Goal: Task Accomplishment & Management: Use online tool/utility

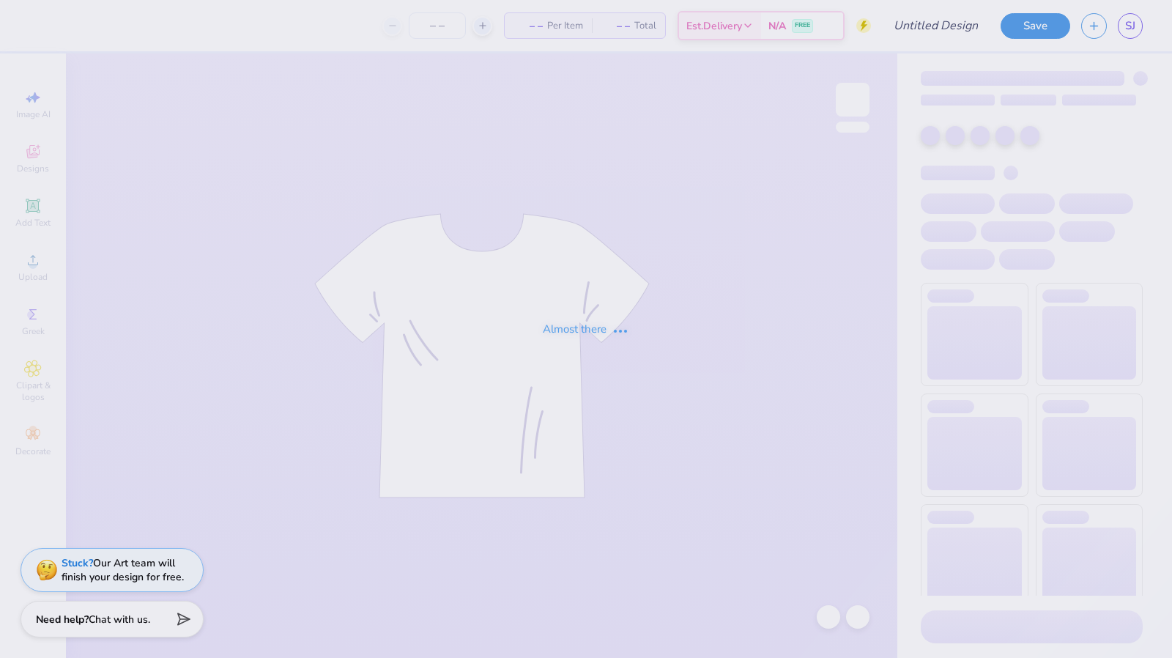
type input "2025 BBQ Simple"
type input "1"
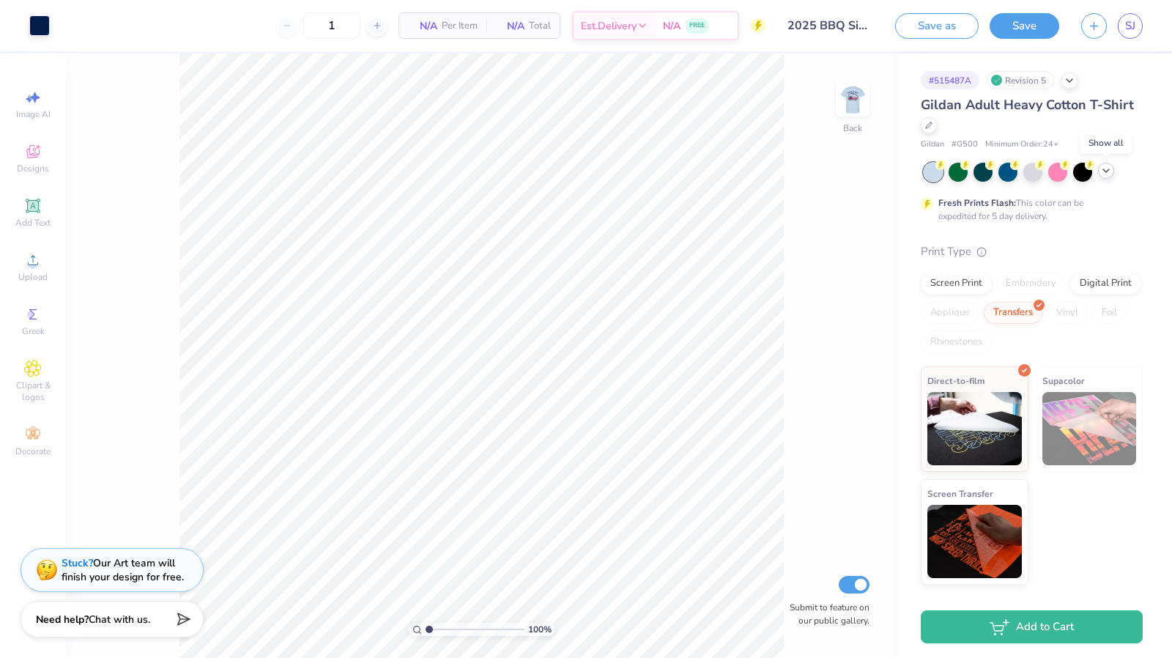
click at [1111, 174] on icon at bounding box center [1106, 171] width 12 height 12
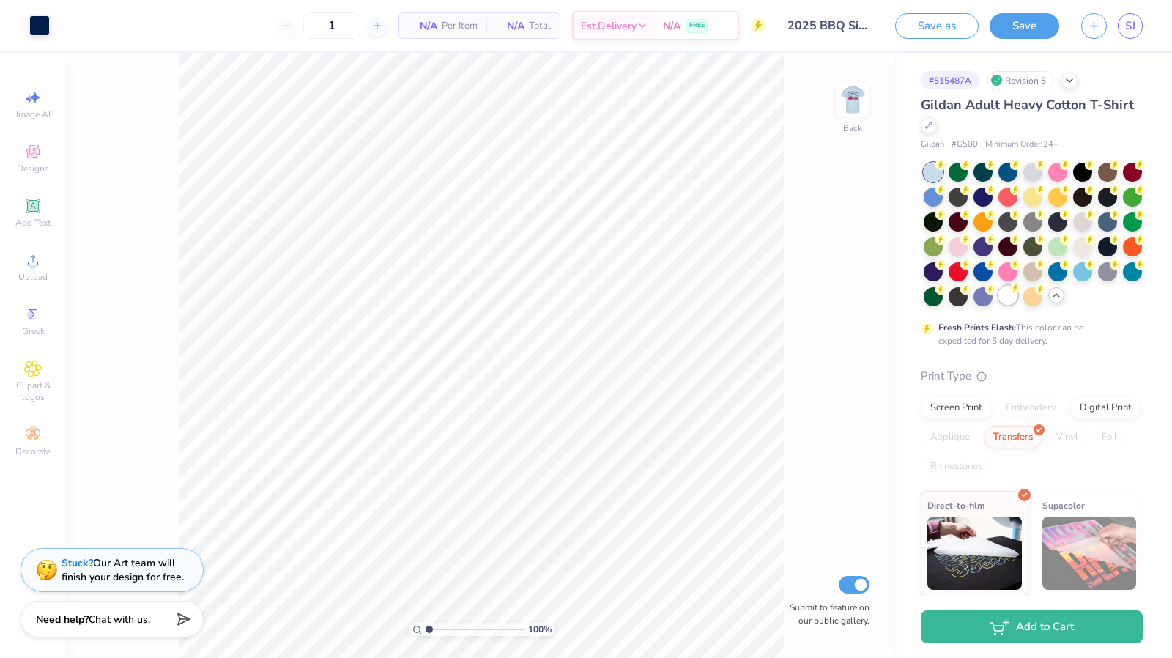
click at [998, 305] on div at bounding box center [1007, 295] width 19 height 19
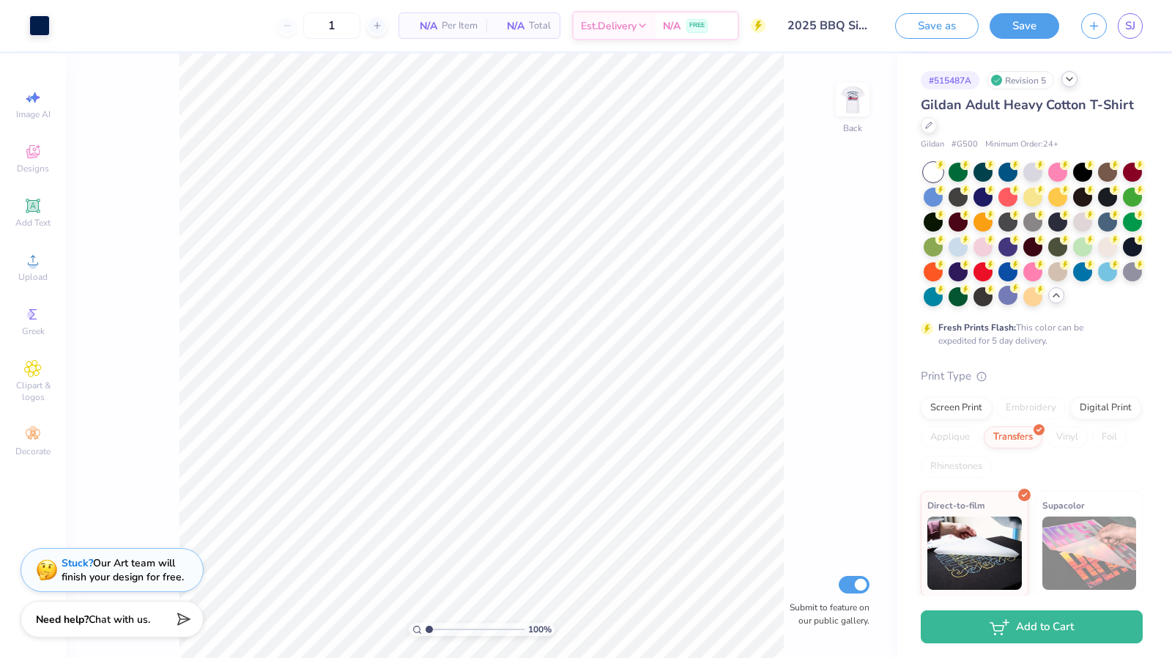
click at [1068, 78] on polyline at bounding box center [1069, 79] width 6 height 3
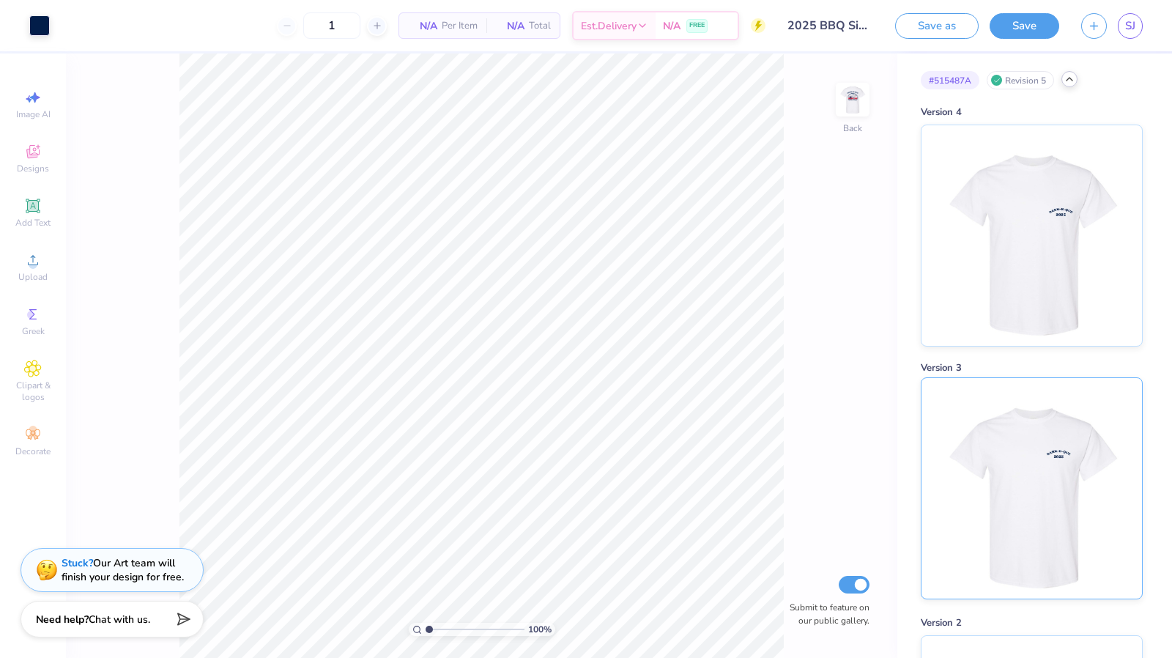
click at [1040, 429] on img at bounding box center [1031, 488] width 182 height 220
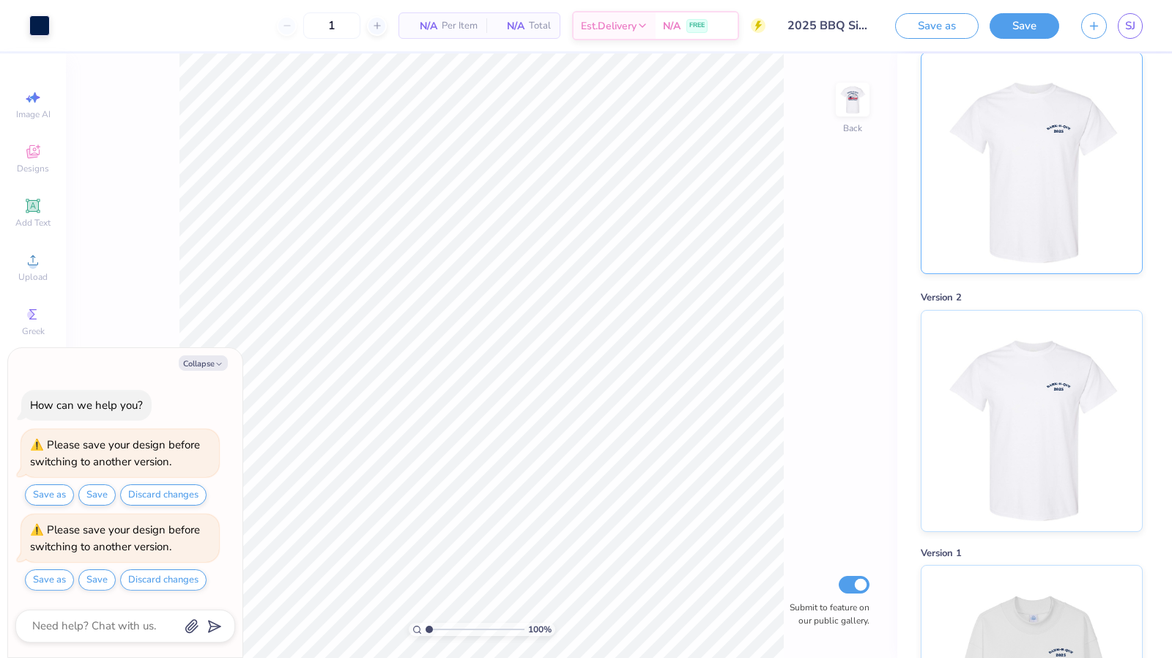
scroll to position [326, 0]
click at [1016, 374] on img at bounding box center [1031, 418] width 182 height 220
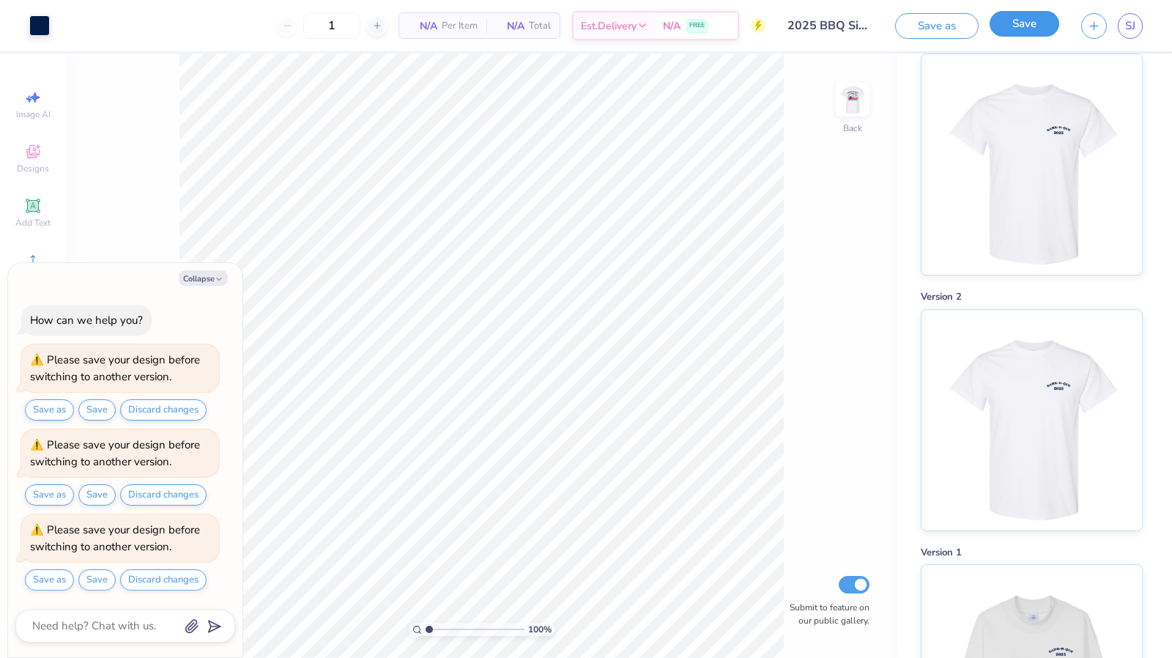
click at [1028, 31] on button "Save" at bounding box center [1024, 24] width 70 height 26
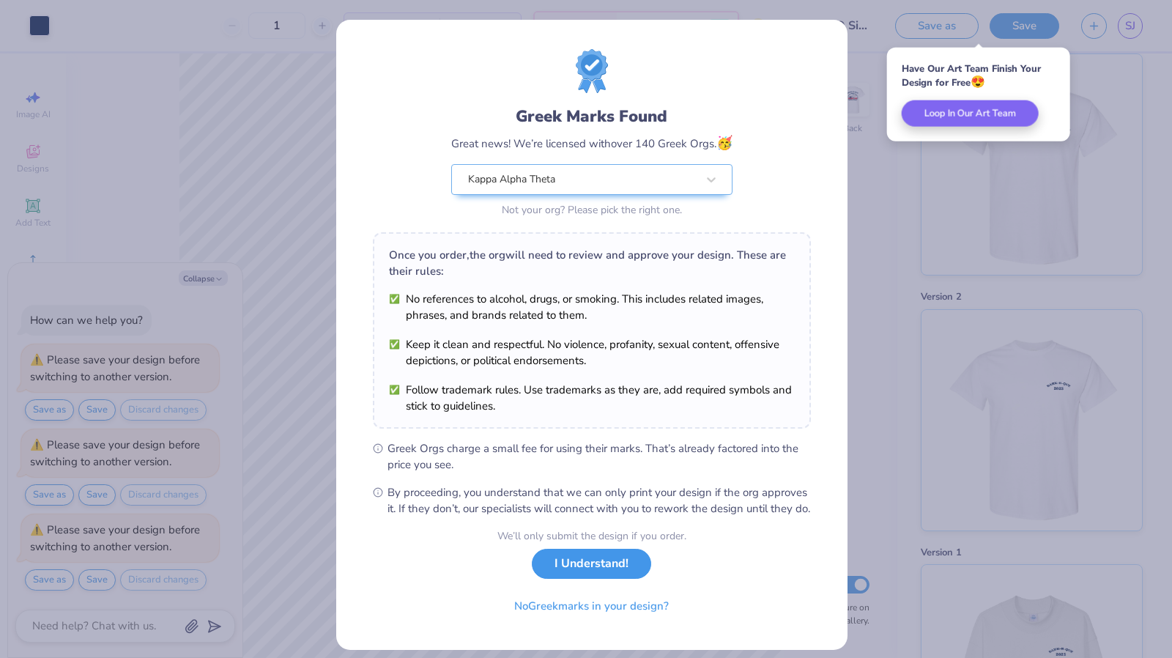
click at [592, 579] on button "I Understand!" at bounding box center [591, 564] width 119 height 30
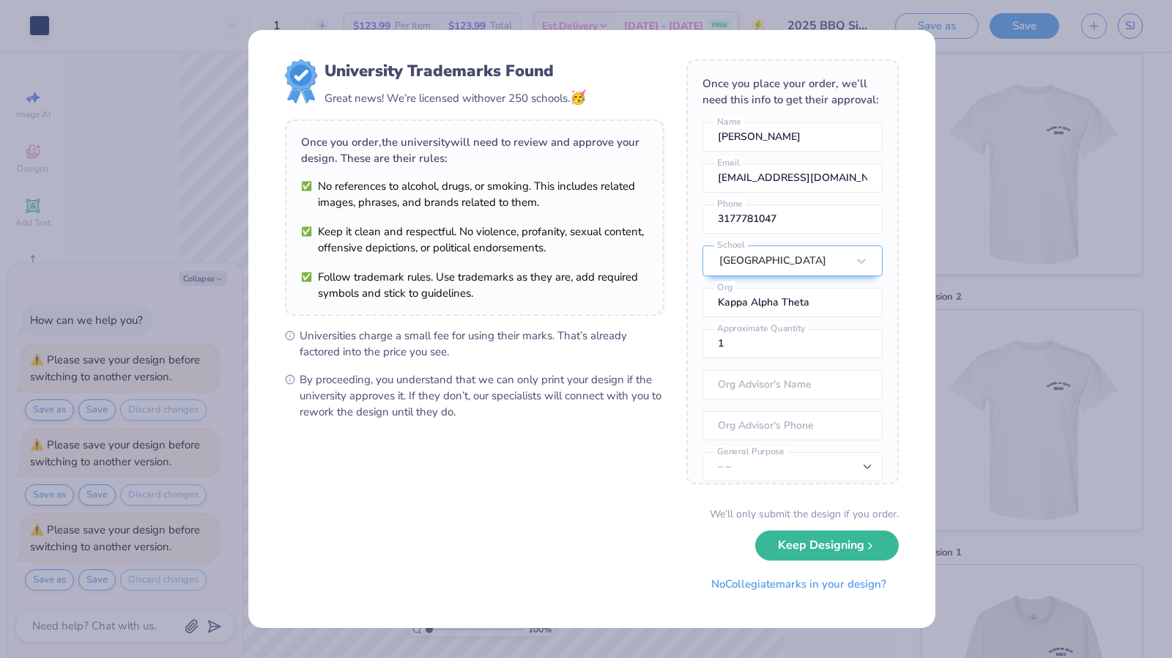
click at [1008, 237] on div "University Trademarks Found Great news! We’re licensed with over 250 schools. 🥳…" at bounding box center [586, 329] width 1172 height 658
click at [866, 541] on icon "submit" at bounding box center [870, 542] width 12 height 12
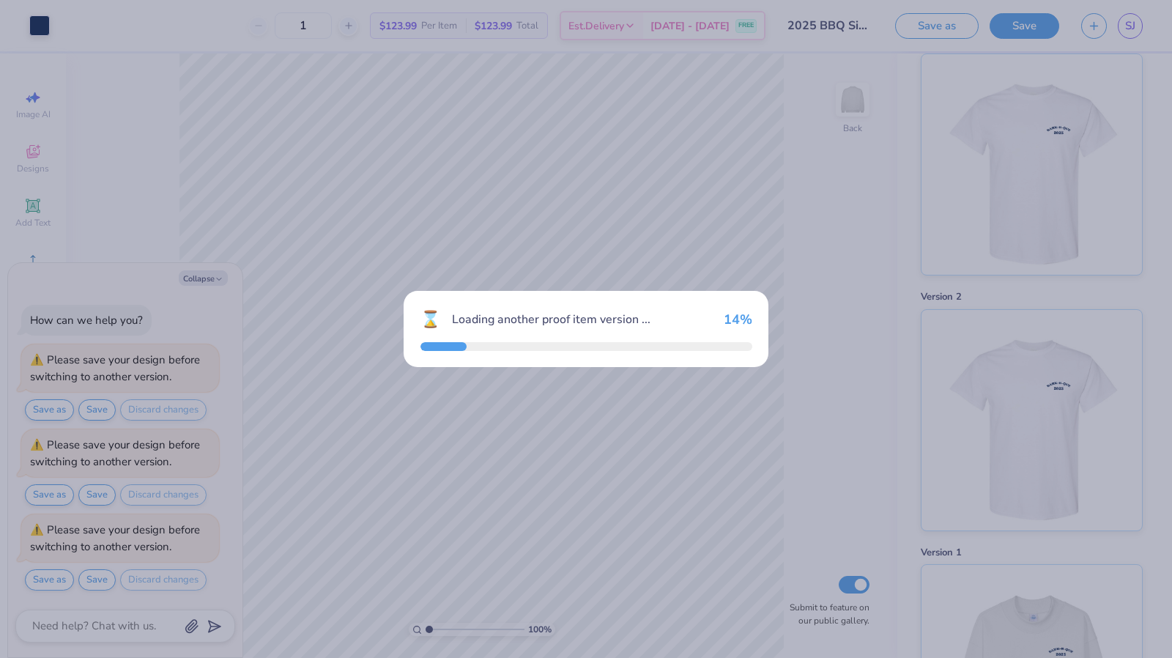
type textarea "x"
click at [1037, 390] on div "⌛ Loading another proof item version ... 14 %" at bounding box center [586, 329] width 1172 height 658
type input "50"
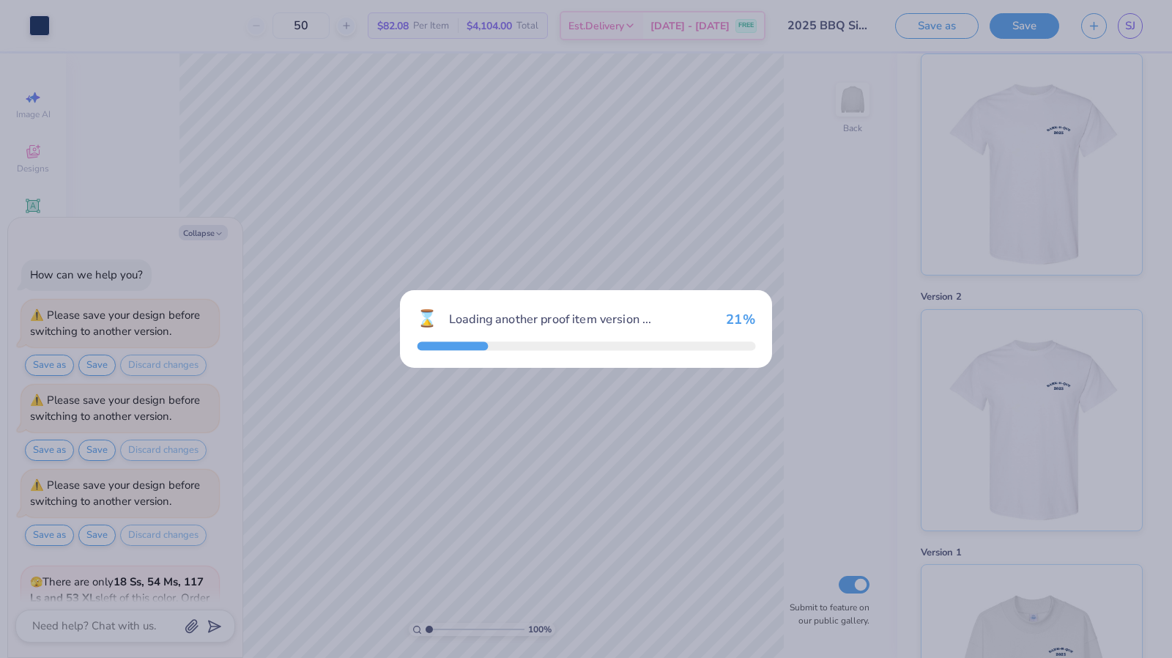
scroll to position [167, 0]
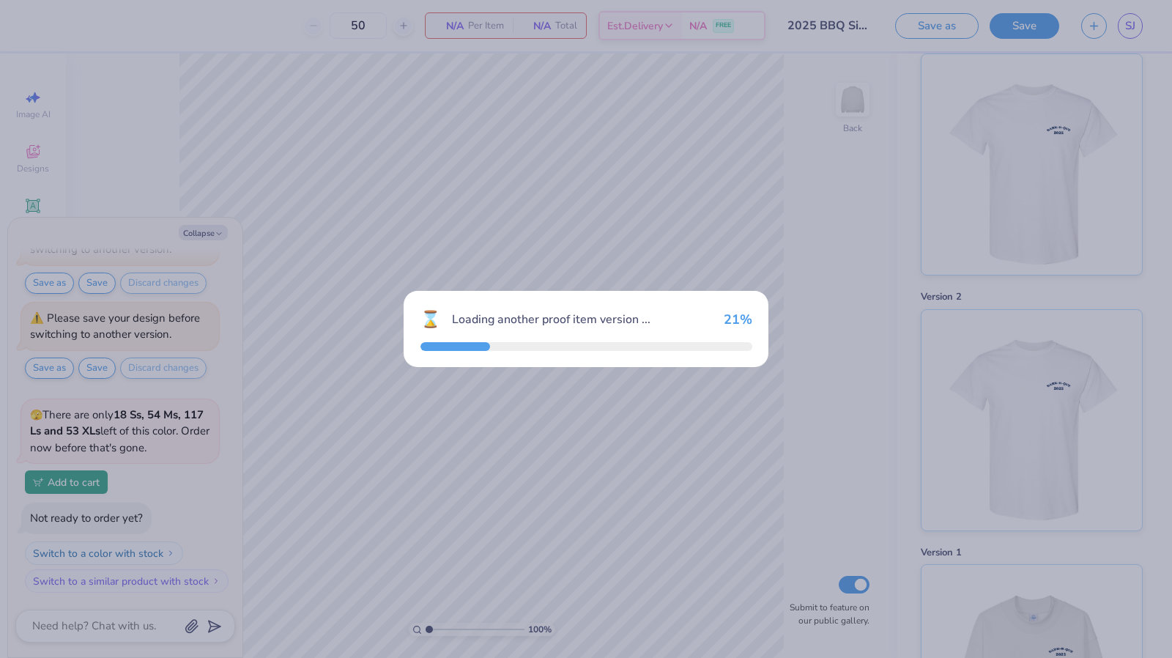
type textarea "x"
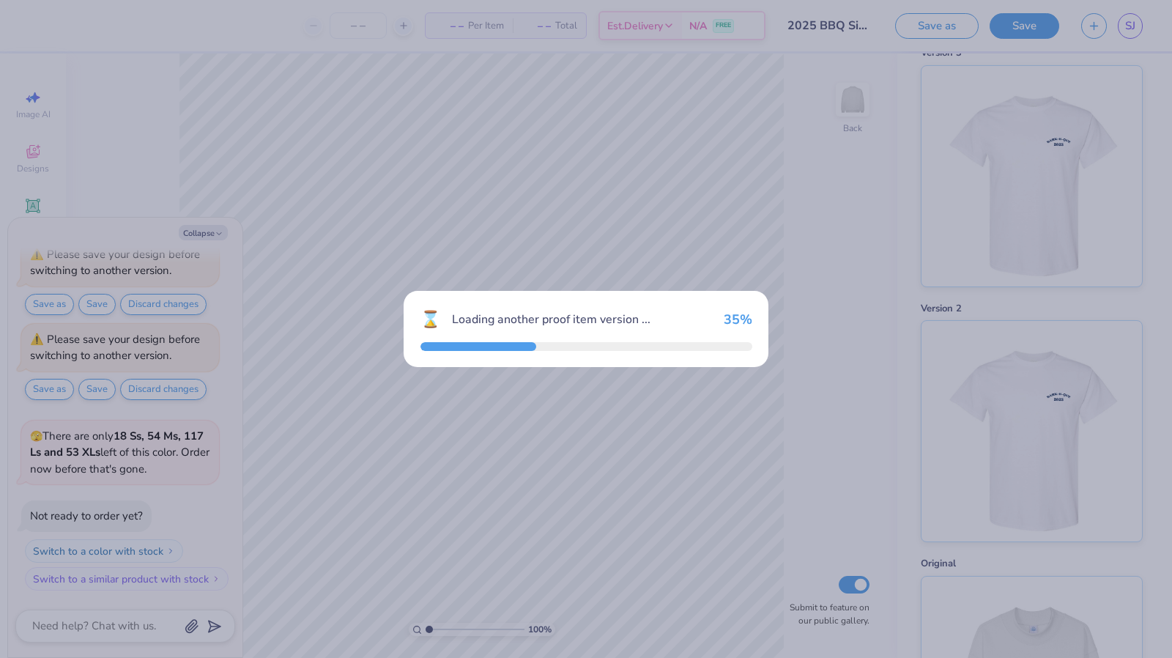
scroll to position [144, 0]
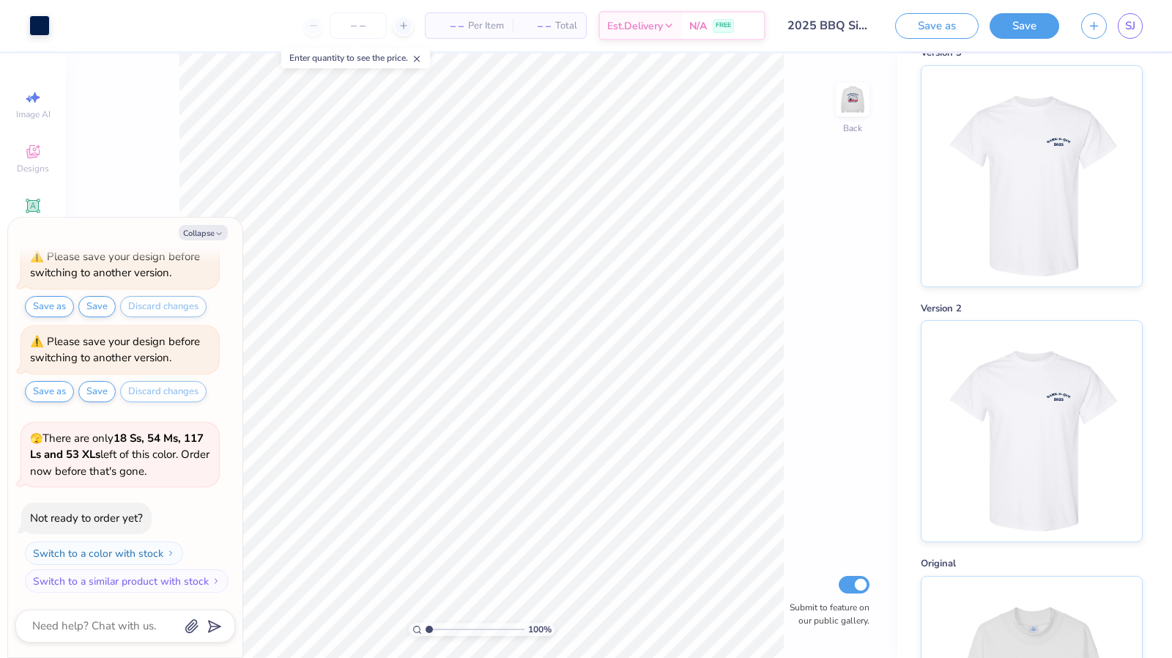
click at [1037, 390] on img at bounding box center [1031, 431] width 182 height 220
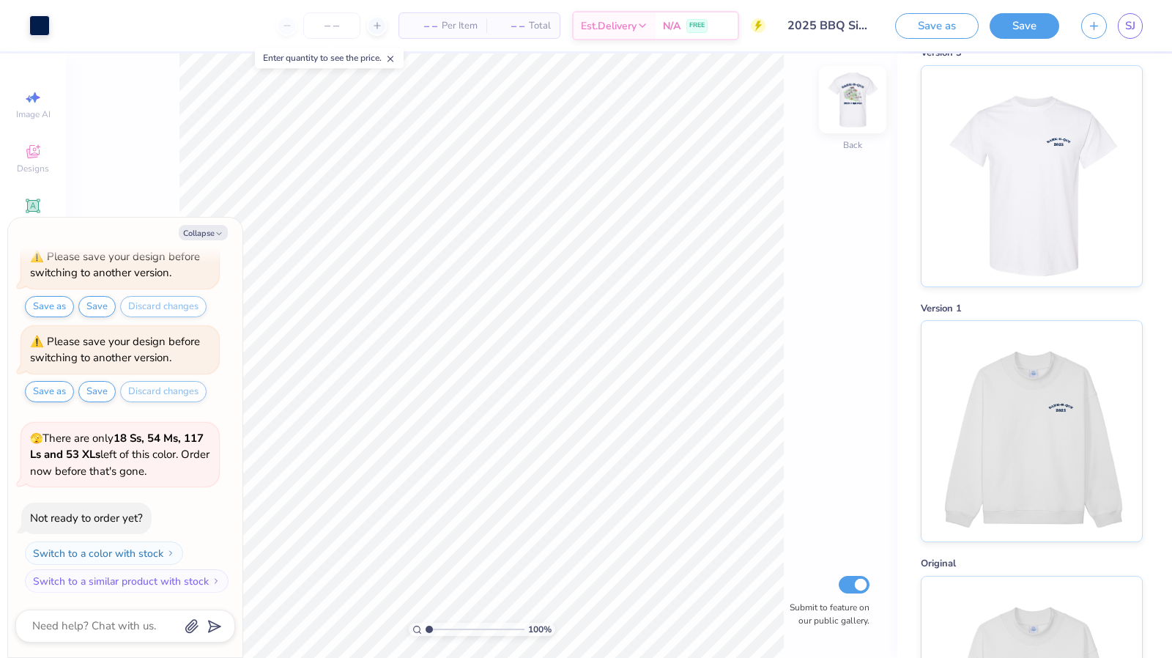
click at [855, 100] on img at bounding box center [852, 99] width 59 height 59
click at [101, 192] on div "100 % Front Submit to feature on our public gallery." at bounding box center [481, 355] width 831 height 604
click at [204, 239] on button "Collapse" at bounding box center [203, 232] width 49 height 15
type textarea "x"
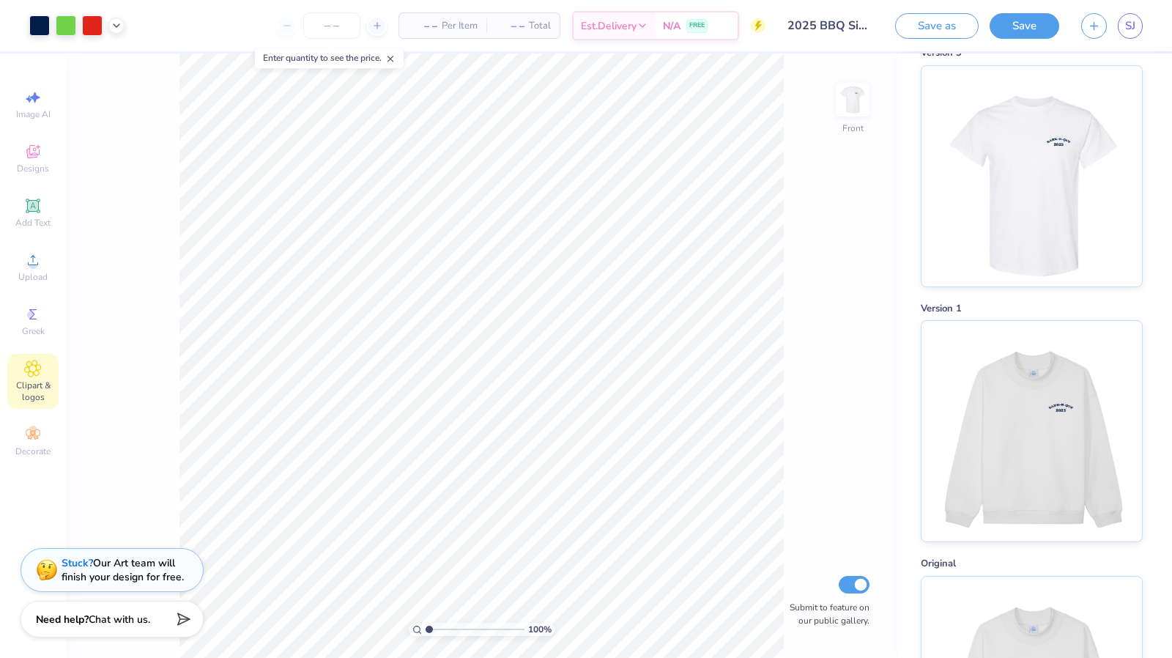
click at [35, 393] on span "Clipart & logos" at bounding box center [32, 390] width 51 height 23
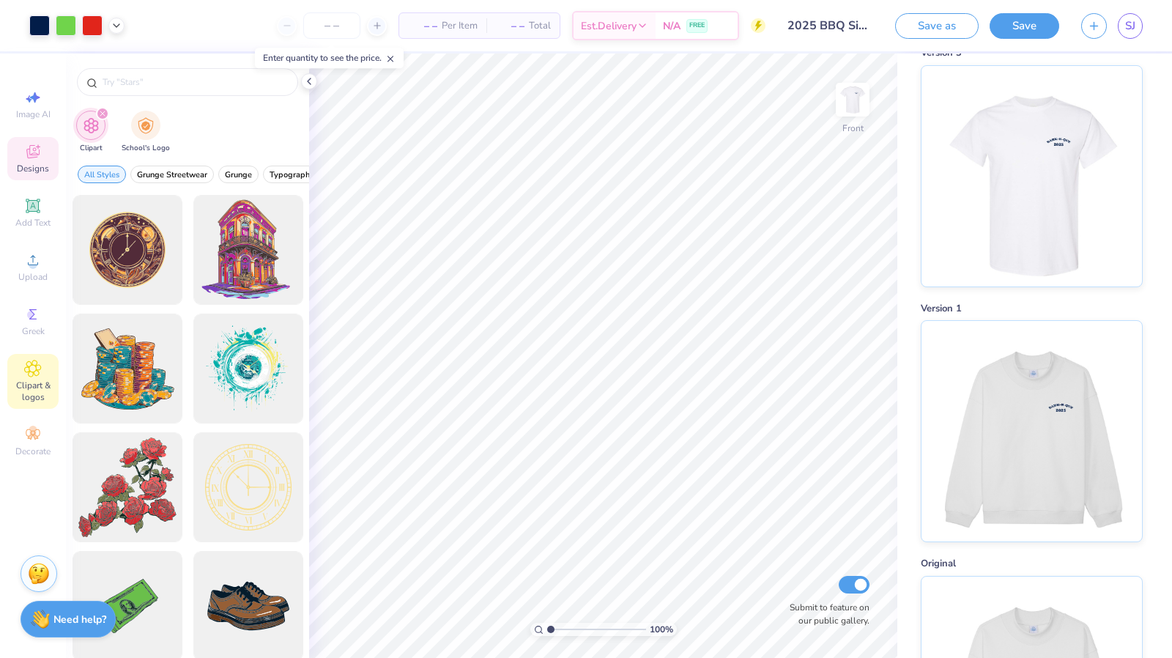
click at [23, 153] on div "Designs" at bounding box center [32, 158] width 51 height 43
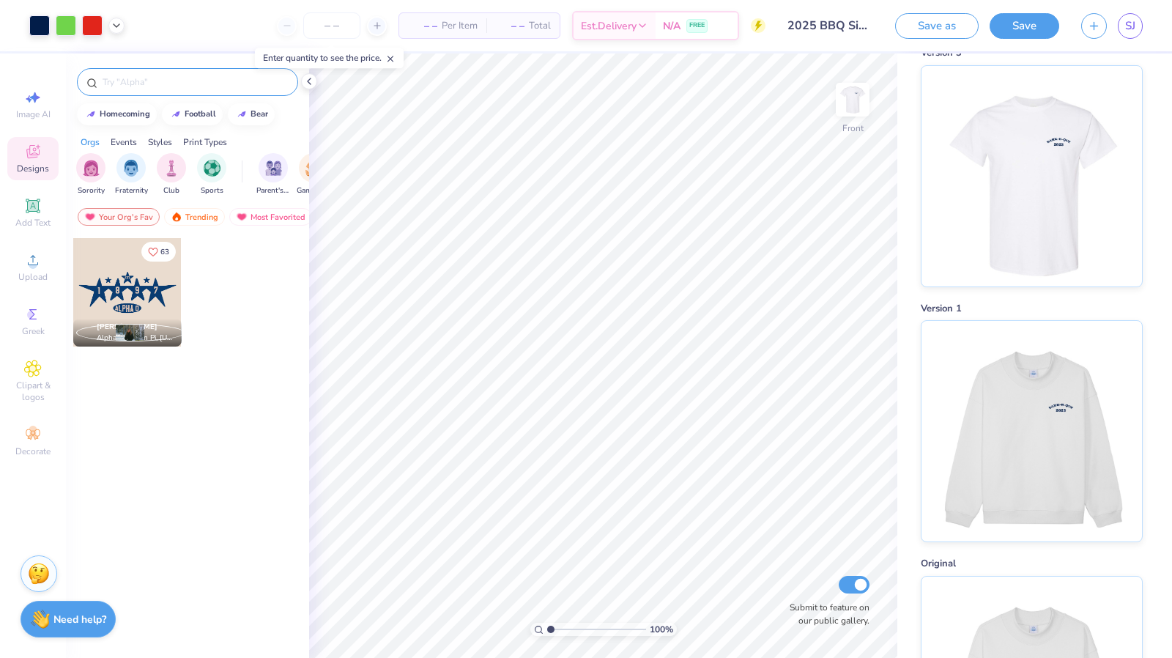
click at [155, 89] on input "text" at bounding box center [194, 82] width 187 height 15
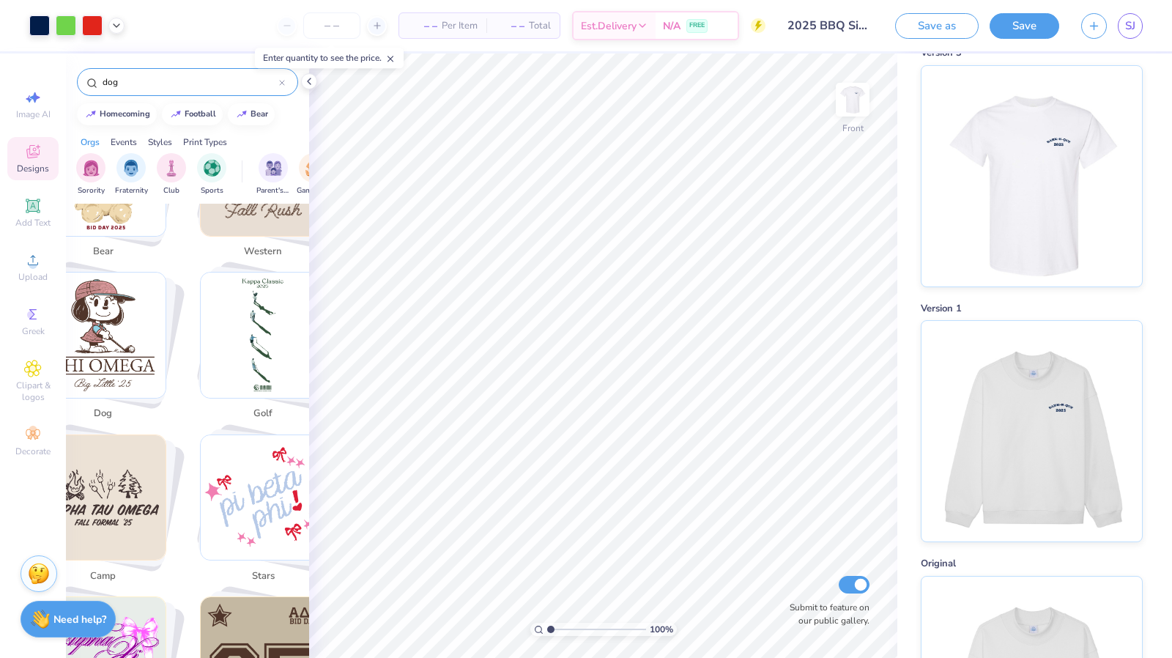
scroll to position [507, 0]
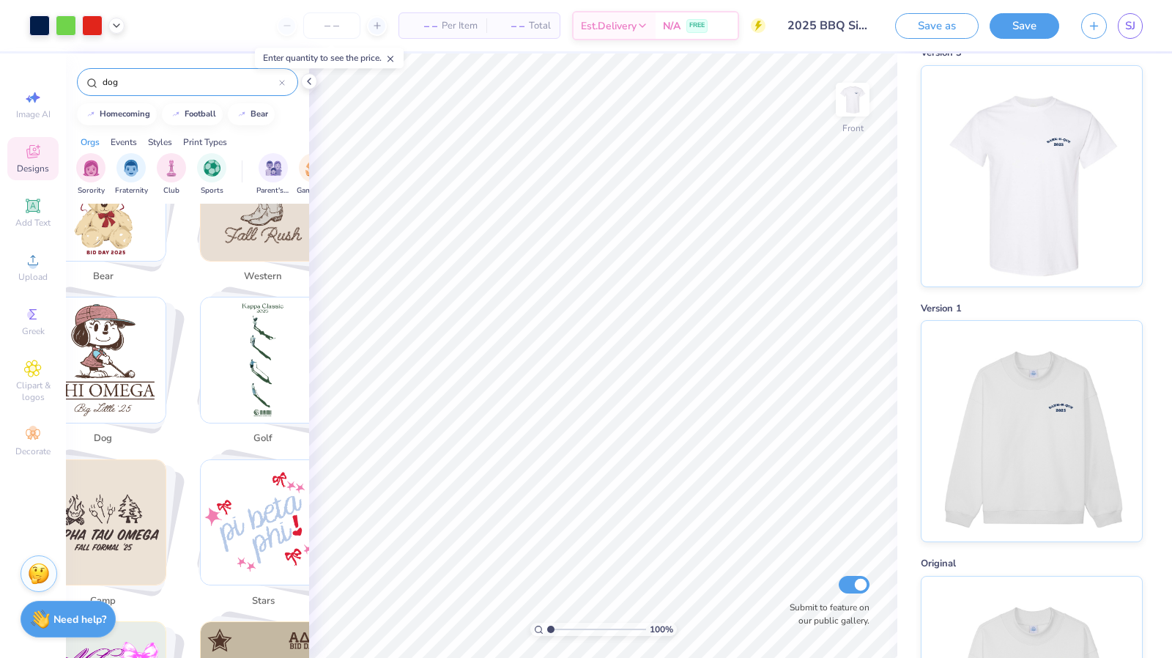
click at [103, 368] on img "Stack Card Button dog" at bounding box center [103, 359] width 125 height 125
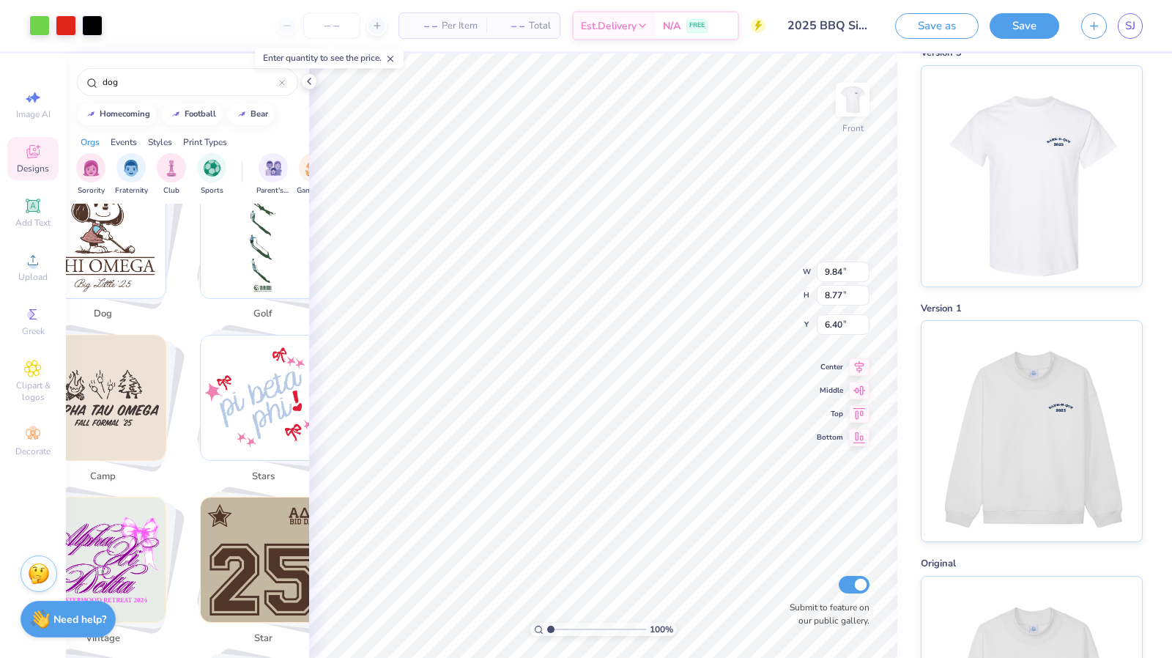
scroll to position [621, 0]
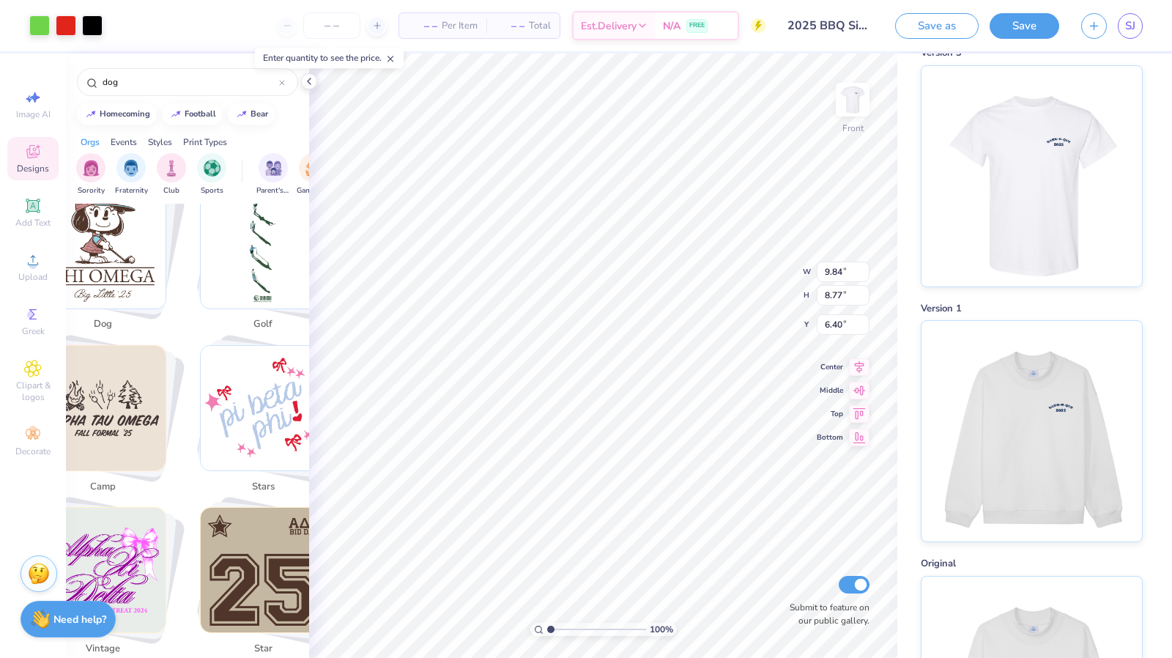
click at [130, 261] on img "Stack Card Button dog" at bounding box center [103, 245] width 125 height 125
click at [110, 274] on img "Stack Card Button dog" at bounding box center [103, 245] width 125 height 125
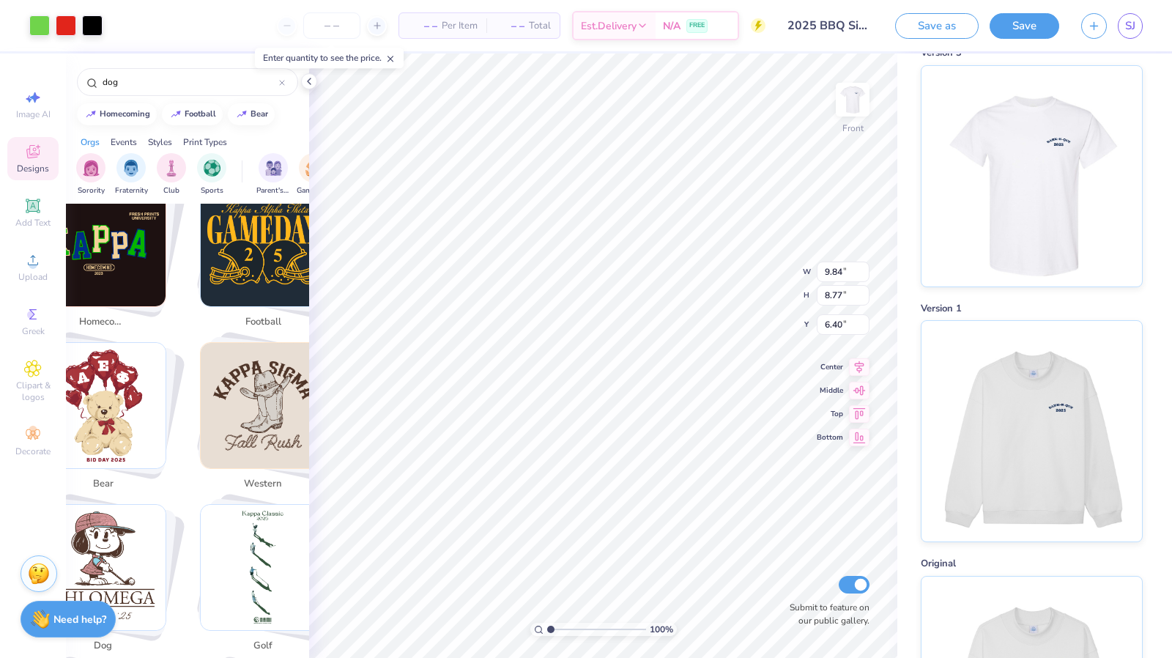
scroll to position [0, 0]
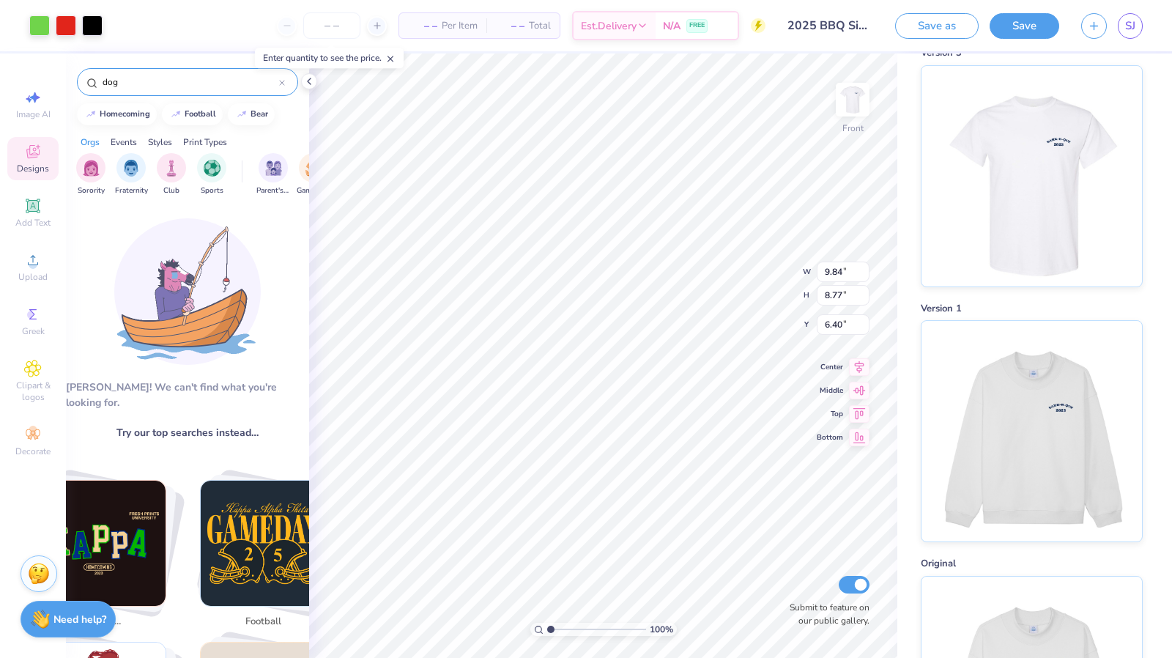
click at [164, 83] on input "dog" at bounding box center [190, 82] width 178 height 15
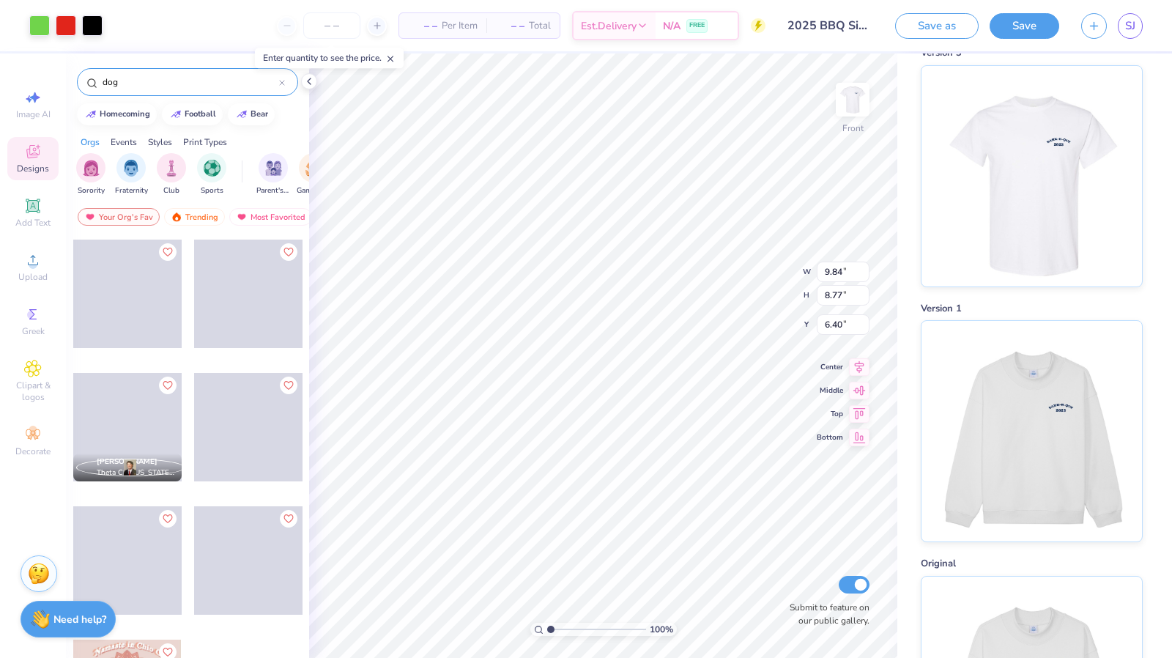
scroll to position [4422, 0]
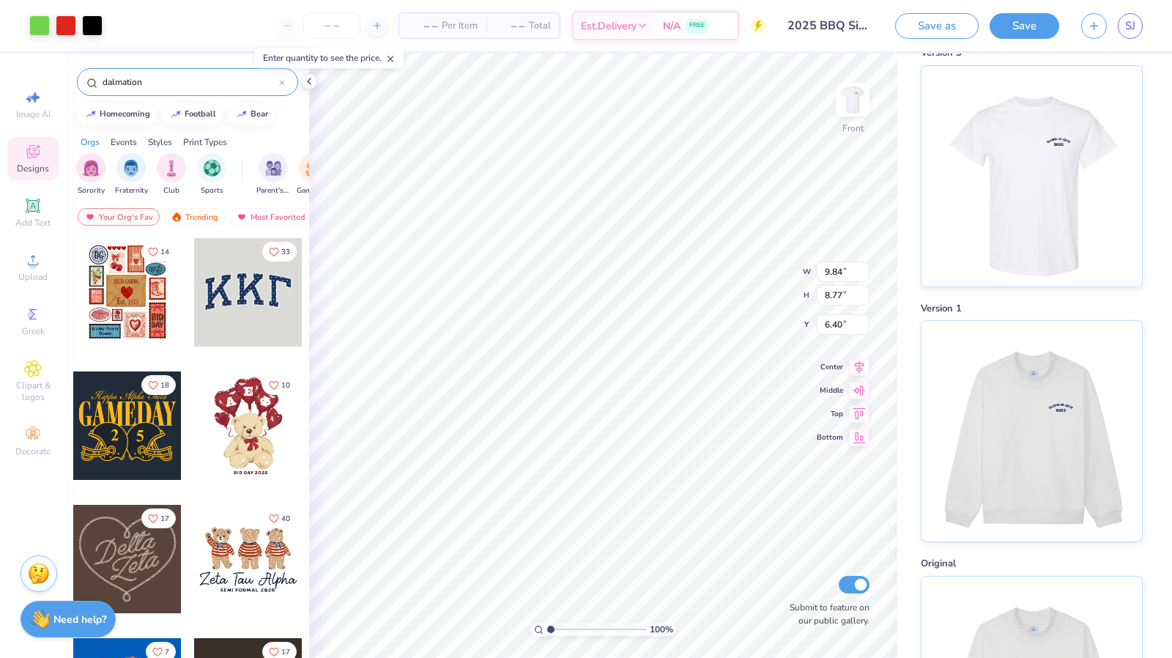
type input "dalmation"
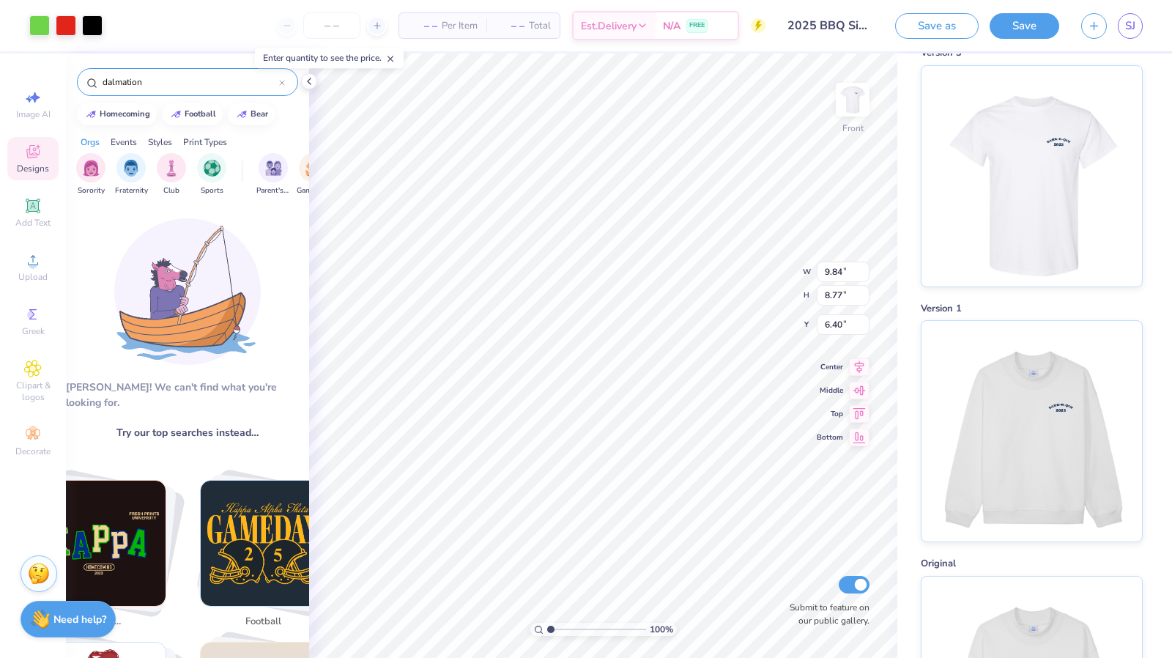
click at [119, 74] on div "dalmation" at bounding box center [187, 82] width 221 height 28
click at [133, 84] on input "dalmation" at bounding box center [190, 82] width 178 height 15
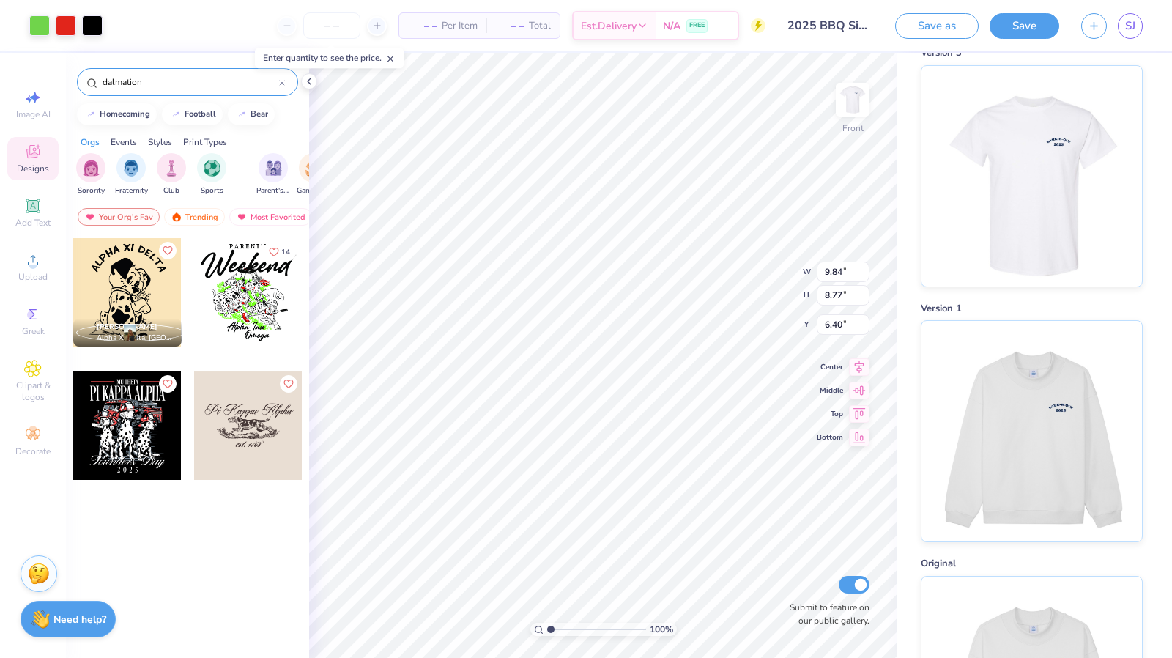
click at [181, 89] on div "dalmation" at bounding box center [187, 82] width 221 height 28
click at [273, 322] on div at bounding box center [248, 292] width 108 height 108
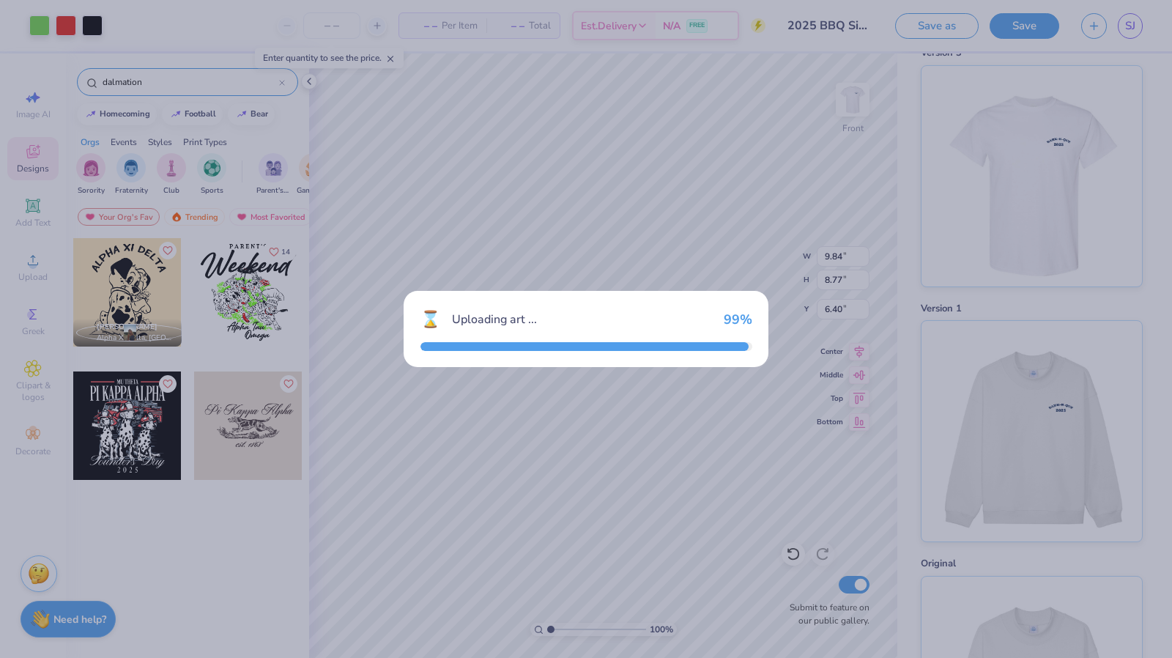
type input "12.34"
type input "12.51"
type input "3.00"
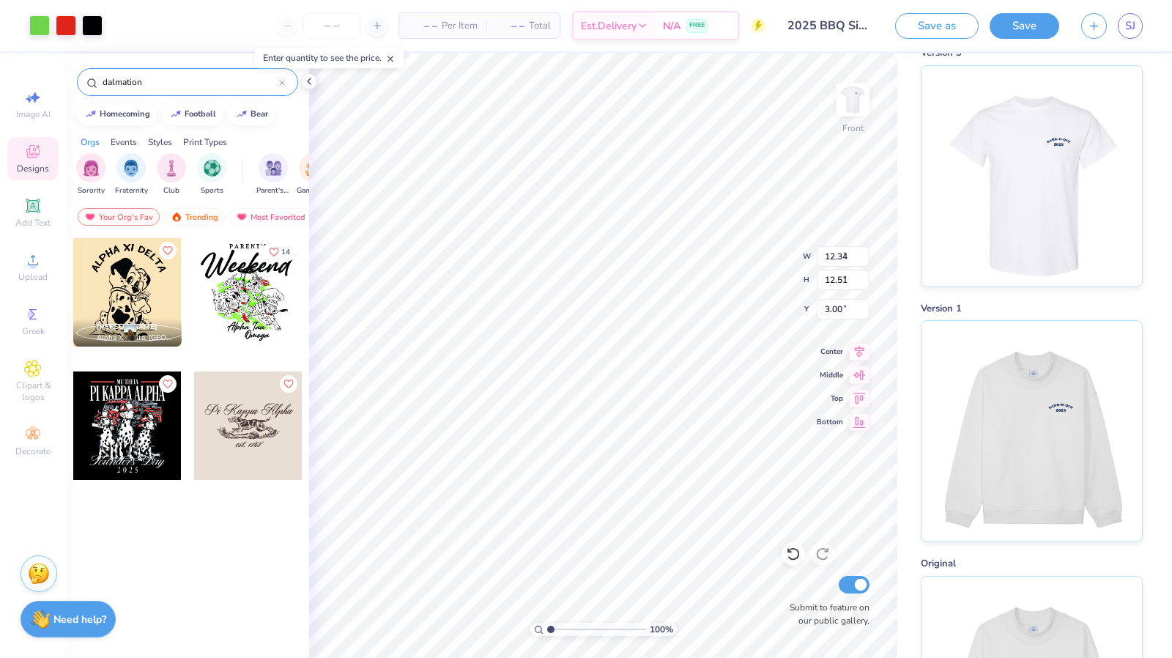
type input "9.84"
type input "8.77"
type input "6.40"
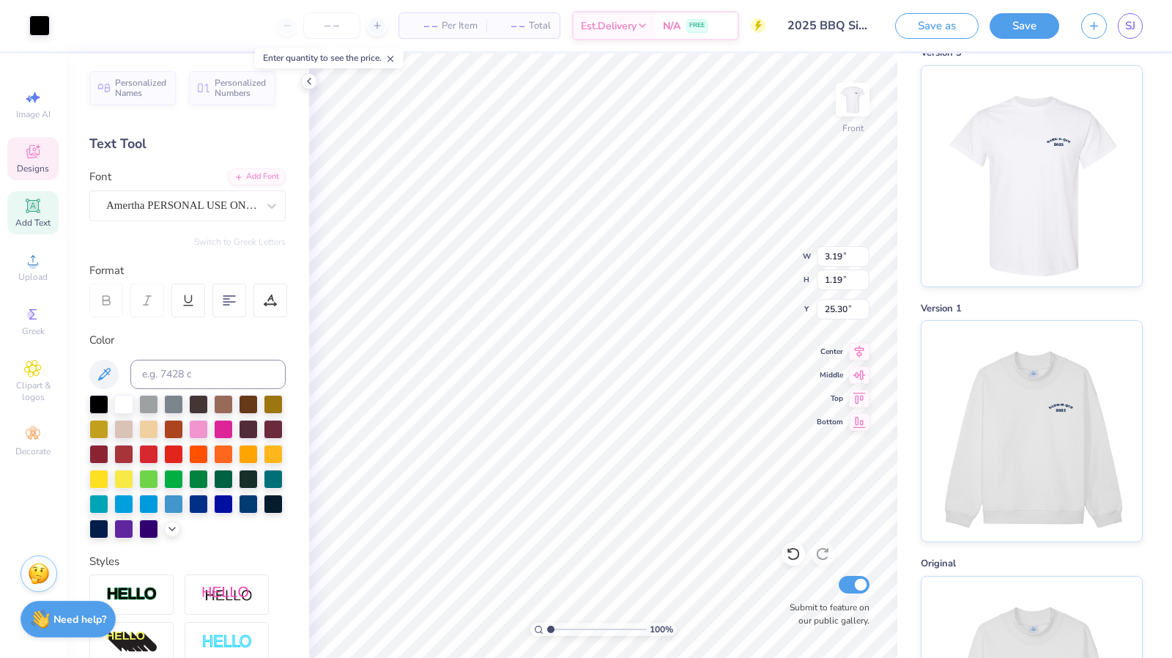
scroll to position [12, 1]
type input "4.86"
type input "24.24"
type textarea "Theta X Fiji"
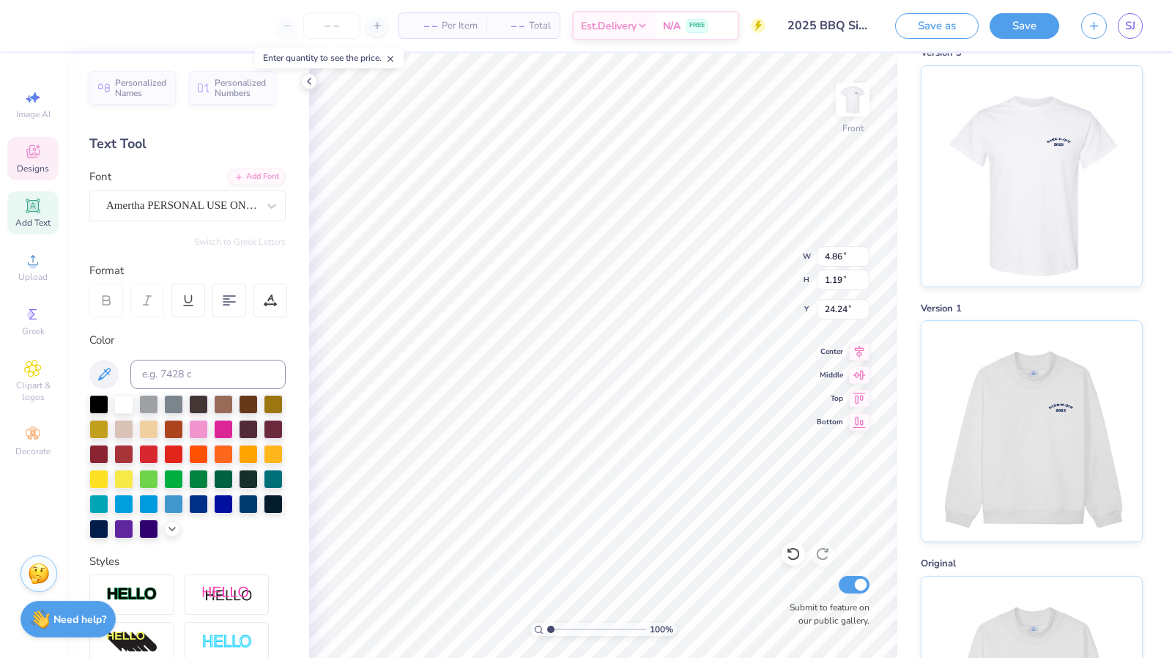
scroll to position [12, 4]
type input "3.19"
type input "25.30"
type textarea "2025"
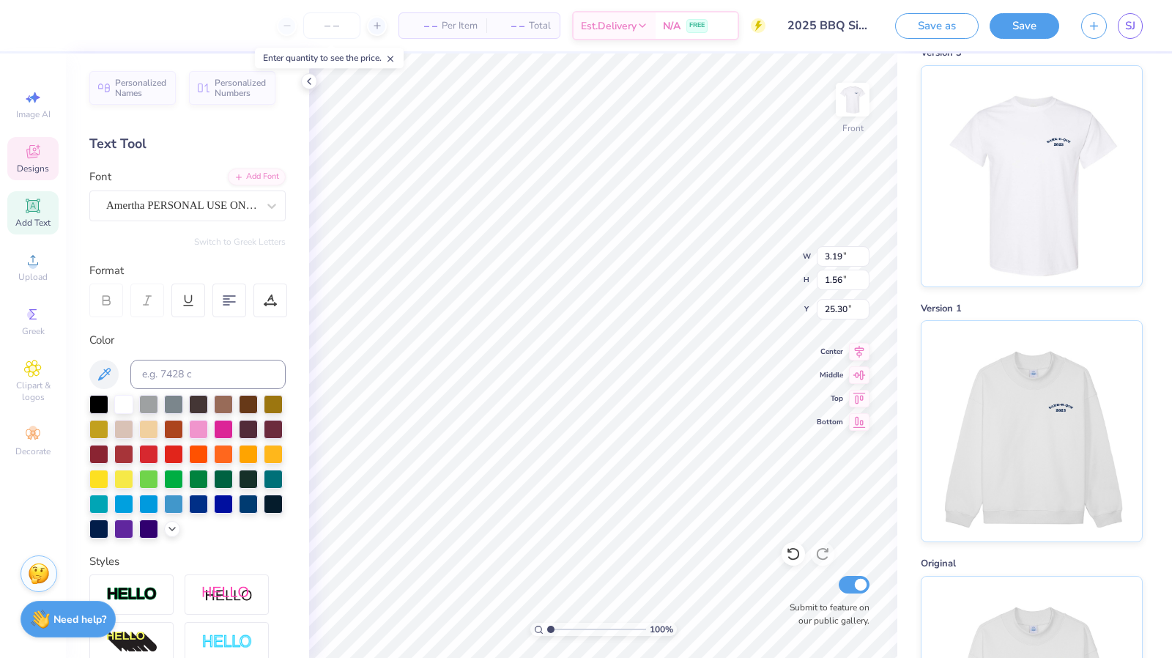
type input "8.63"
type input "1.56"
type input "25.11"
type textarea "2"
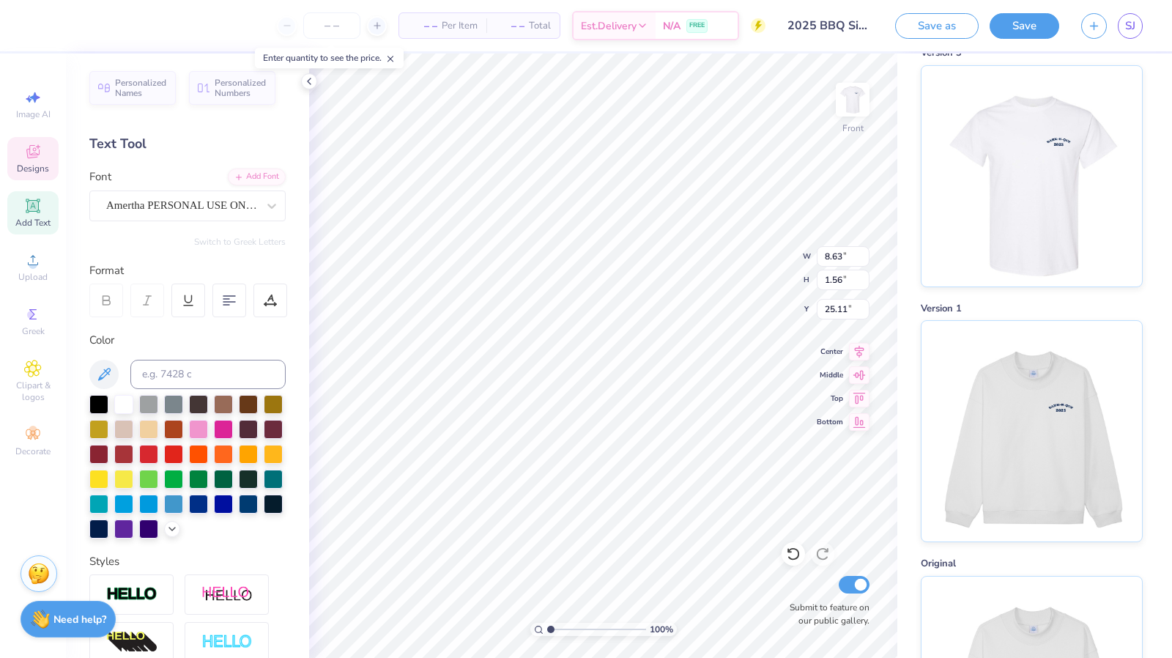
scroll to position [12, 1]
type textarea "2025"
click at [264, 212] on icon at bounding box center [271, 205] width 15 height 15
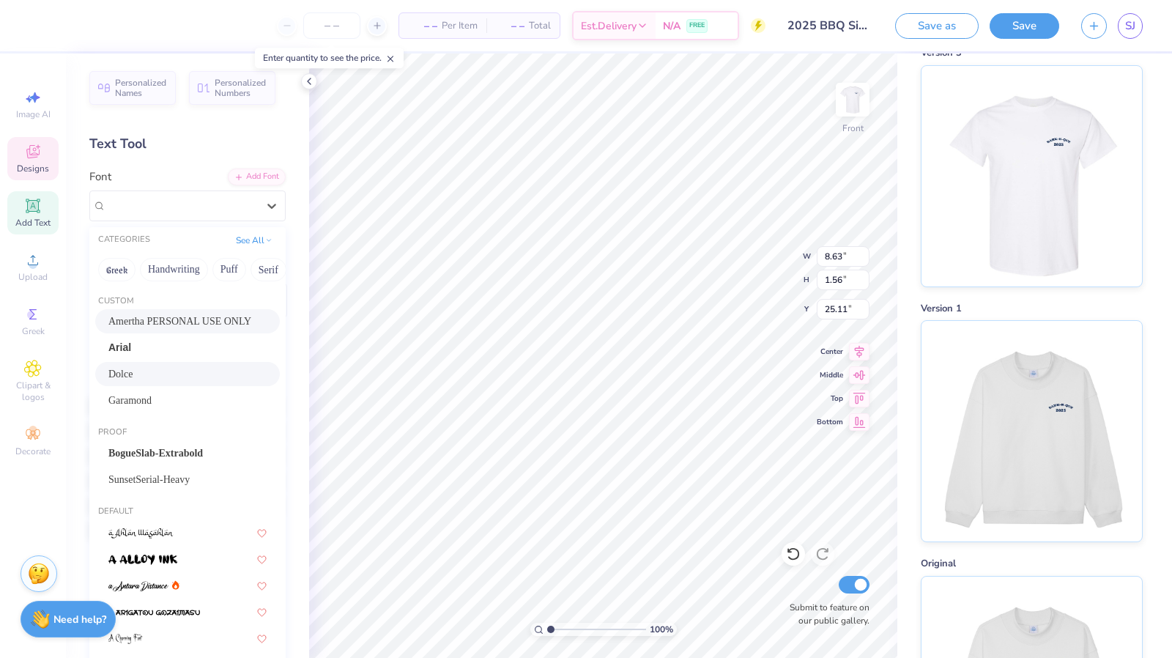
click at [192, 373] on div "Dolce" at bounding box center [187, 373] width 158 height 15
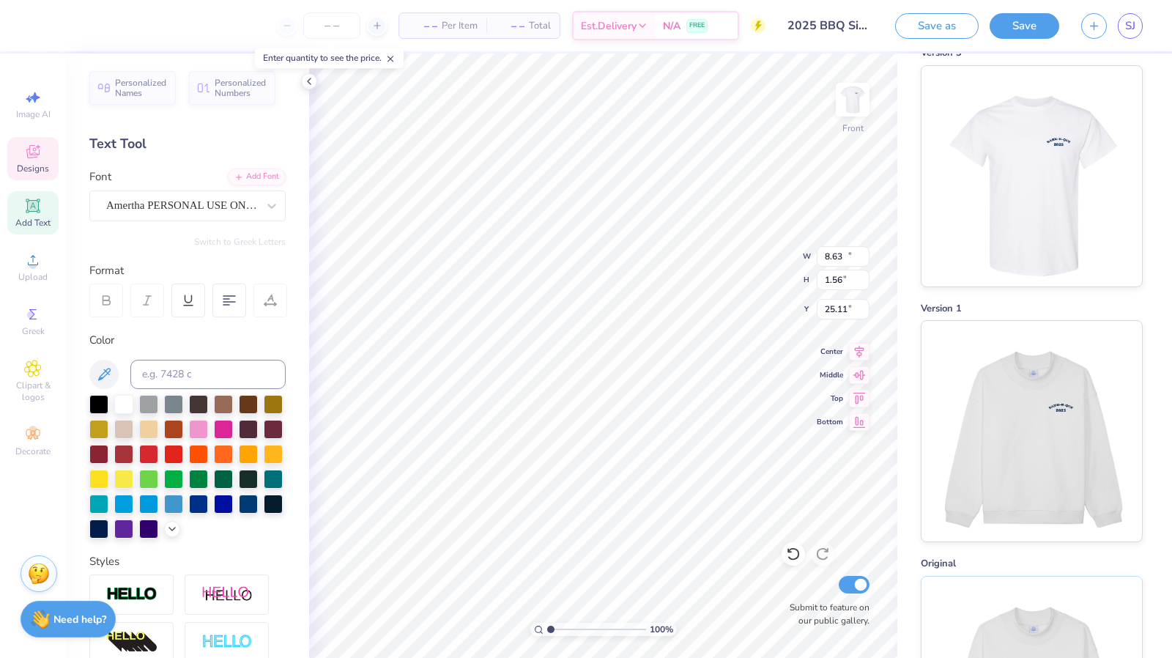
type input "12.34"
type input "3.70"
type input "14.75"
type input "2.30"
type input "0.85"
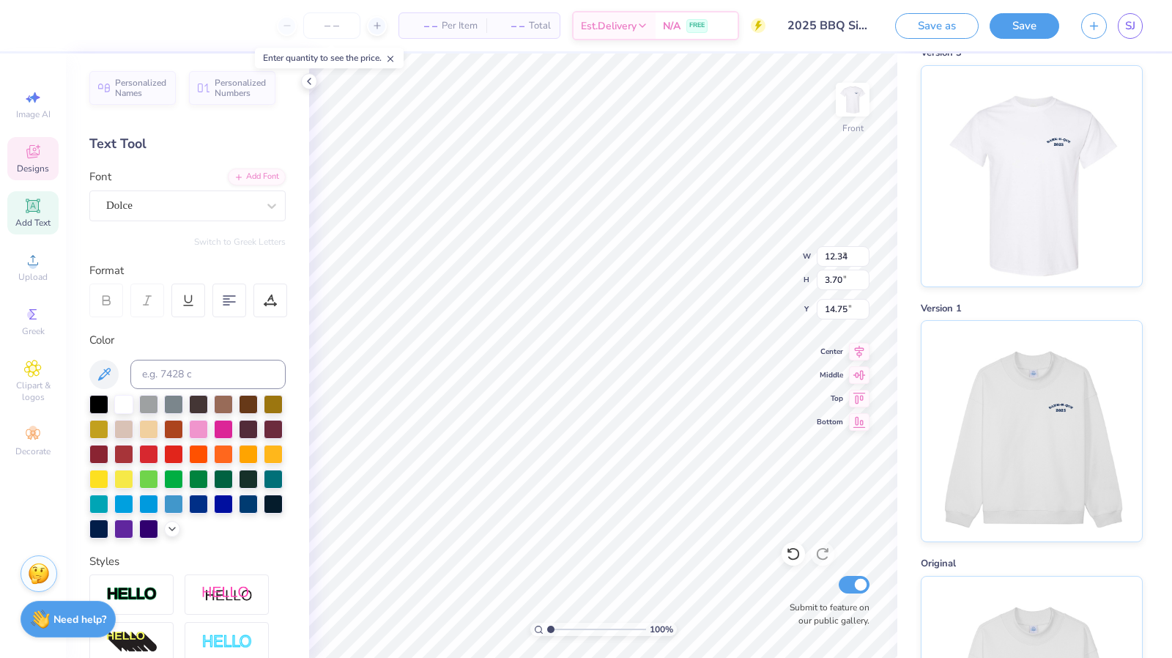
type input "25.47"
click at [108, 535] on div at bounding box center [98, 527] width 19 height 19
click at [108, 527] on div at bounding box center [98, 527] width 19 height 19
type input "9.87"
type input "0.80"
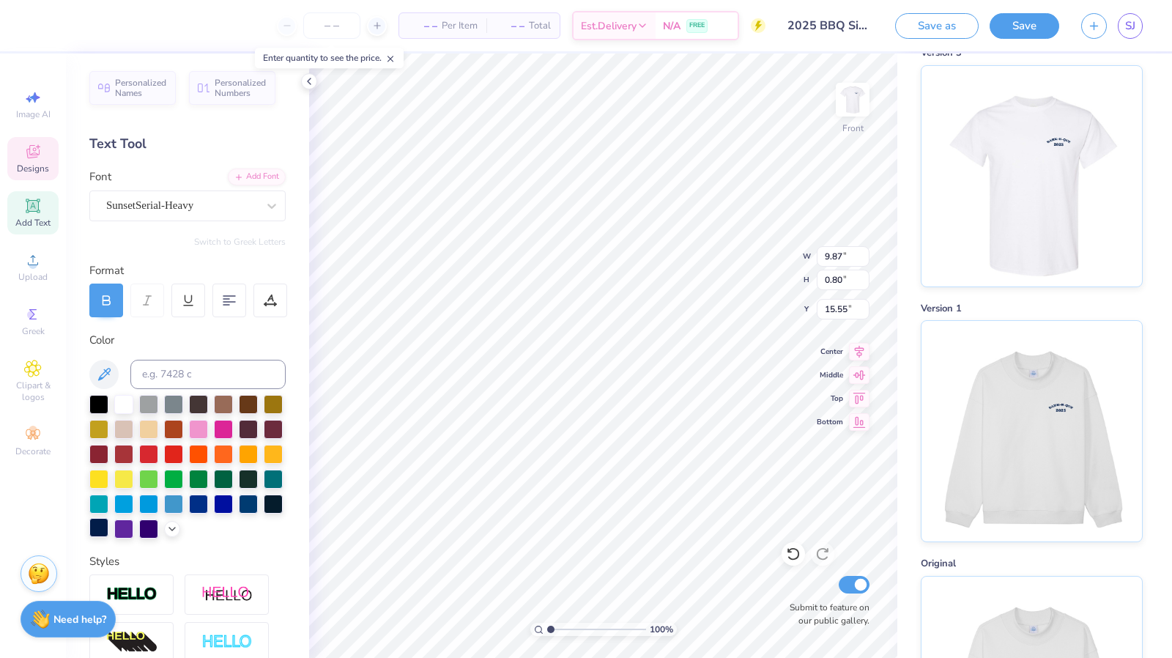
type input "15.55"
type textarea "THETA X FIJI2025"
type input "5.26"
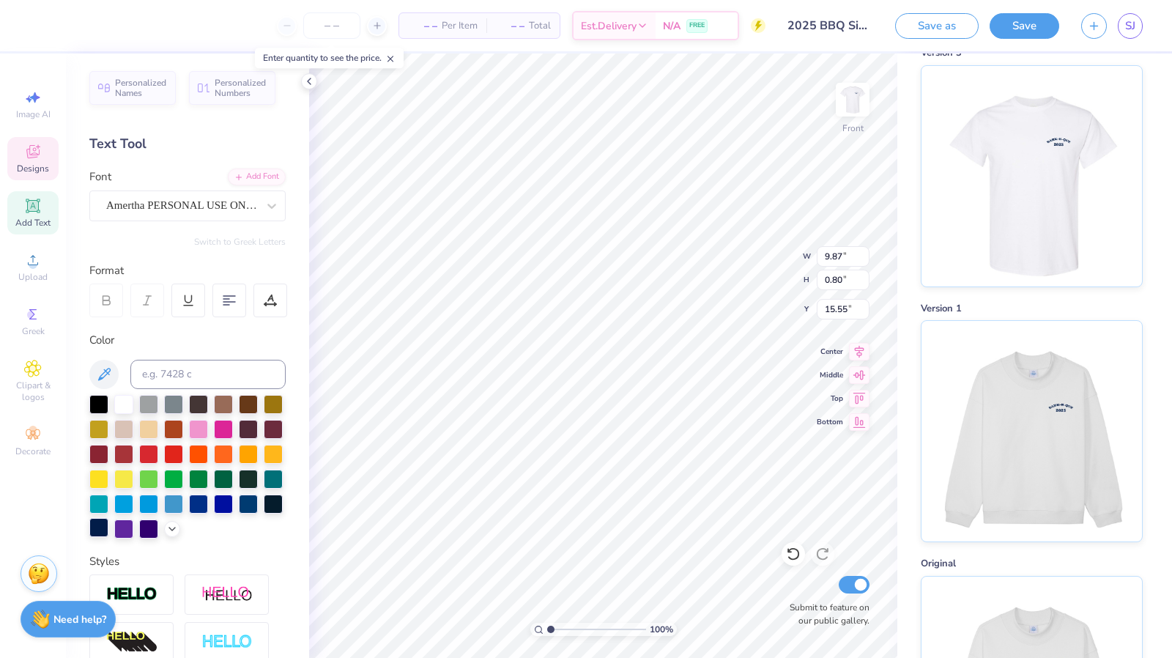
type input "1.44"
type input "24.11"
type textarea "Theta x [GEOGRAPHIC_DATA]"
type input "1.35"
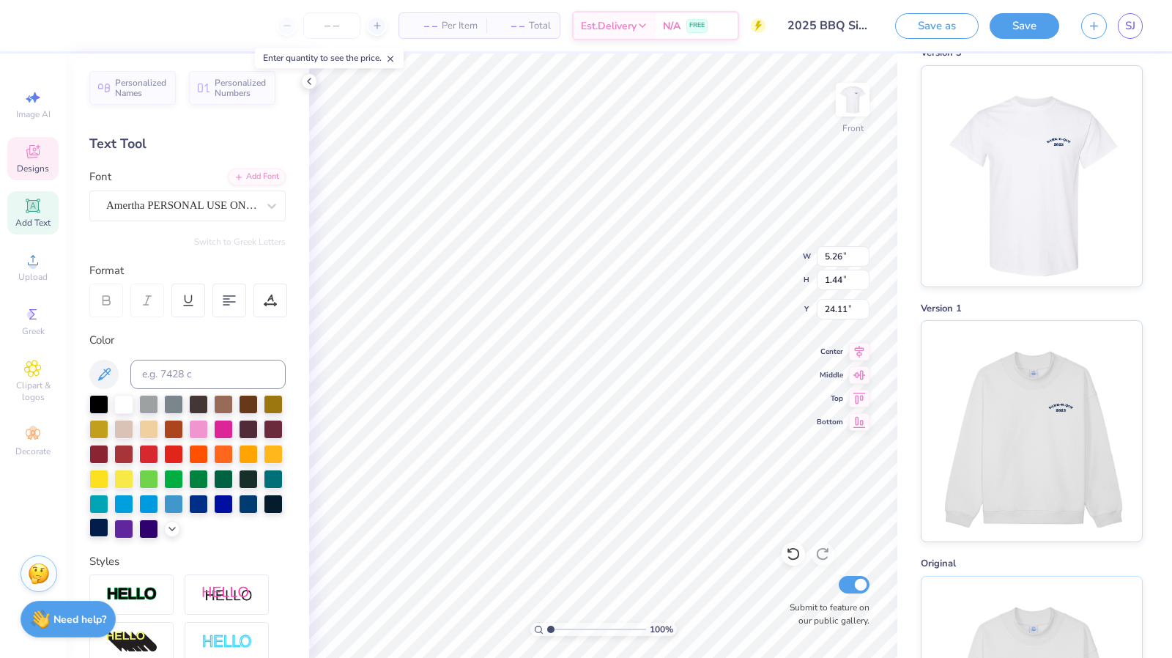
type input "0.61"
type input "21.14"
type input "8.34"
type input "6.54"
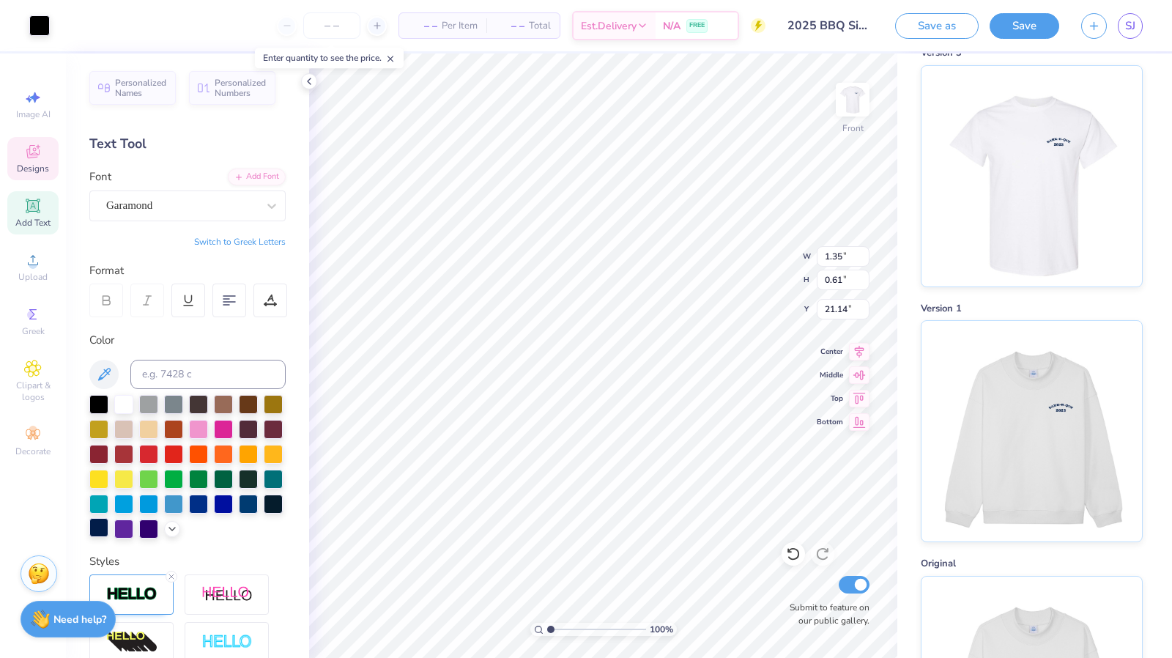
type input "18.53"
type input "6.69"
type input "12.55"
type input "2.72"
type input "5.10"
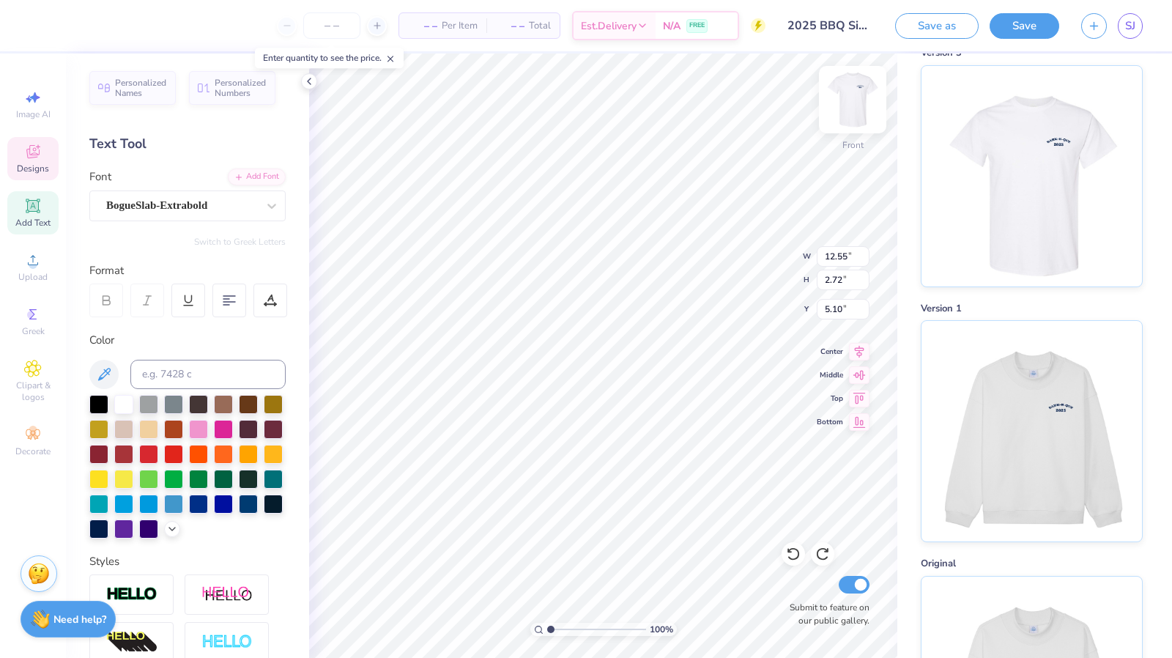
click at [854, 100] on img at bounding box center [852, 99] width 59 height 59
click at [835, 102] on div at bounding box center [852, 99] width 67 height 67
click at [37, 379] on div "Clipart & logos" at bounding box center [32, 381] width 51 height 55
click at [37, 381] on span "Clipart & logos" at bounding box center [32, 390] width 51 height 23
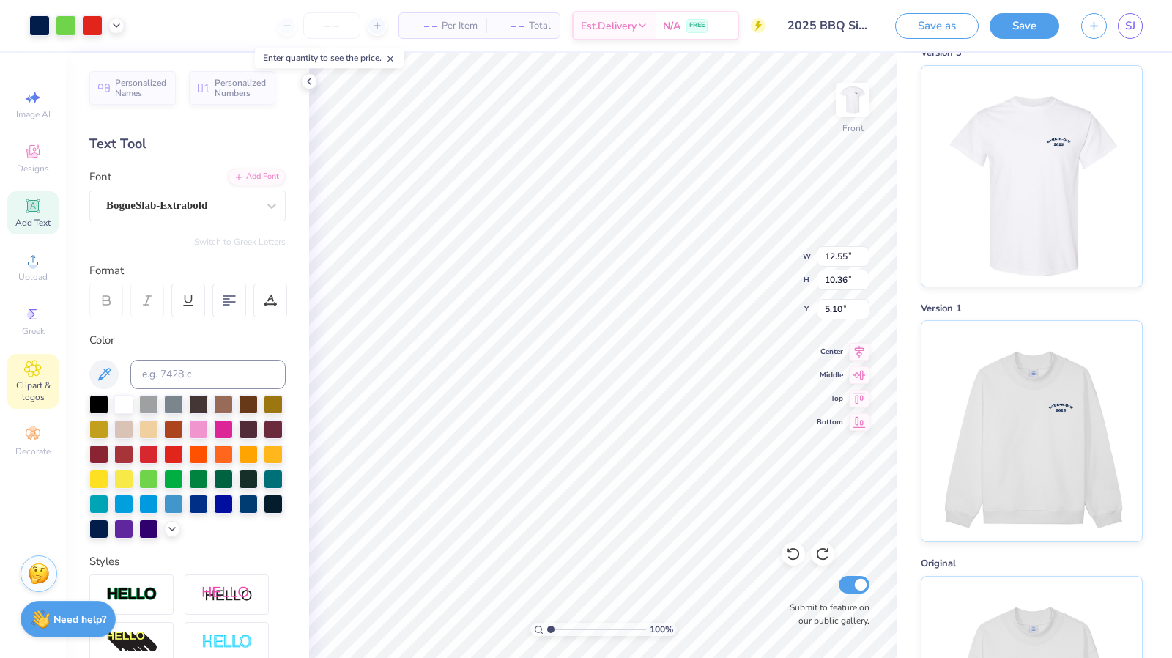
click at [34, 373] on icon at bounding box center [33, 368] width 16 height 16
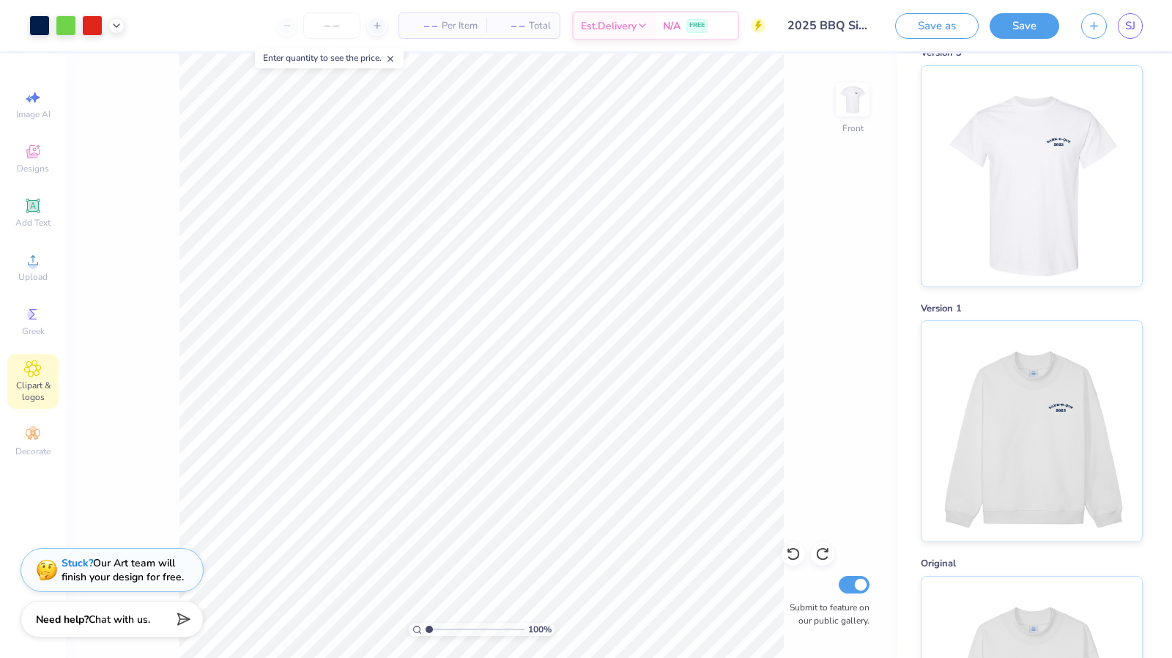
click at [37, 357] on div "Clipart & logos" at bounding box center [32, 381] width 51 height 55
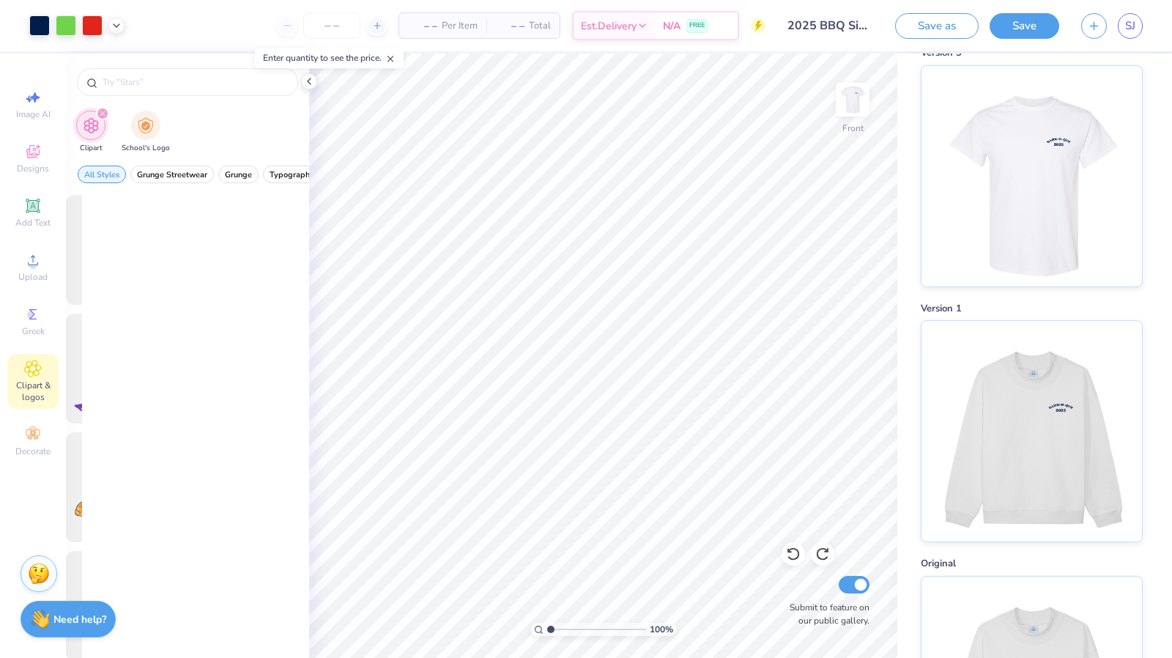
scroll to position [0, 0]
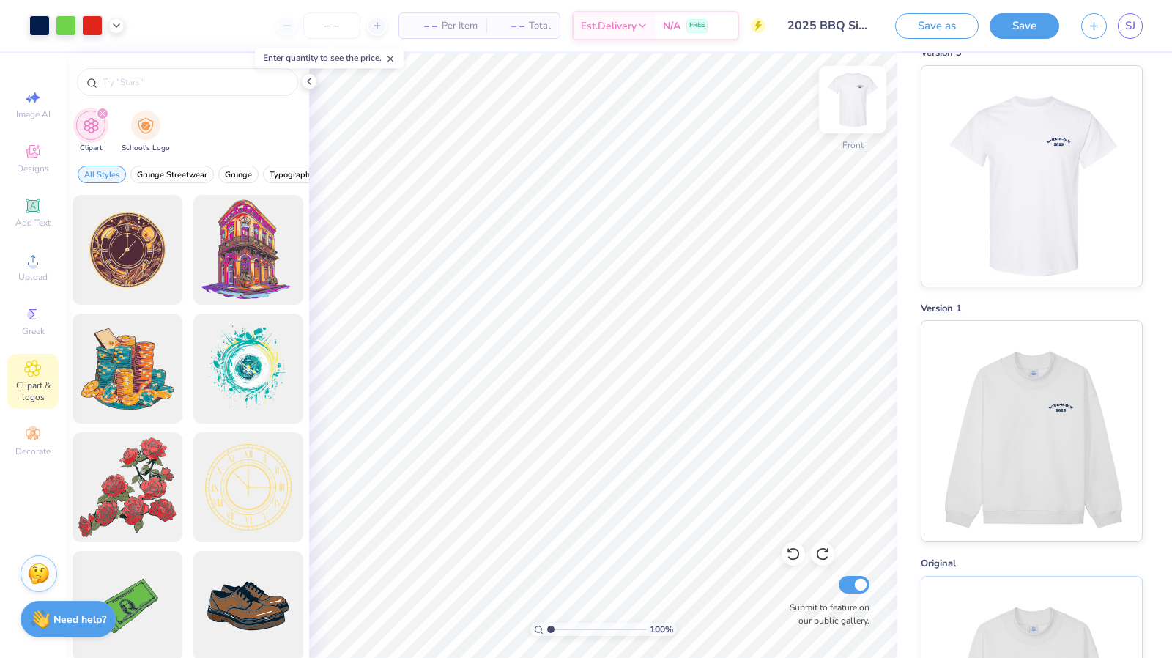
click at [850, 102] on img at bounding box center [852, 99] width 59 height 59
click at [191, 84] on input "text" at bounding box center [194, 82] width 187 height 15
click at [135, 75] on input "text" at bounding box center [194, 82] width 187 height 15
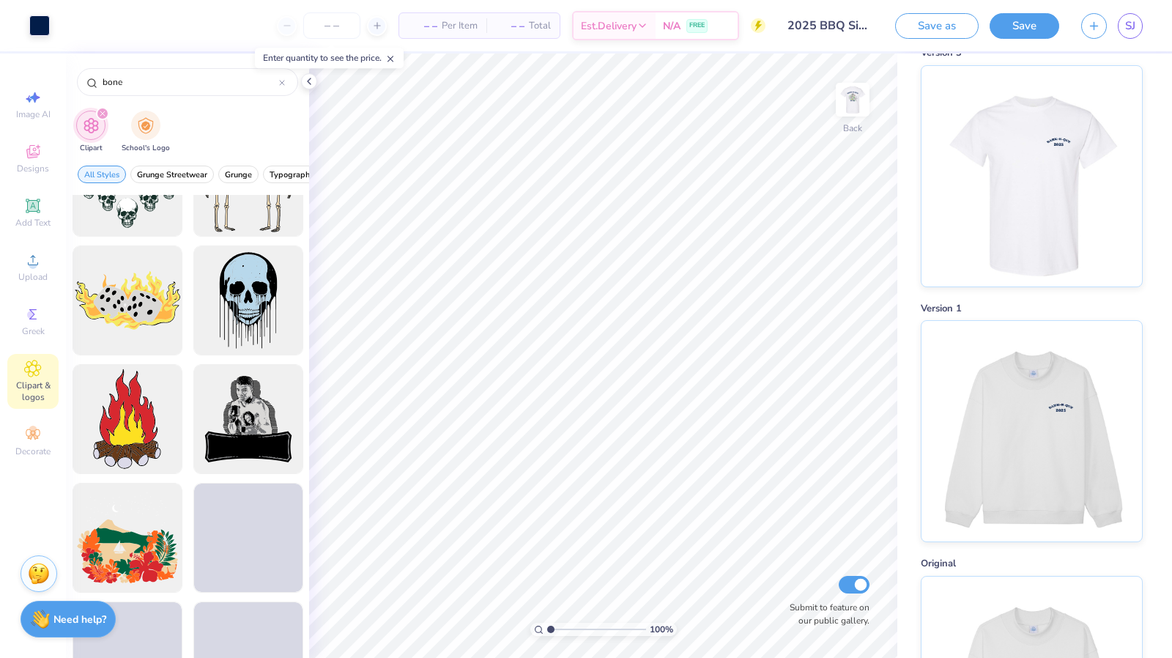
scroll to position [784, 0]
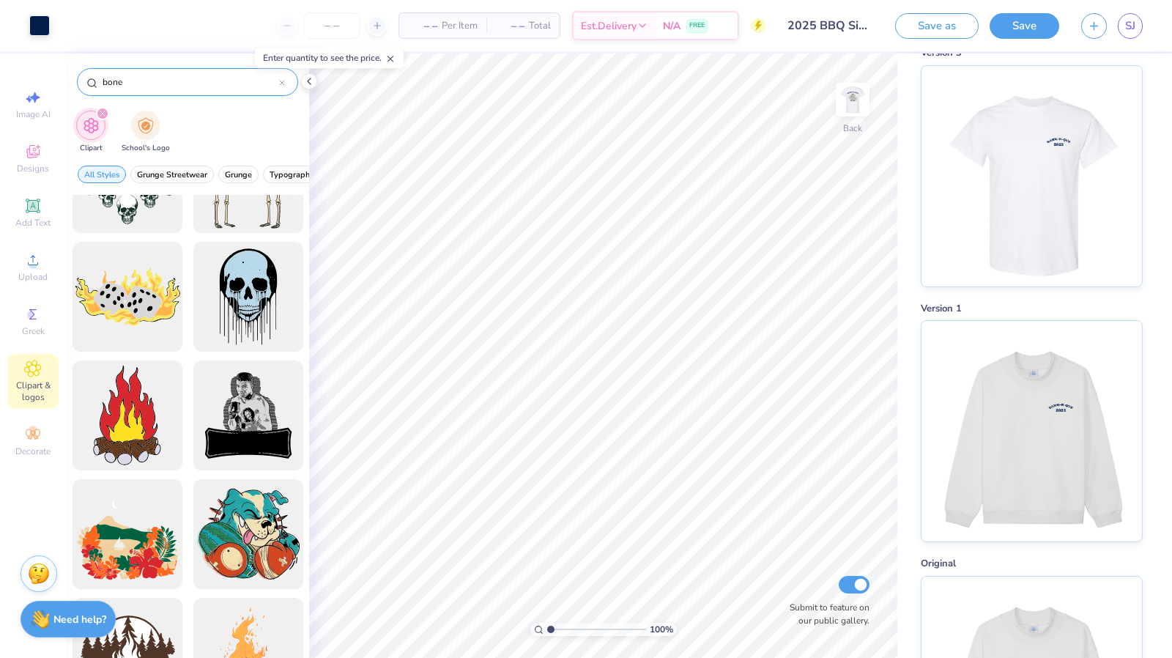
click at [100, 83] on div "bone" at bounding box center [187, 82] width 221 height 28
click at [103, 80] on input "bone" at bounding box center [190, 82] width 178 height 15
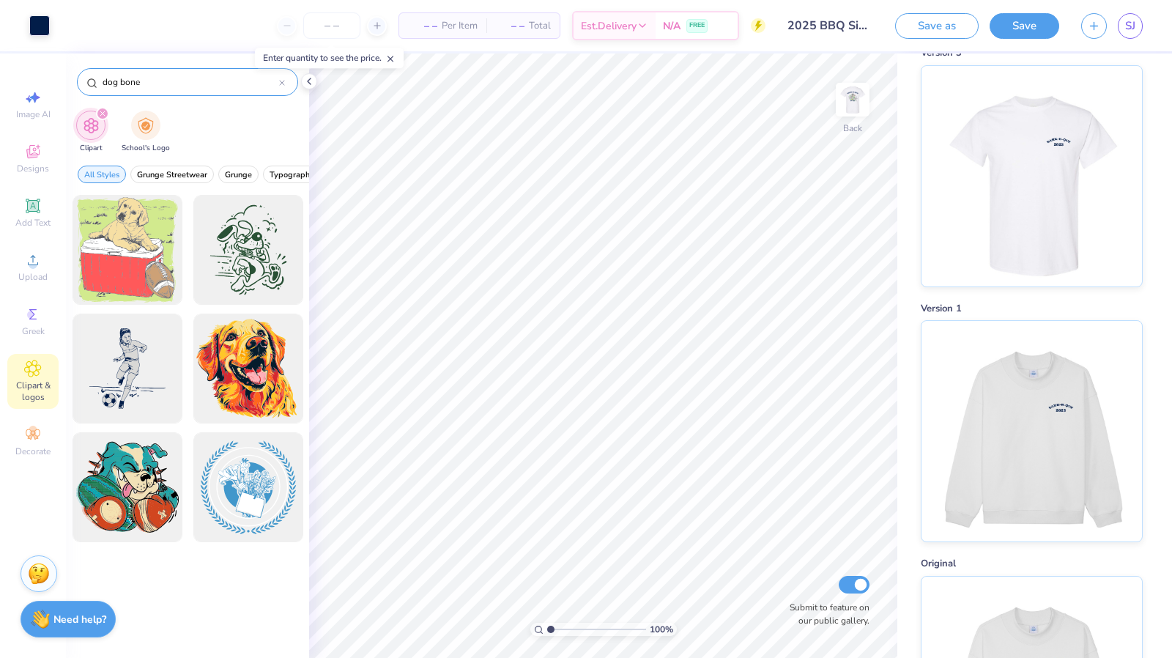
click at [123, 83] on input "dog bone" at bounding box center [190, 82] width 178 height 15
drag, startPoint x: 119, startPoint y: 81, endPoint x: 61, endPoint y: 62, distance: 60.9
click at [61, 62] on div "Art colors – – Per Item – – Total Est. Delivery N/A FREE Design Title 2025 BBQ …" at bounding box center [586, 329] width 1172 height 658
type input "bone"
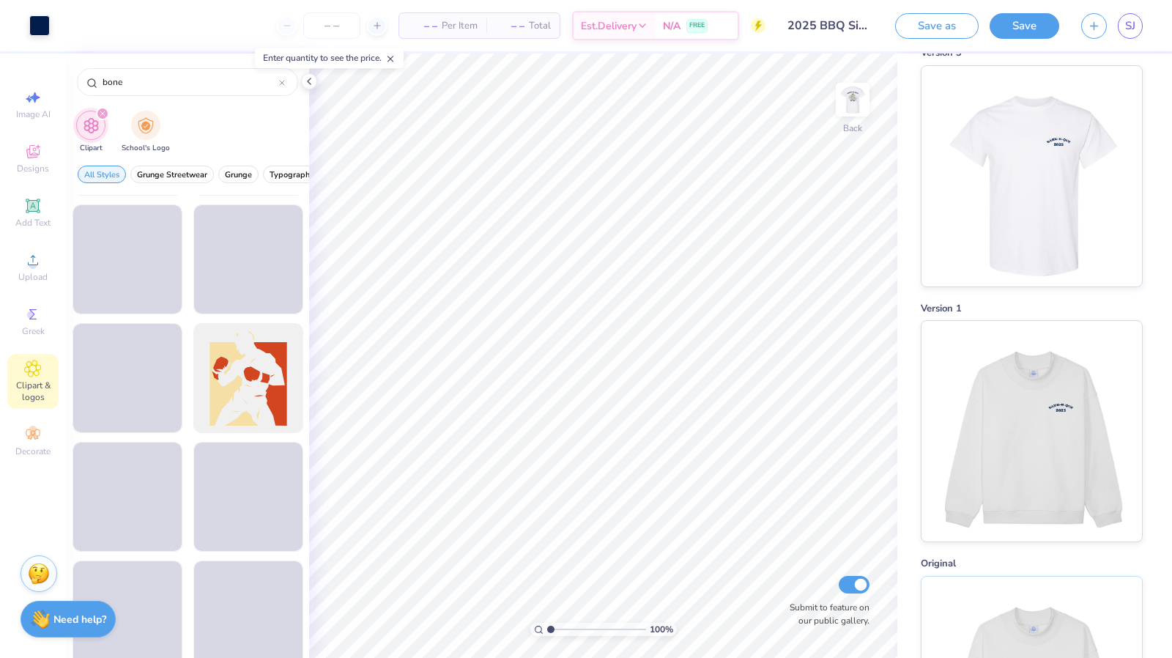
scroll to position [2245, 0]
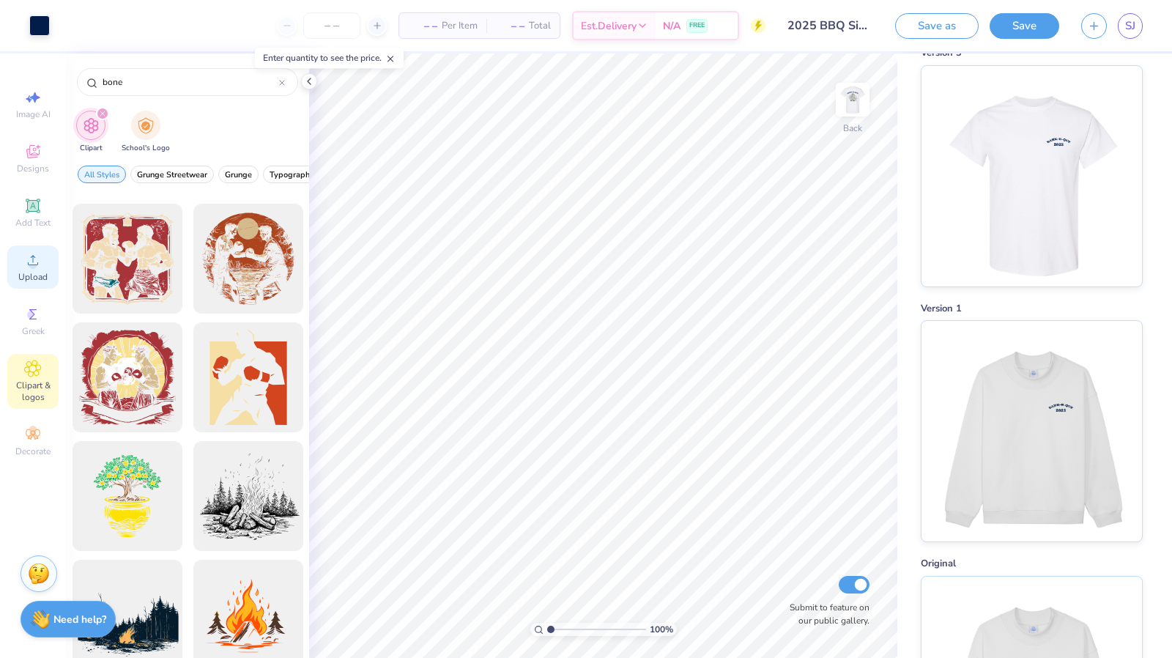
click at [31, 283] on div "Upload" at bounding box center [32, 266] width 51 height 43
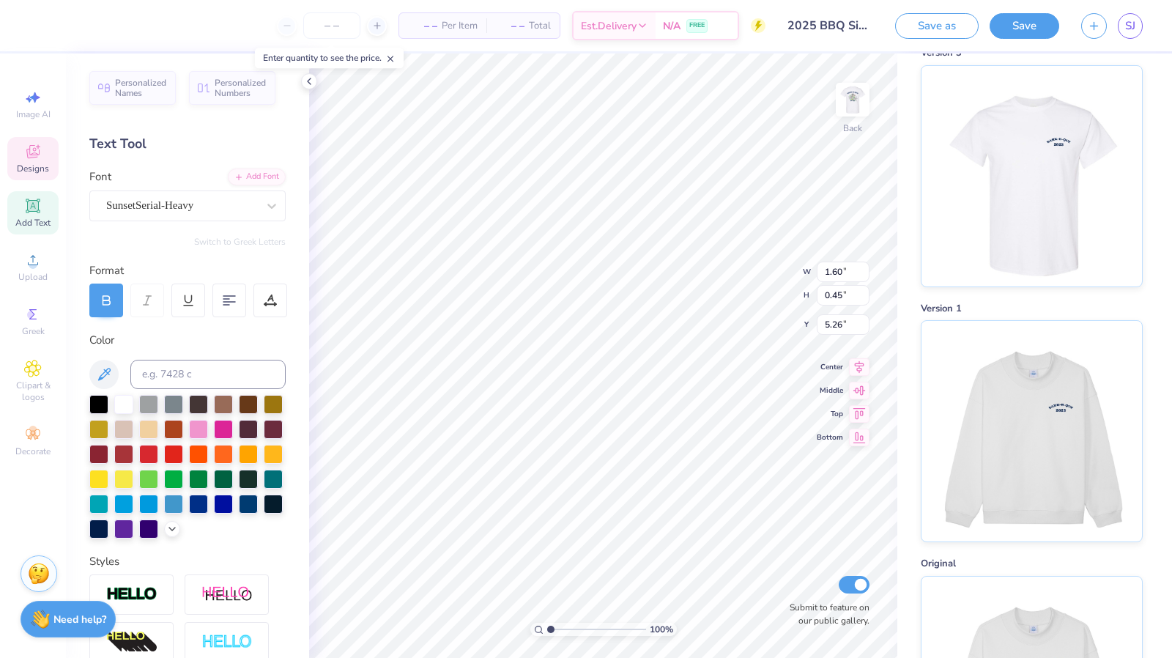
type input "6.36"
click at [16, 270] on div "Upload" at bounding box center [32, 266] width 51 height 43
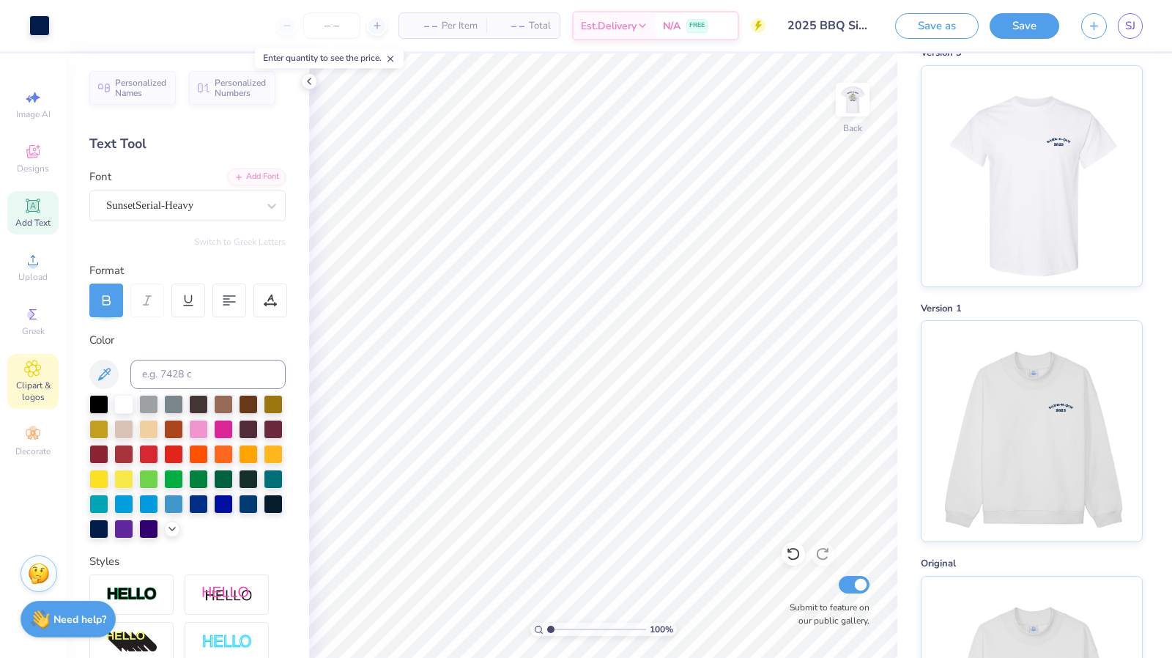
click at [39, 382] on span "Clipart & logos" at bounding box center [32, 390] width 51 height 23
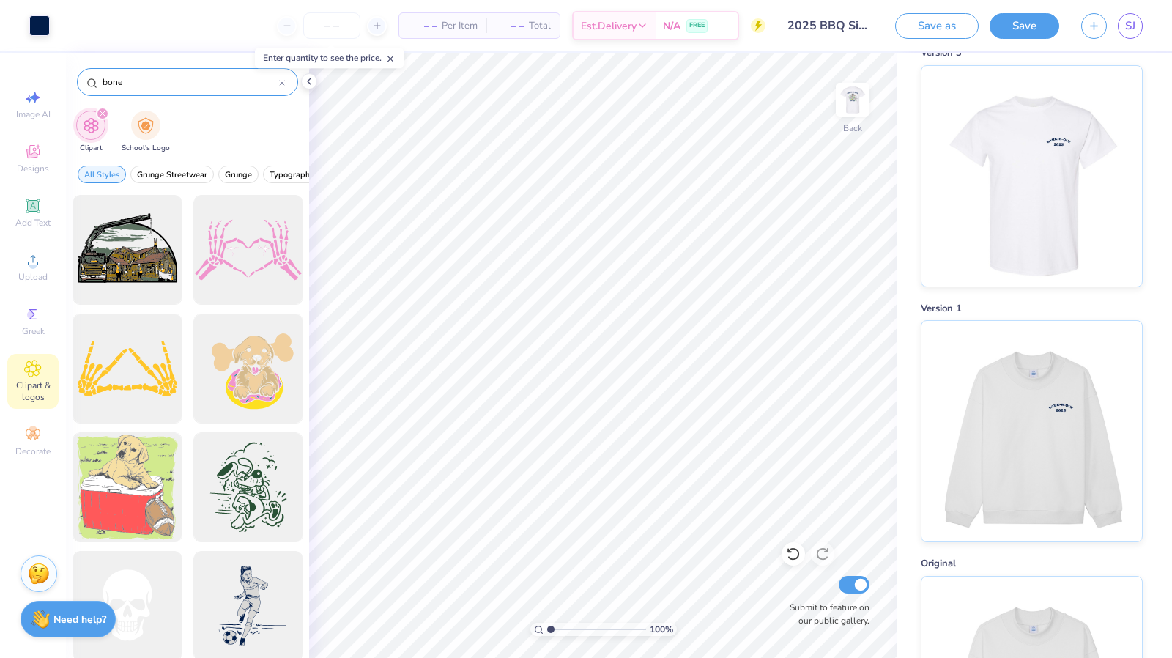
click at [174, 78] on input "bone" at bounding box center [190, 82] width 178 height 15
type input "b"
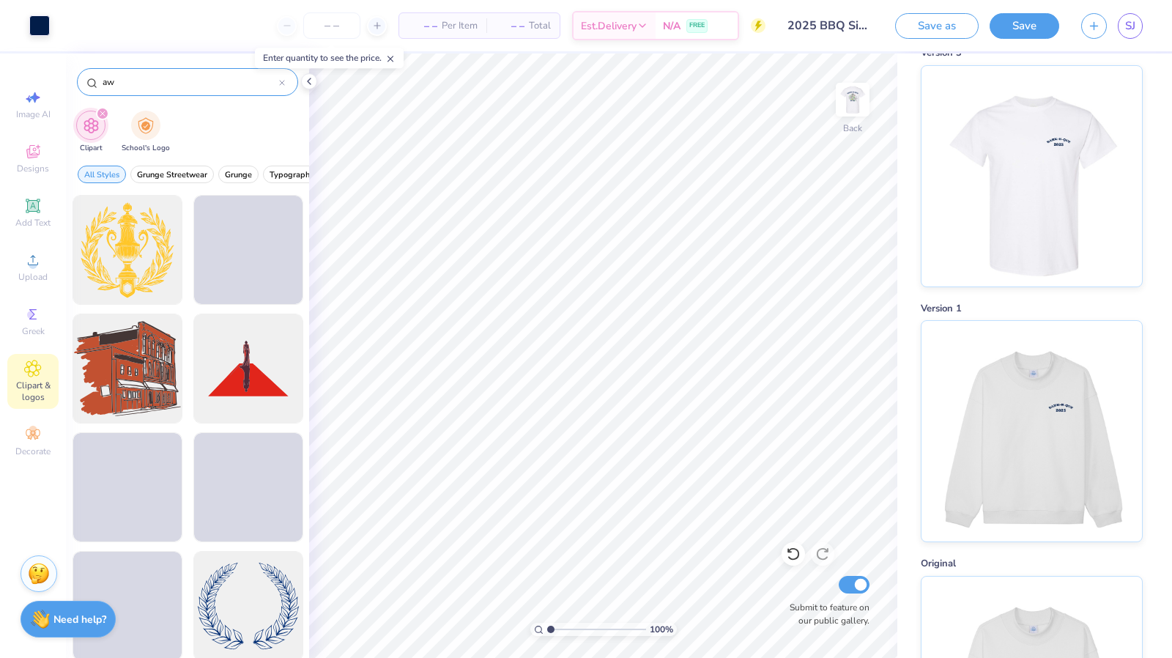
click at [103, 81] on input "aw" at bounding box center [190, 82] width 178 height 15
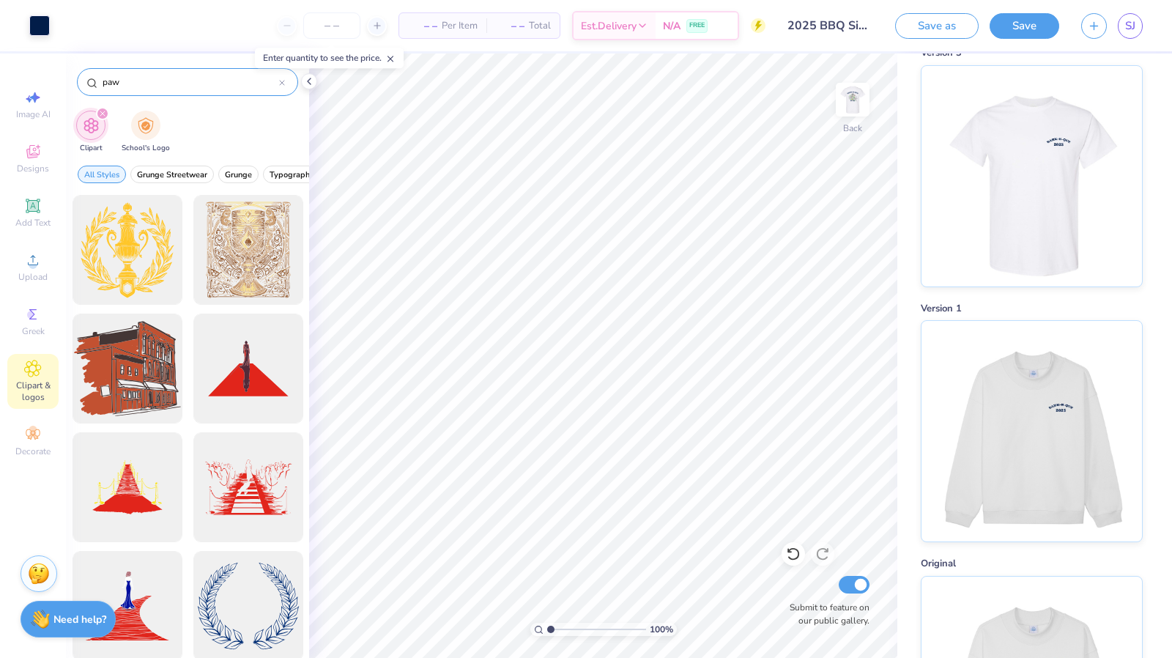
type input "paw"
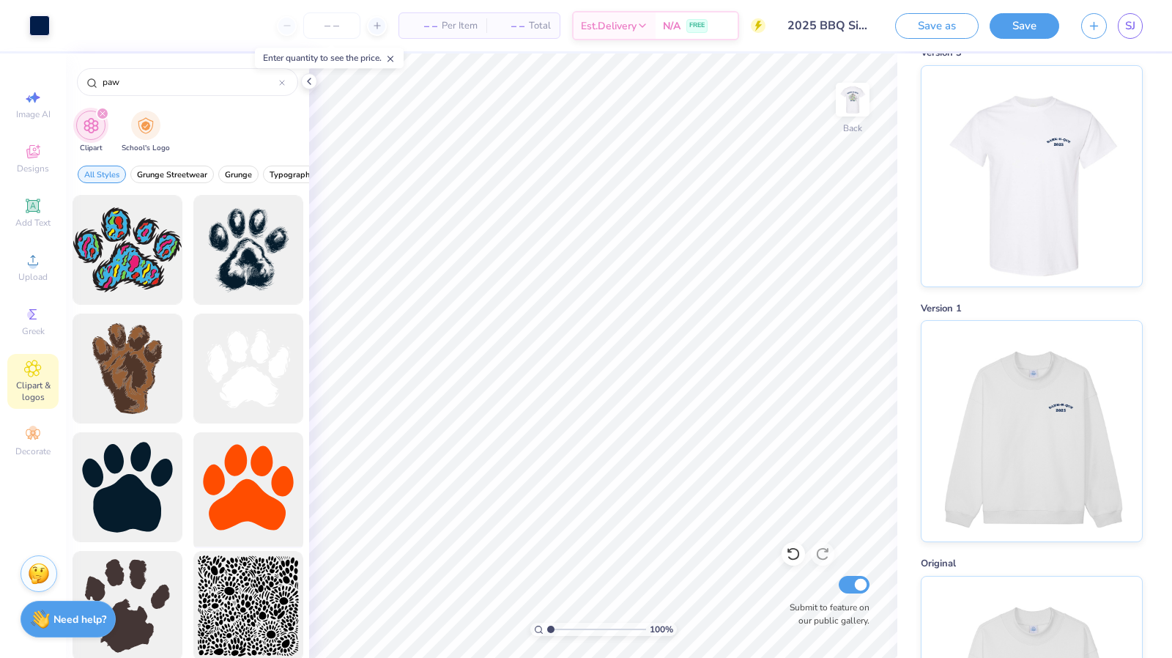
click at [259, 485] on div at bounding box center [247, 487] width 121 height 121
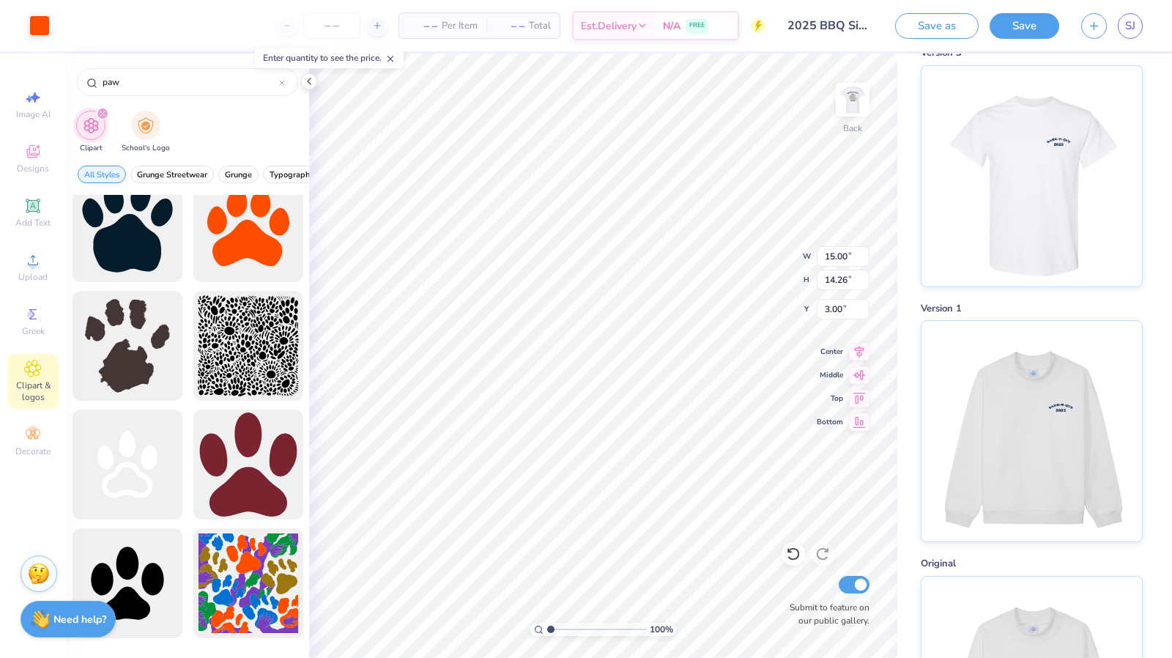
scroll to position [0, 0]
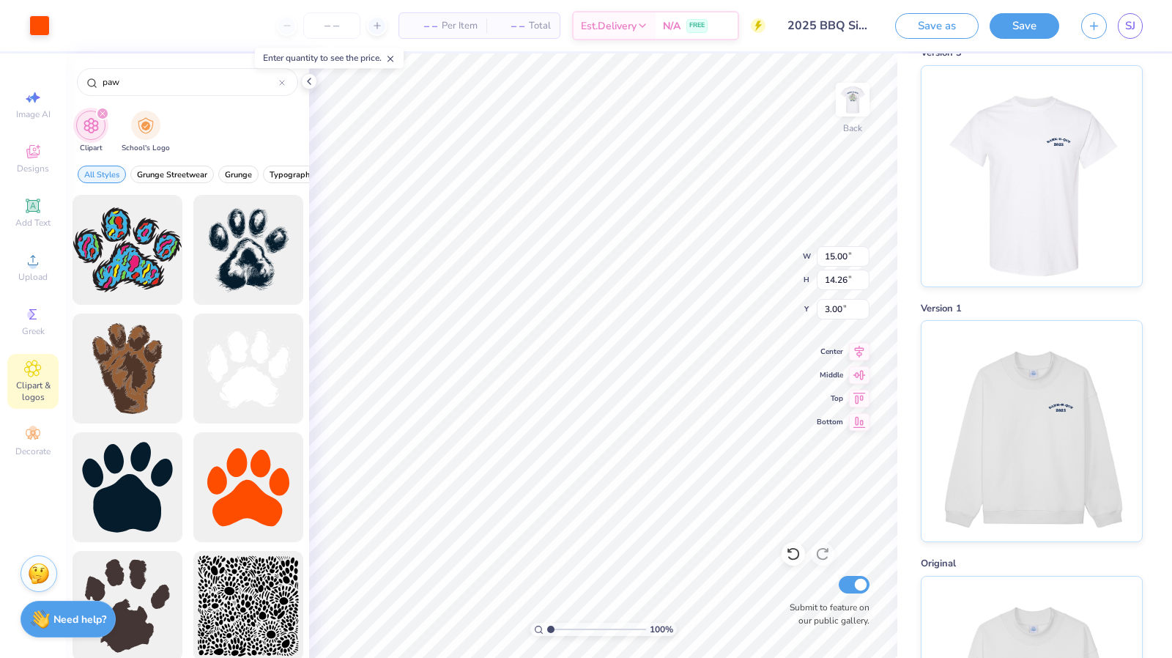
click at [34, 398] on span "Clipart & logos" at bounding box center [32, 390] width 51 height 23
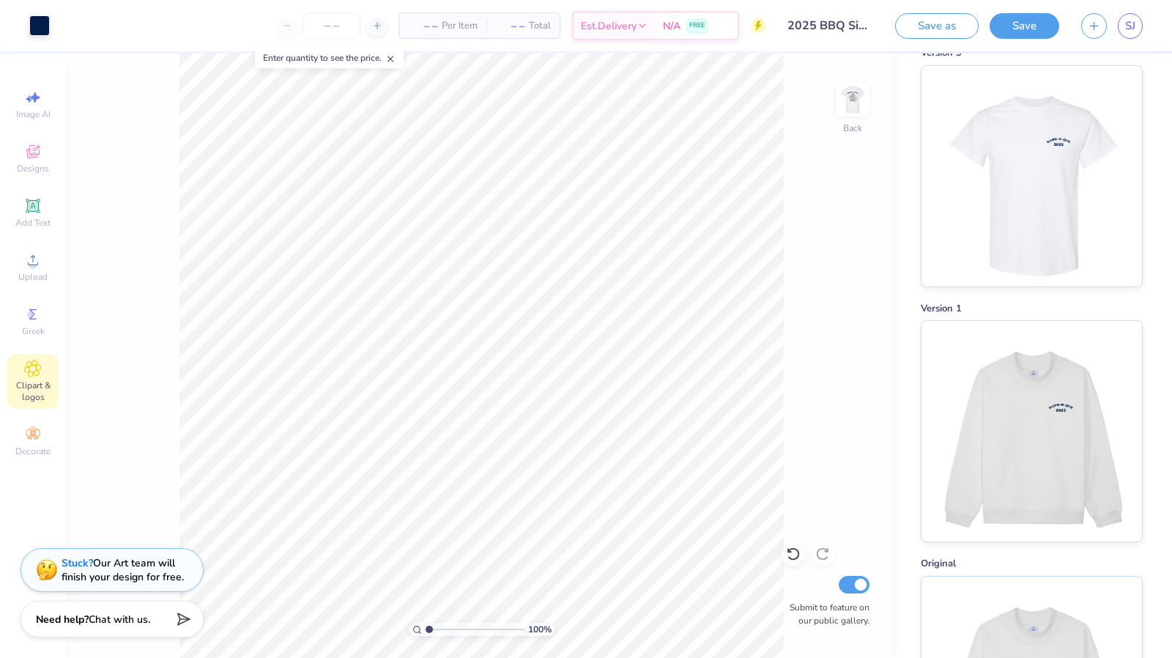
click at [26, 385] on span "Clipart & logos" at bounding box center [32, 390] width 51 height 23
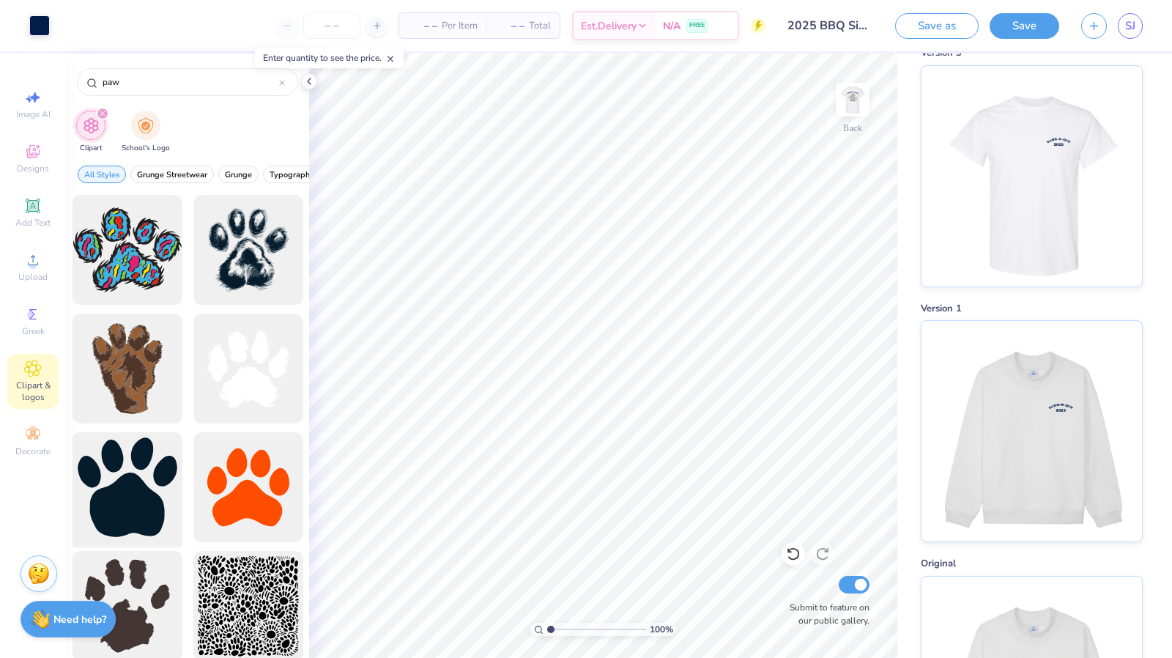
click at [124, 493] on div at bounding box center [127, 487] width 121 height 121
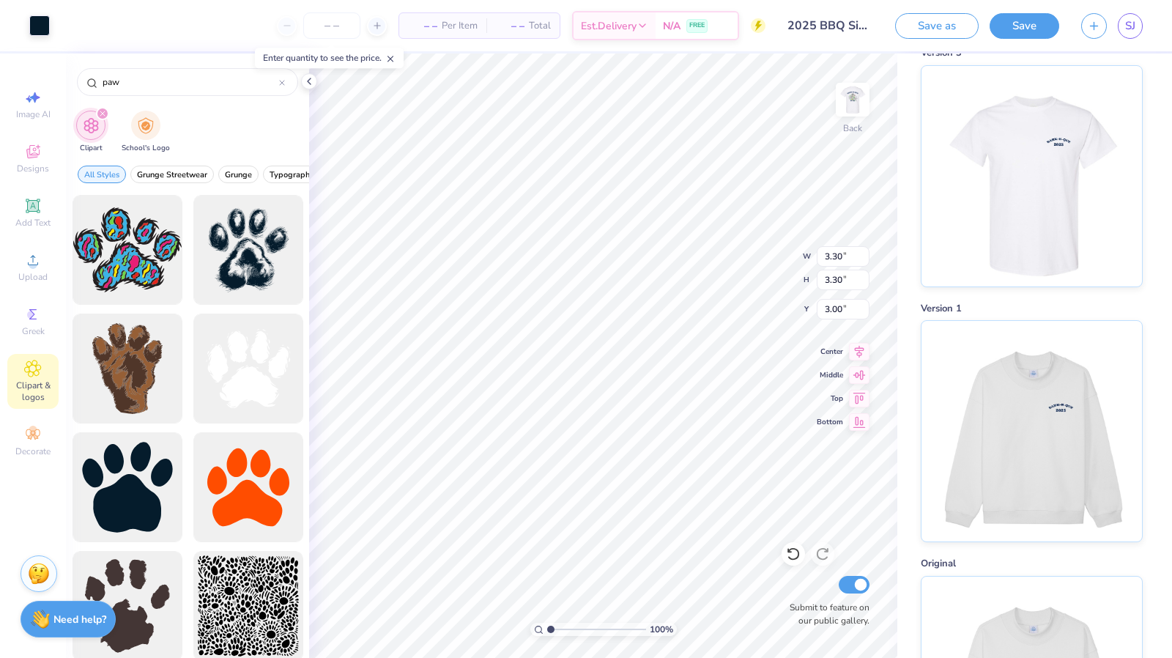
type input "3.30"
type input "5.17"
type input "1.54"
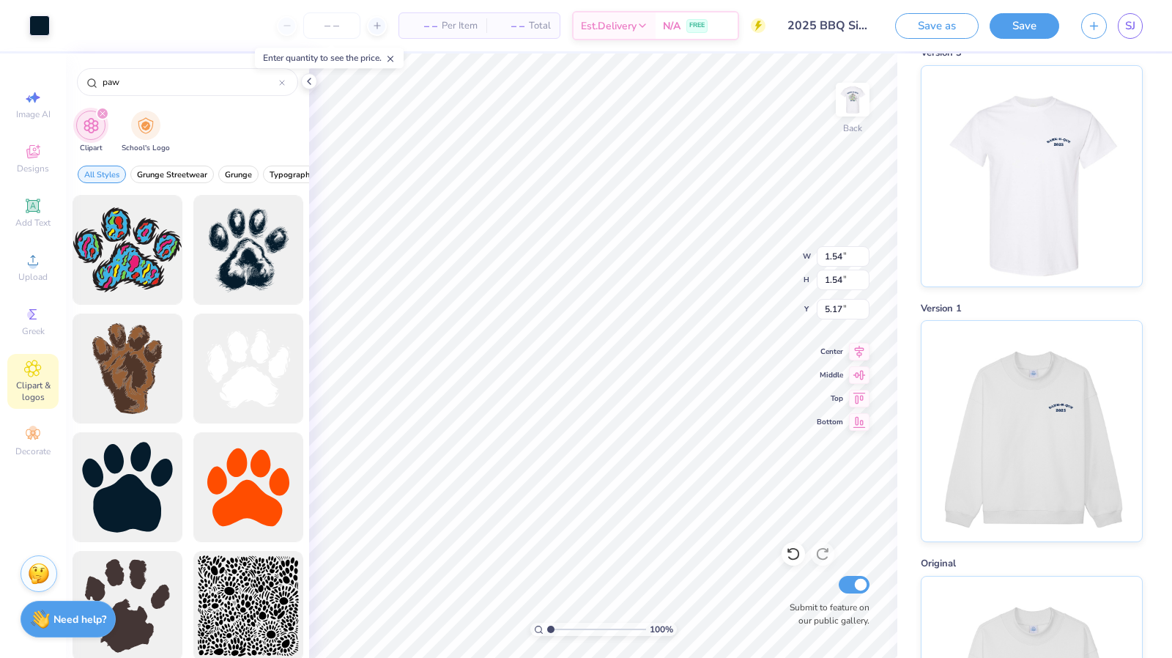
type input "4.83"
click at [31, 256] on icon at bounding box center [33, 260] width 10 height 10
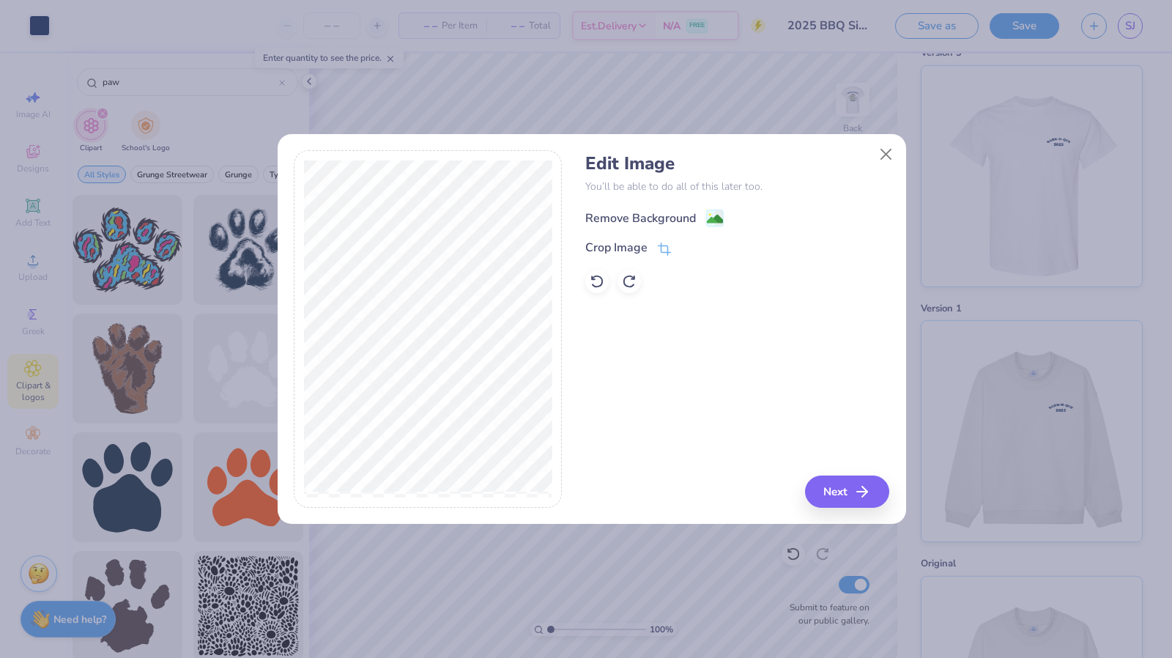
click at [661, 214] on div "Remove Background" at bounding box center [640, 218] width 111 height 18
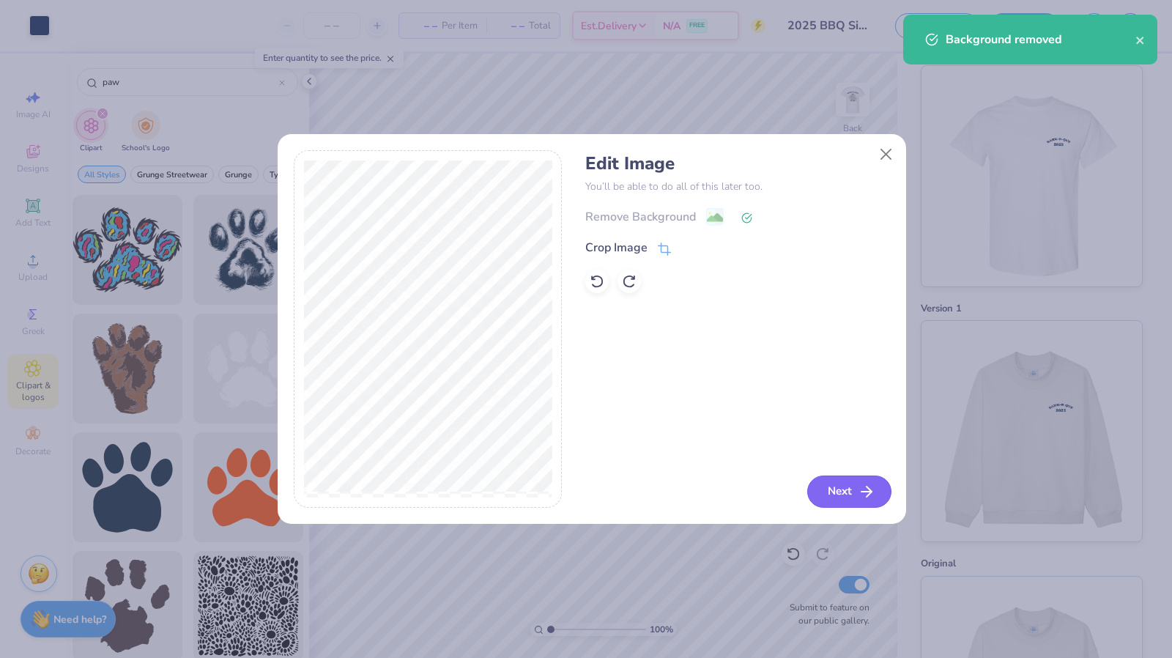
click at [863, 496] on icon "button" at bounding box center [867, 492] width 18 height 18
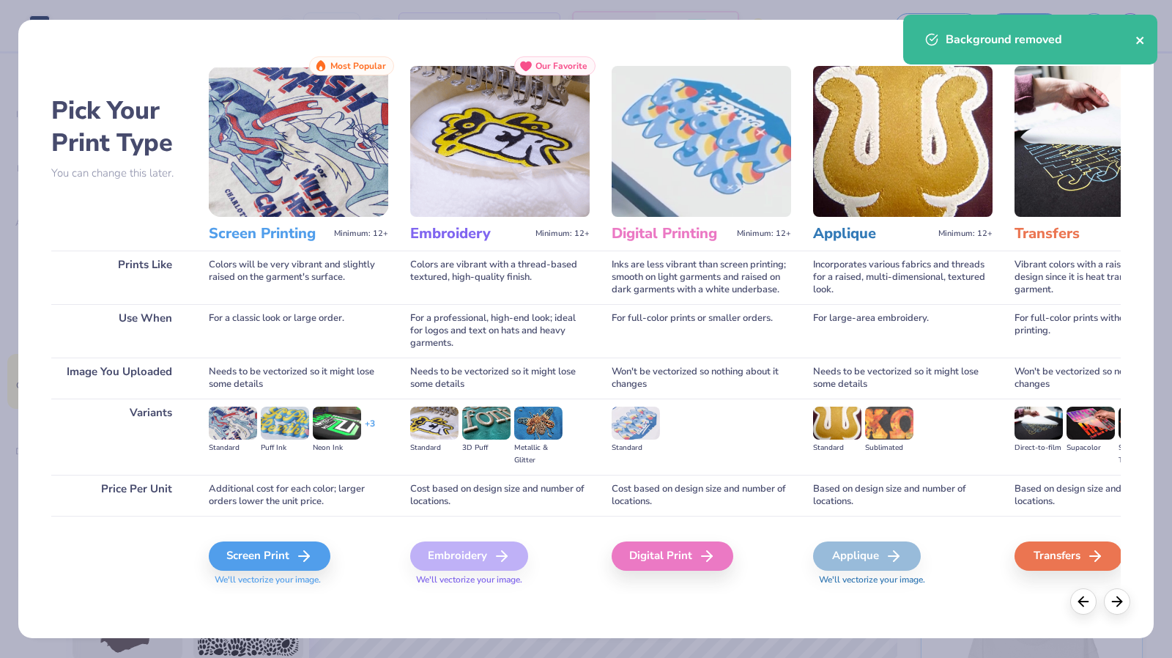
click at [1143, 39] on icon "close" at bounding box center [1140, 40] width 10 height 12
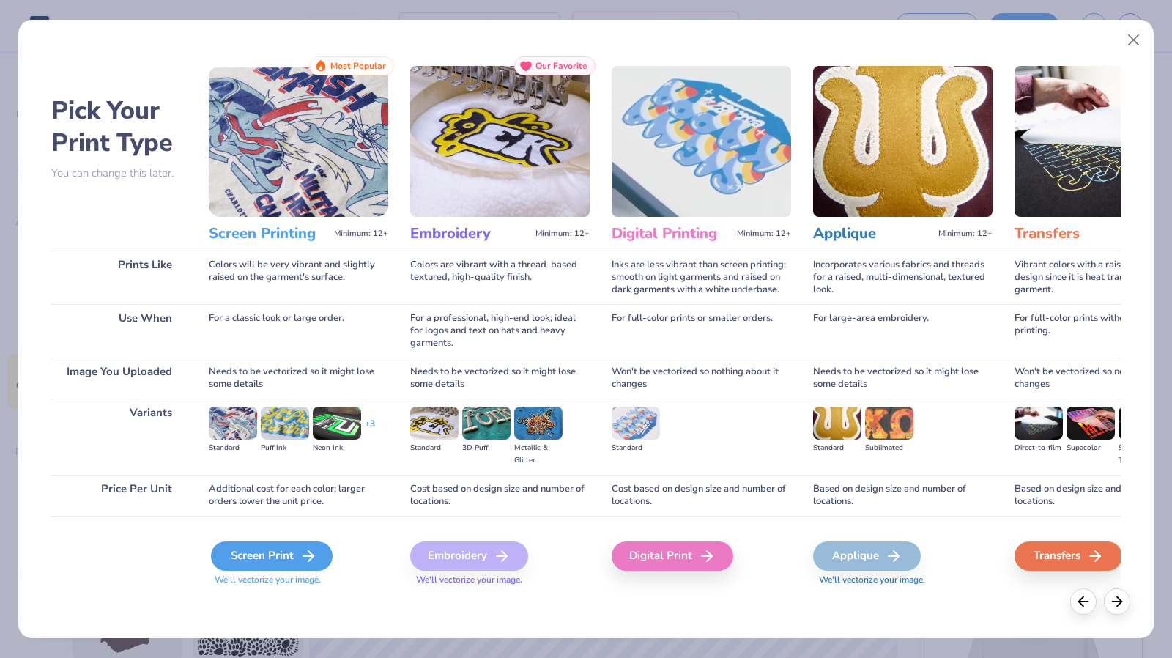
click at [279, 559] on div "Screen Print" at bounding box center [272, 555] width 122 height 29
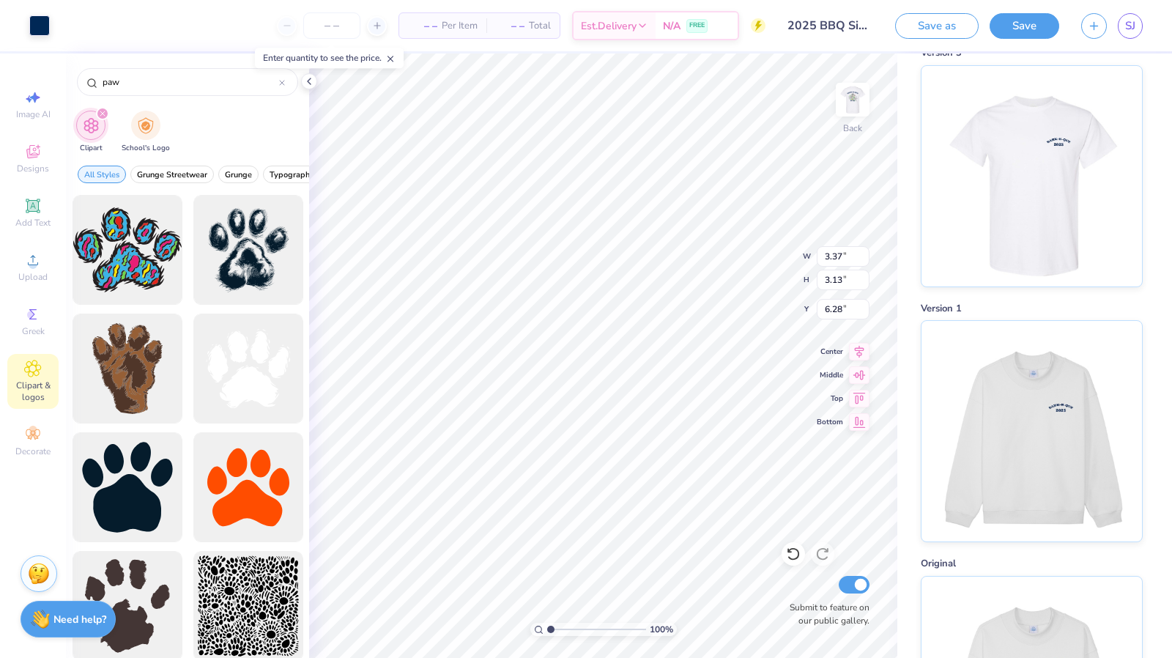
type input "3.37"
type input "3.13"
type input "4.37"
type input "1.62"
type input "1.51"
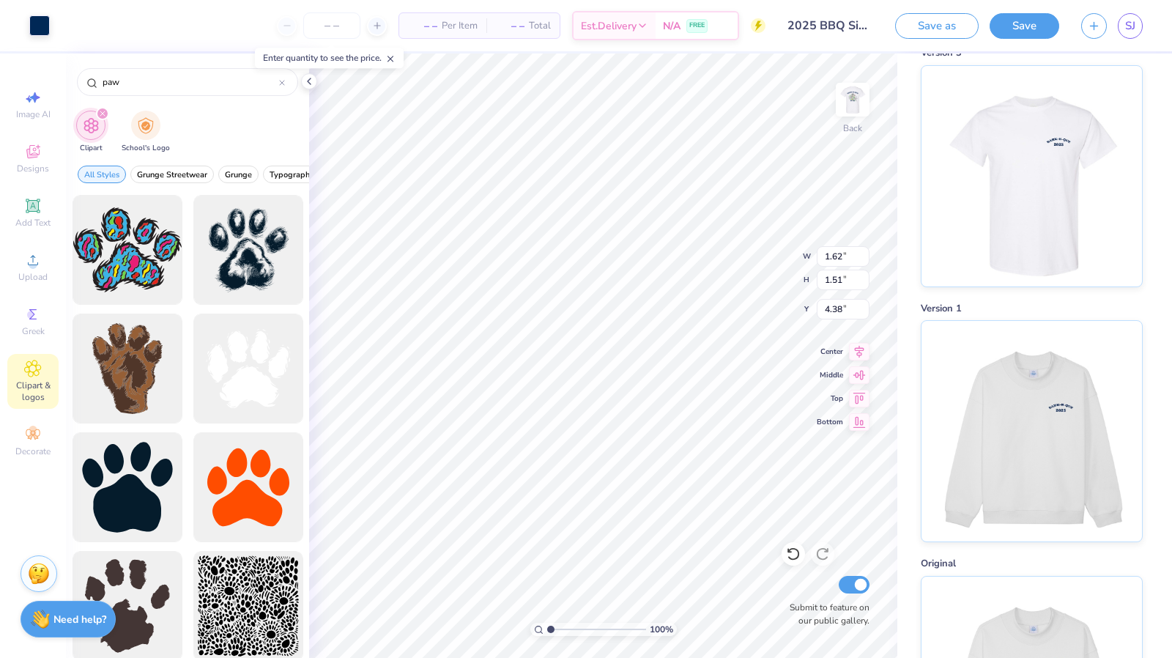
type input "4.85"
type input "1.37"
type input "1.28"
type input "4.86"
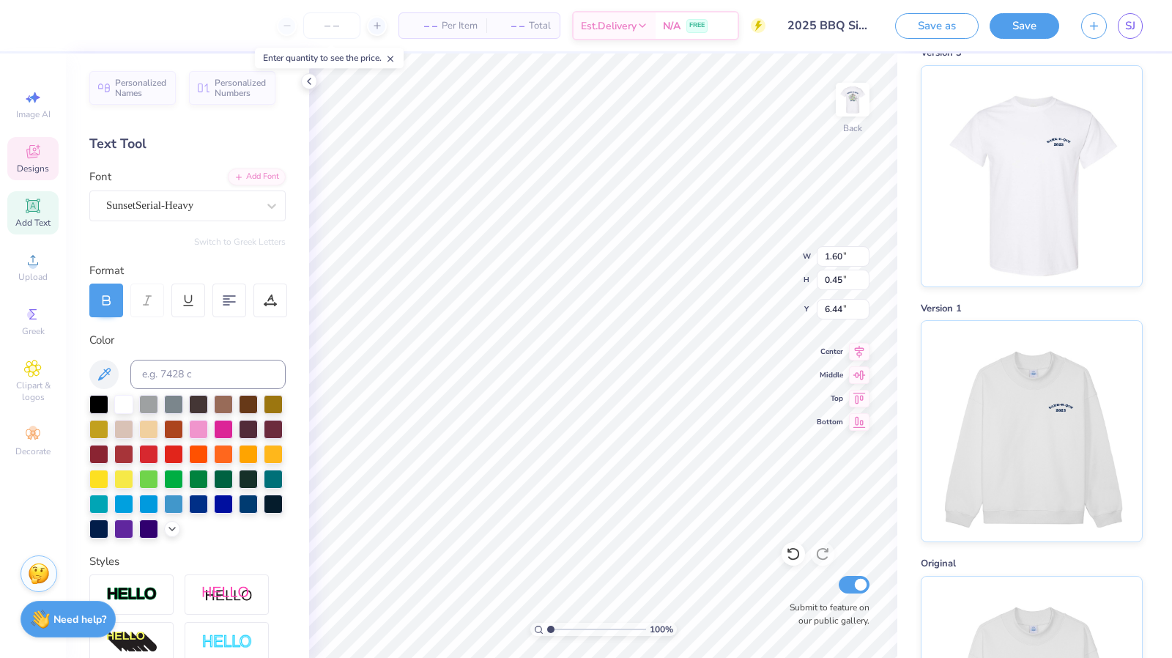
type input "6.44"
type input "4.07"
type input "0.88"
type input "4.37"
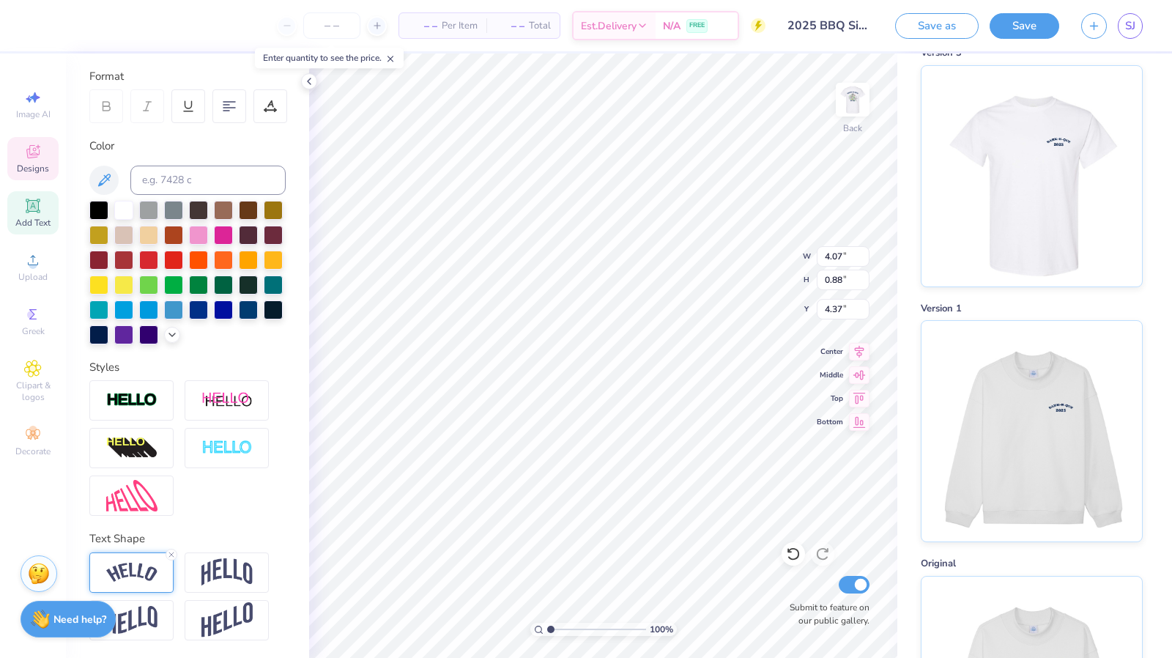
click at [159, 572] on div at bounding box center [131, 572] width 84 height 40
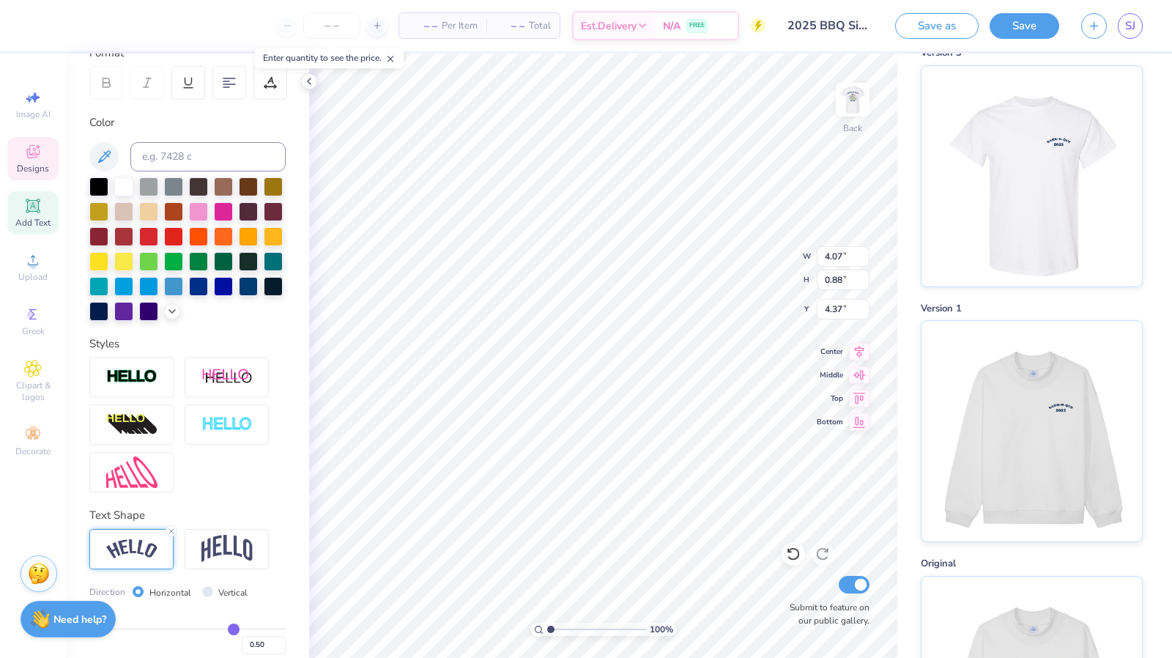
type input "0.49"
type input "0.5"
type input "0.50"
type input "0.52"
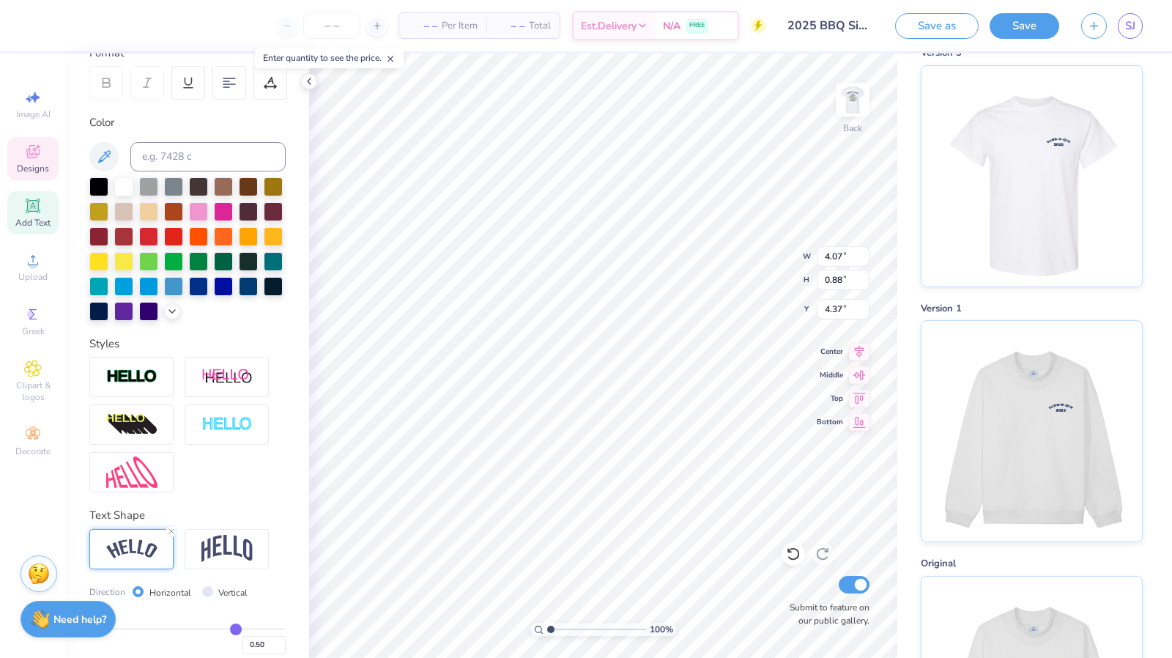
type input "0.52"
type input "0.53"
type input "0.54"
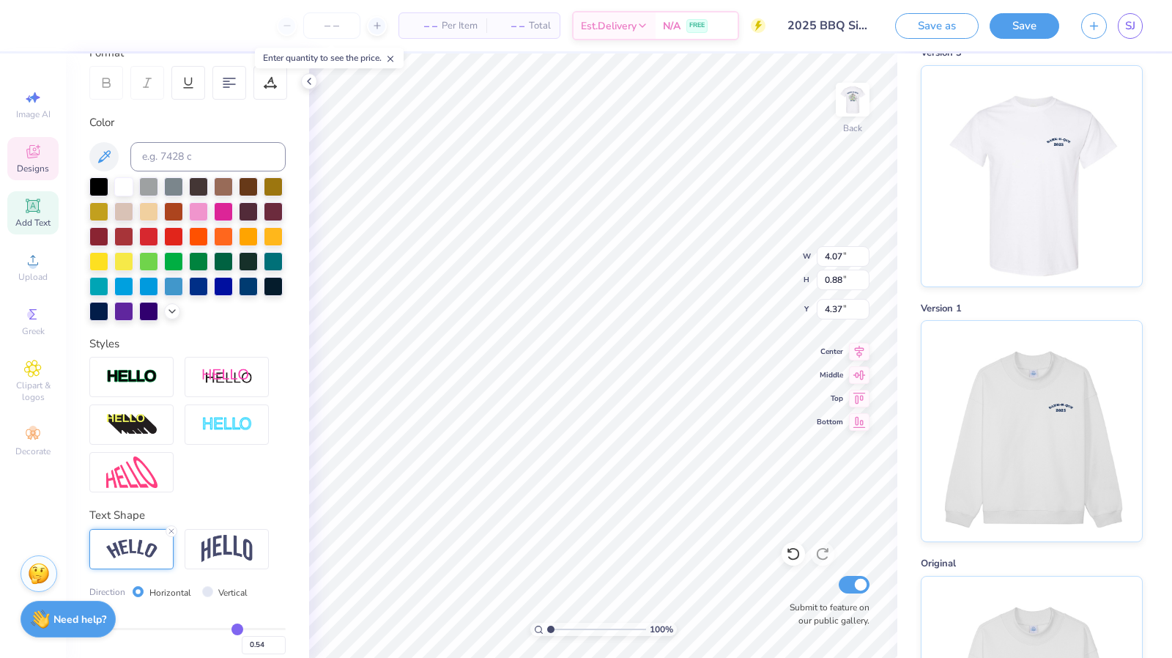
type input "0.55"
type input "0.57"
type input "0.58"
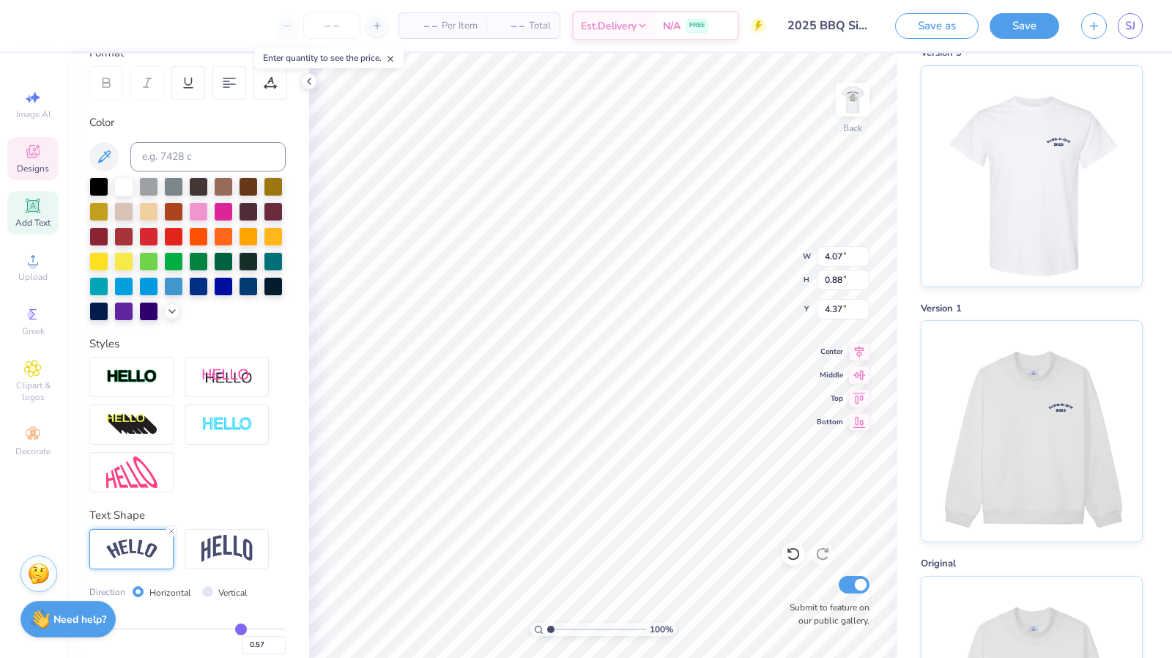
type input "0.58"
type input "0.59"
type input "0.61"
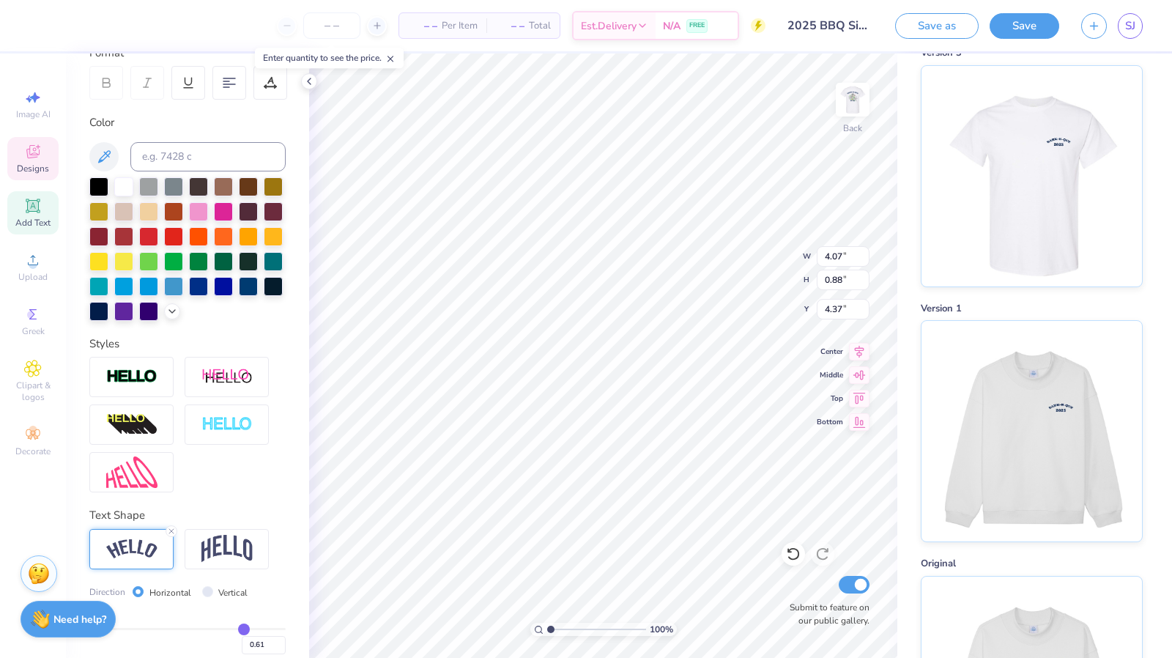
type input "0.62"
type input "0.63"
type input "0.64"
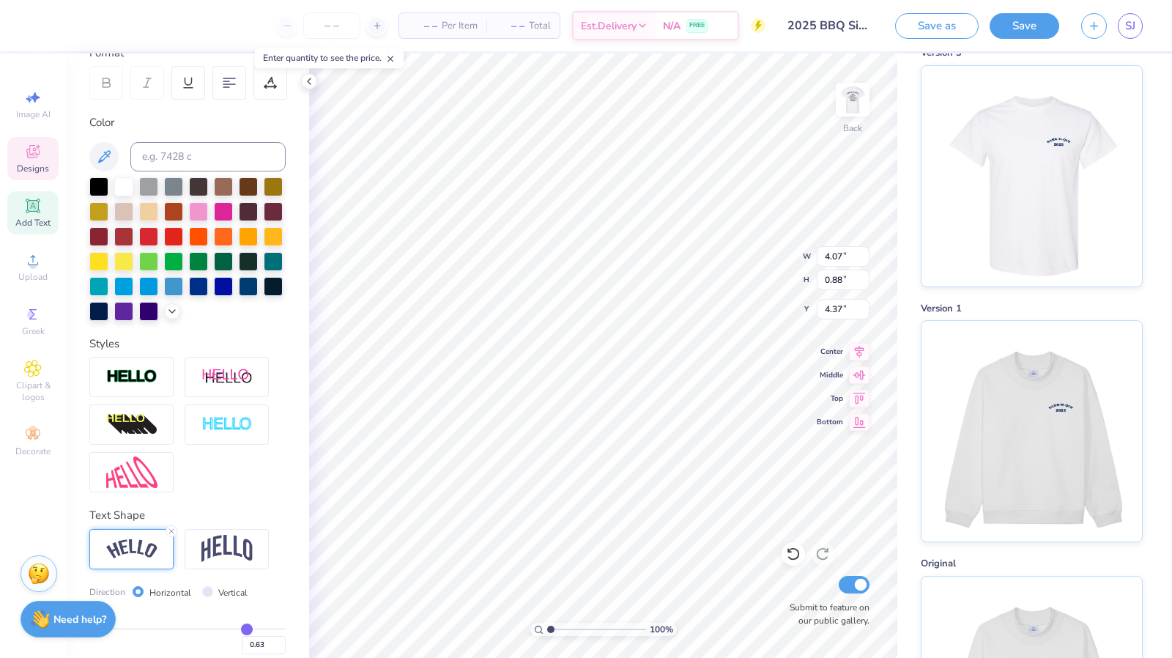
type input "0.64"
type input "0.65"
type input "0.66"
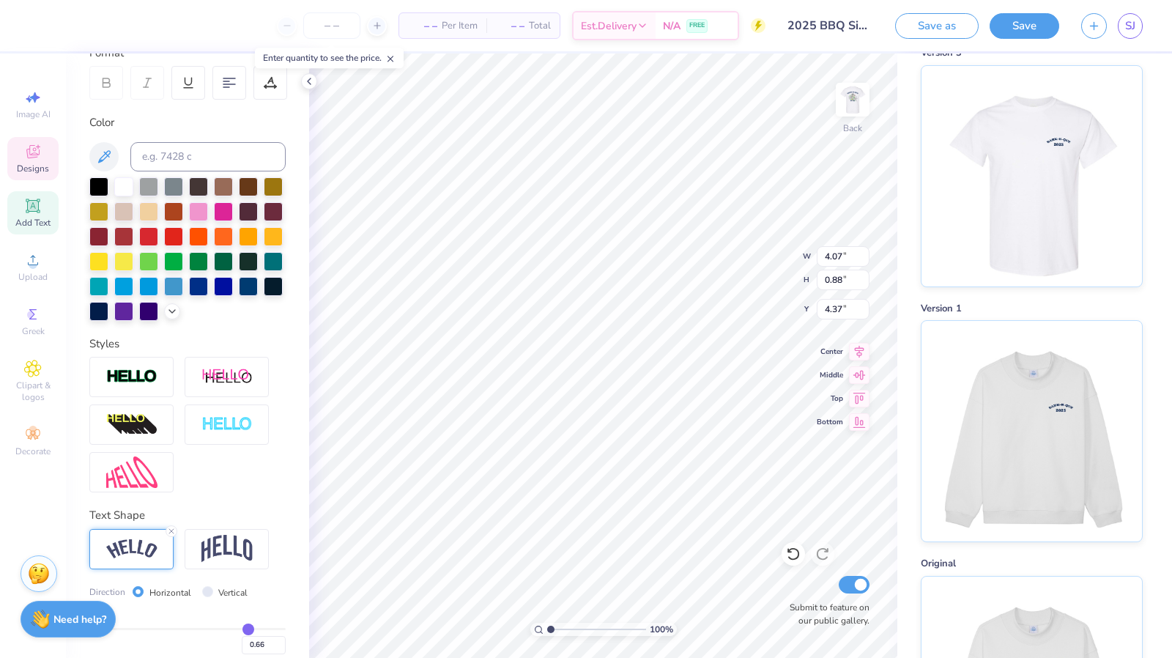
type input "0.67"
type input "0.68"
type input "0.69"
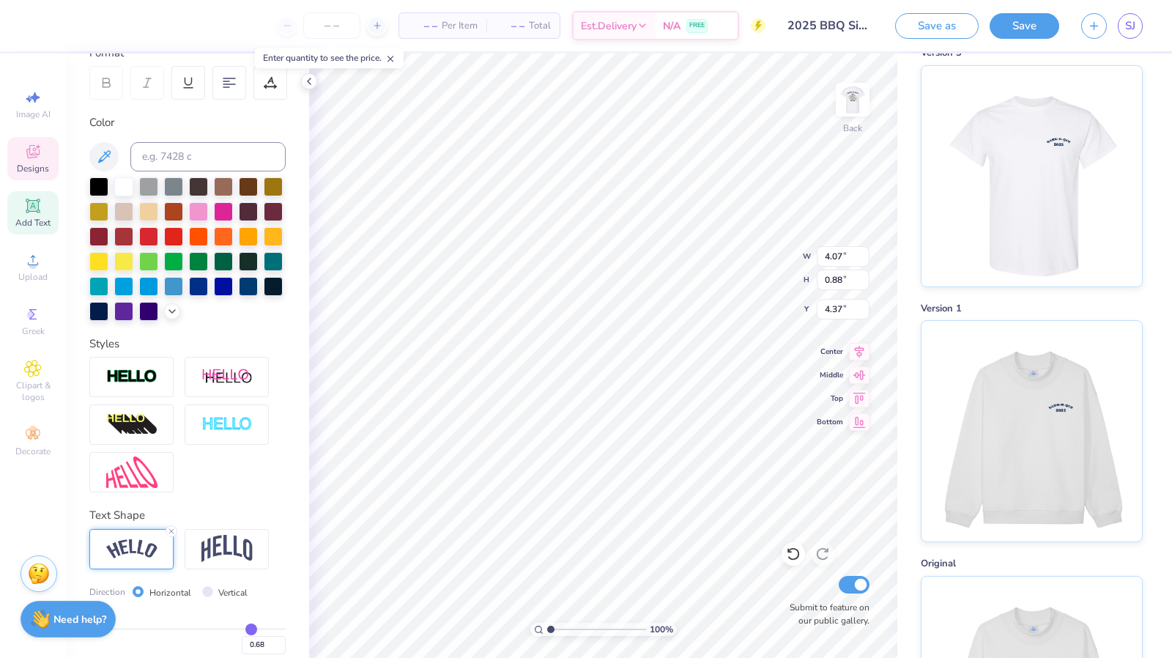
type input "0.69"
type input "0.7"
type input "0.70"
type input "0.71"
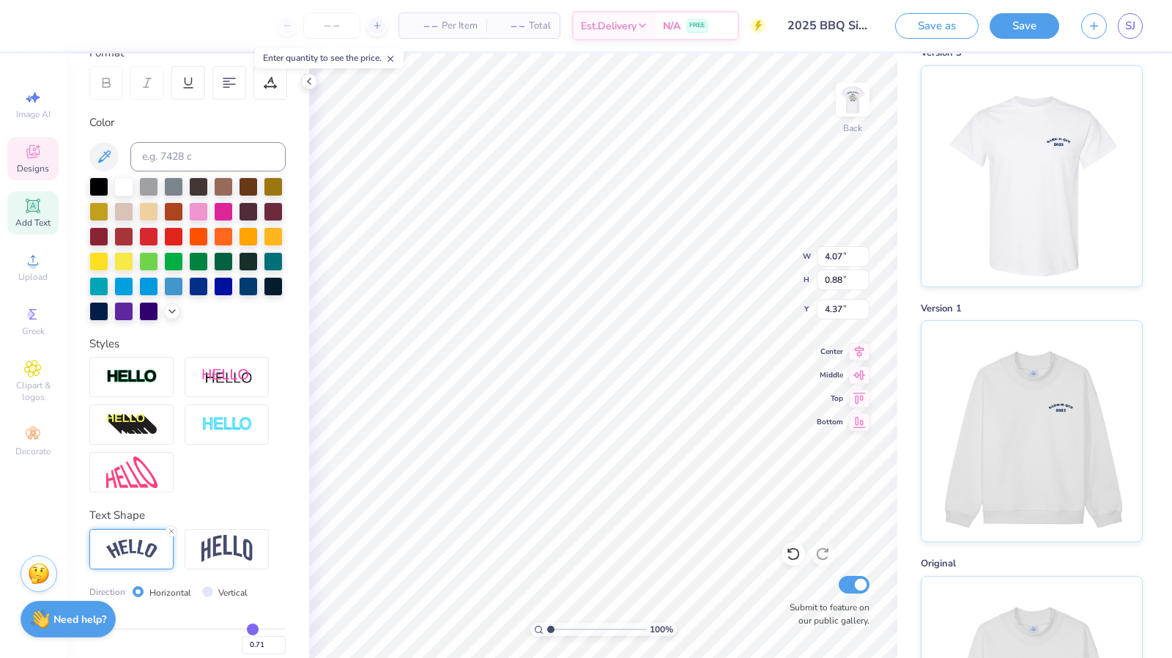
type input "0.66"
type input "0.63"
type input "0.59"
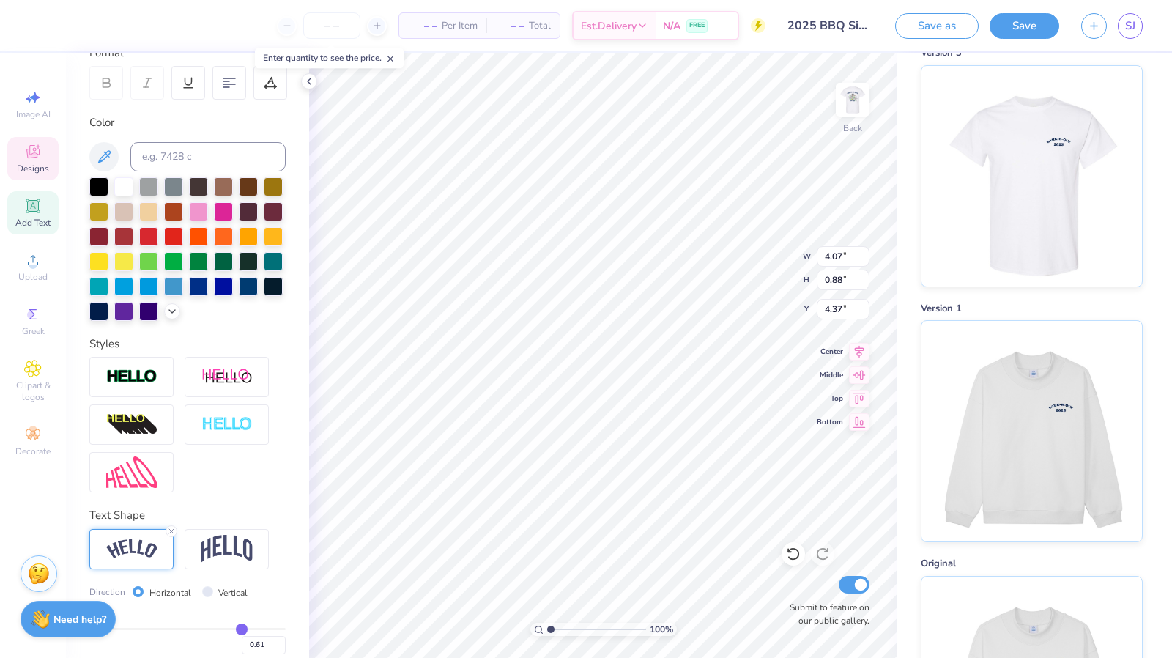
type input "0.59"
type input "0.57"
type input "0.54"
type input "0.55"
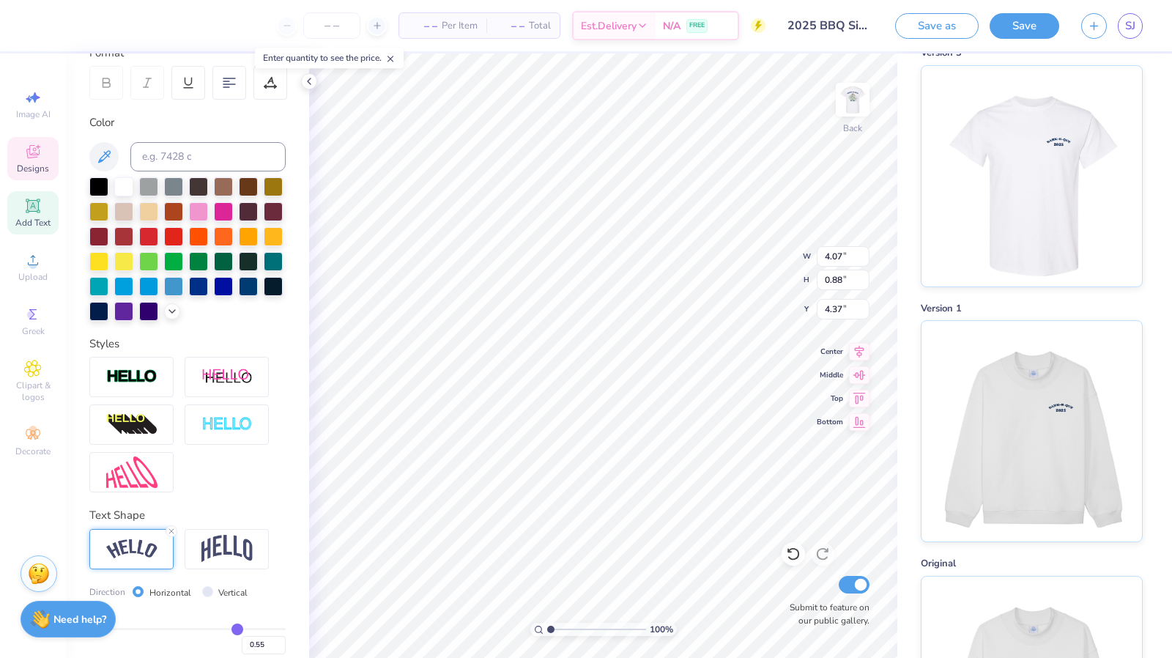
type input "0.47"
type input "0.43"
type input "0.38"
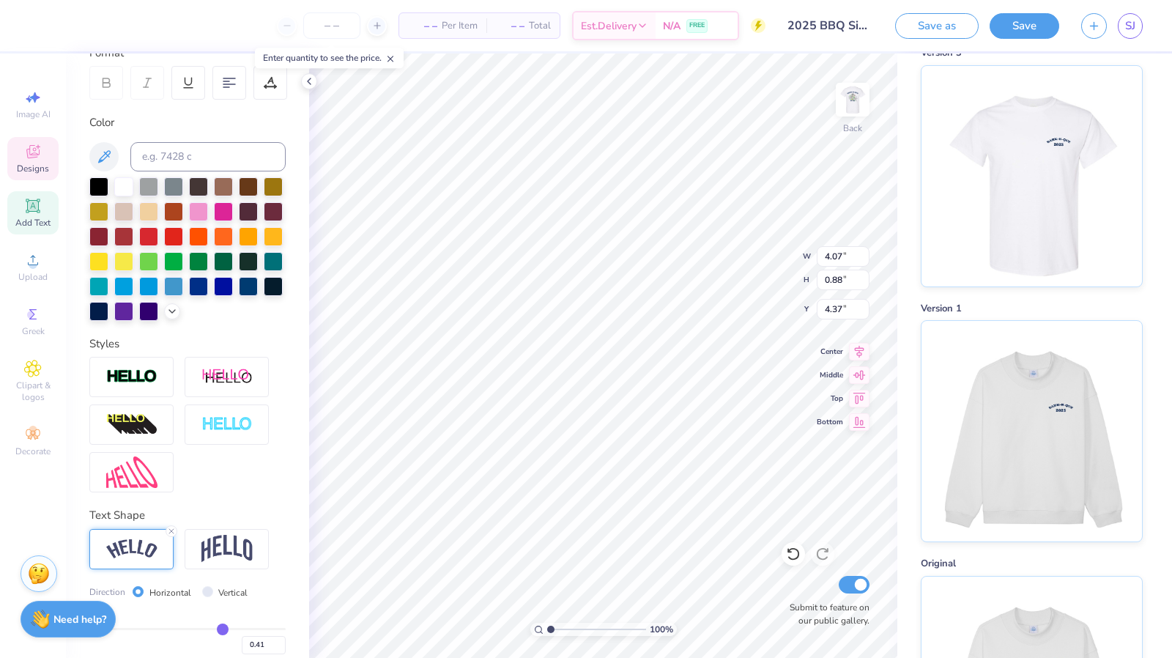
type input "0.38"
type input "0.36"
type input "0.35"
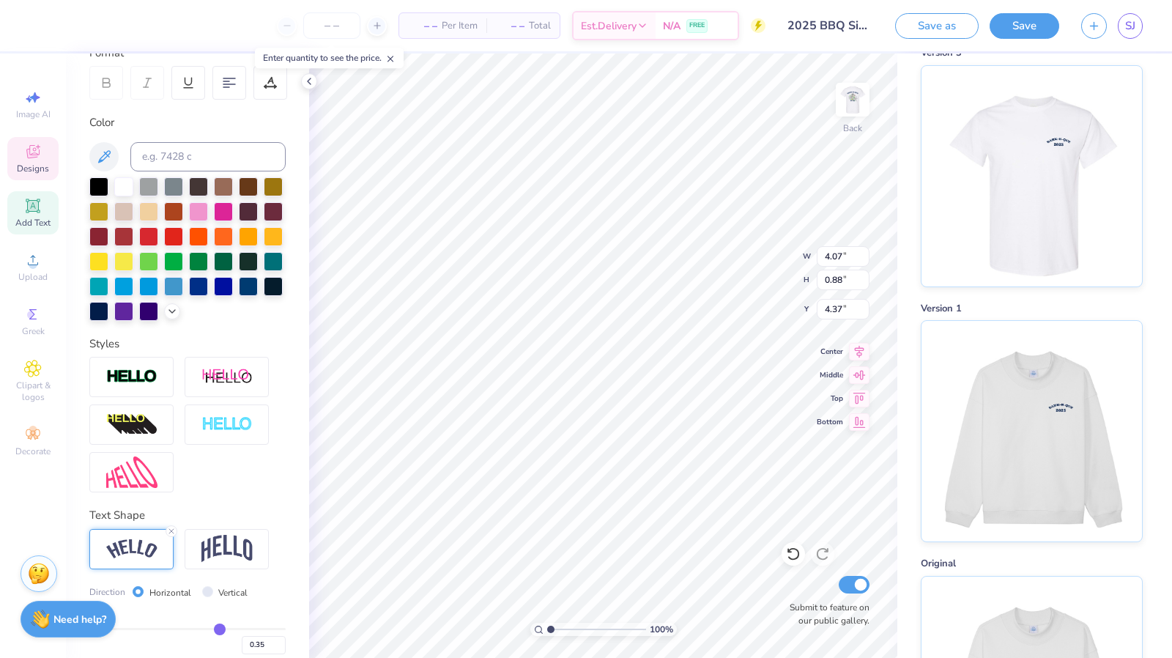
type input "0.34"
type input "0.32"
type input "0.31"
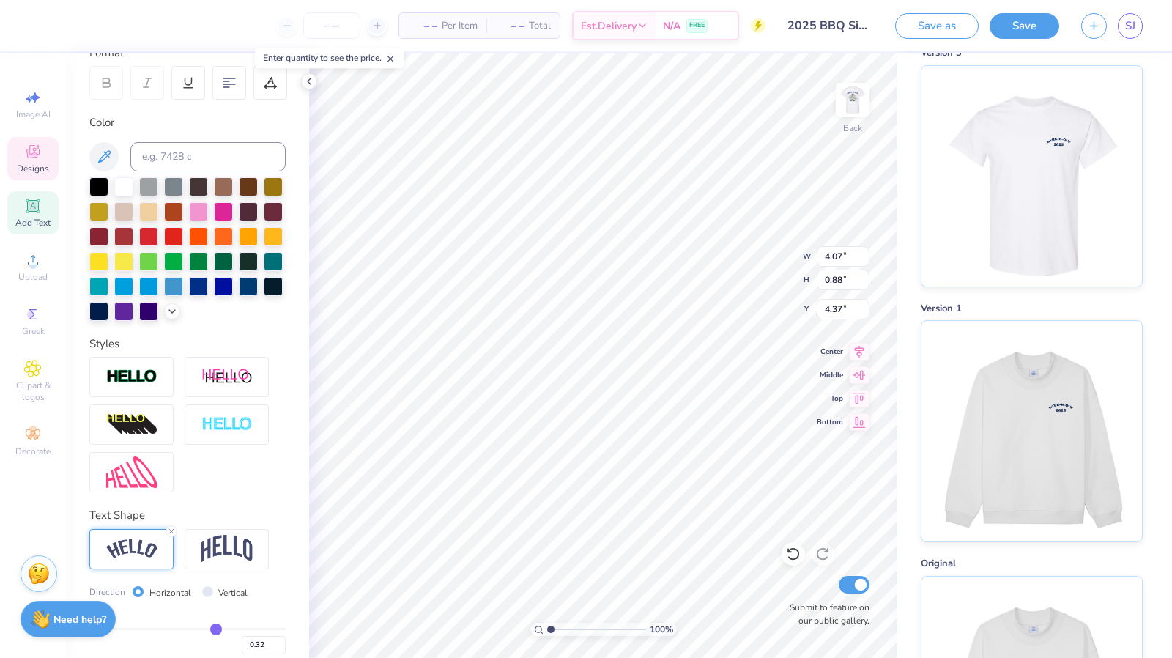
type input "0.31"
type input "0.3"
type input "0.30"
type input "0.28"
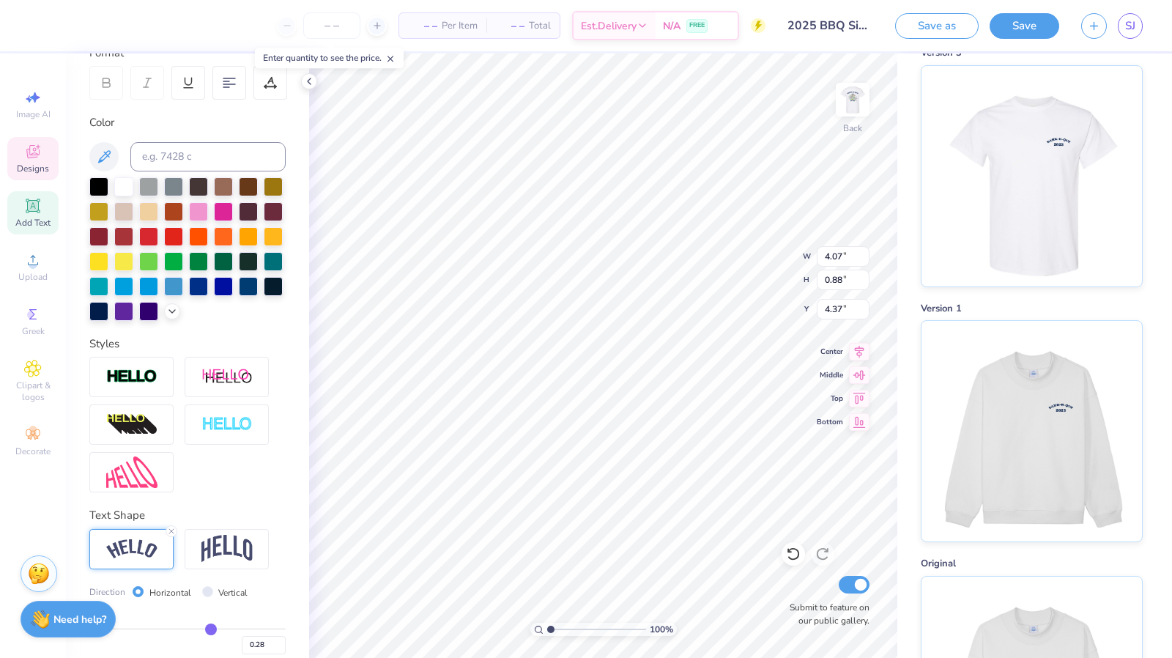
type input "0.24"
type input "0.2"
type input "0.22"
type input "0.16"
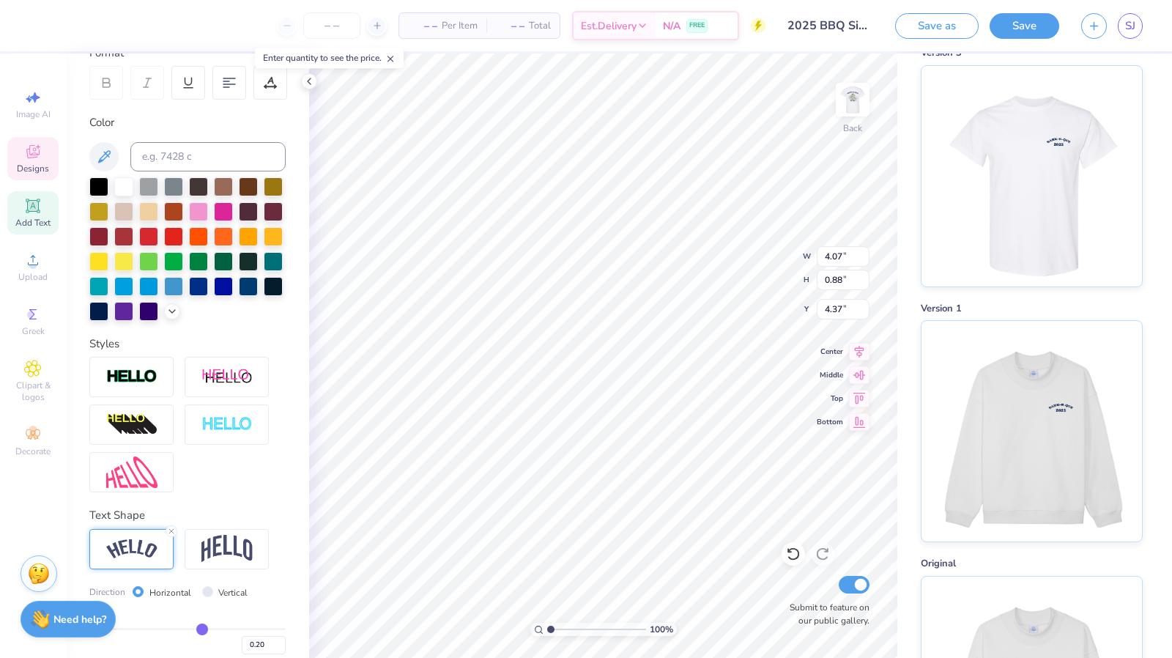
type input "0.16"
type input "0.14"
type input "0.12"
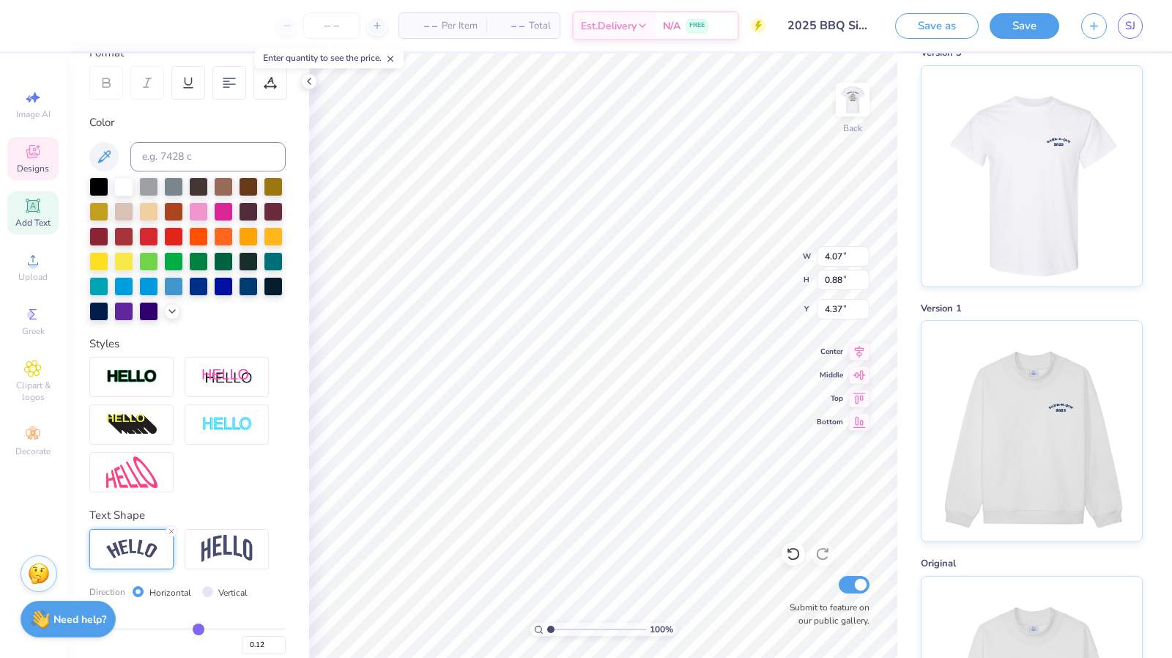
type input "0.1"
type input "0.10"
type input "0.09"
type input "0.08"
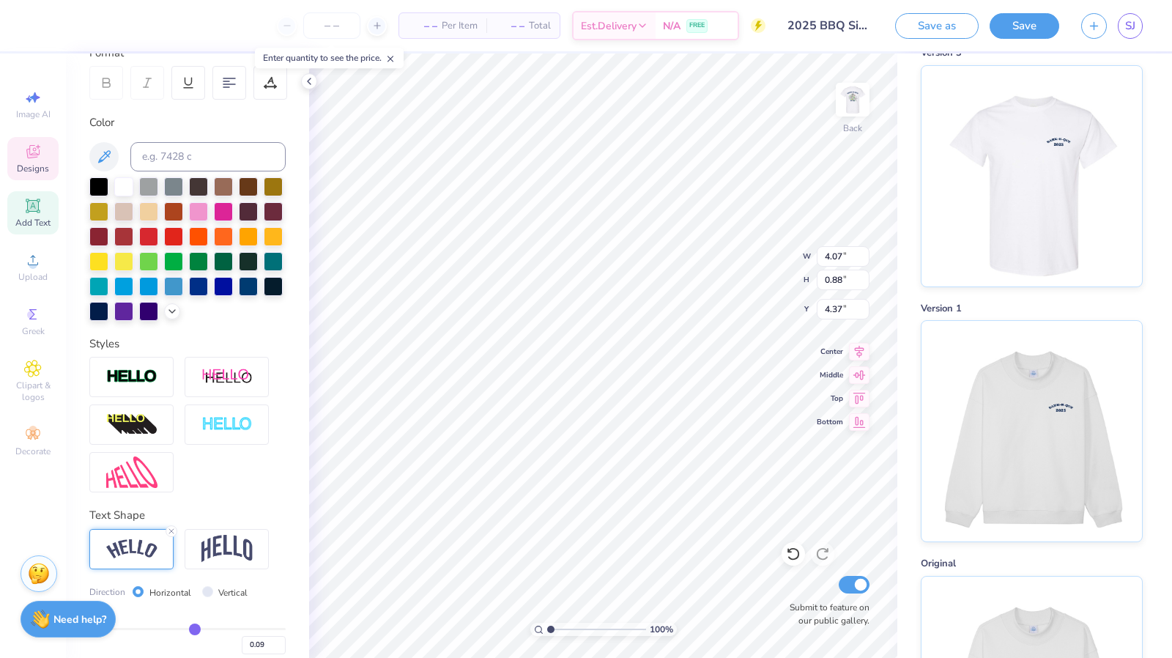
type input "0.08"
type input "0.07"
type input "0.05"
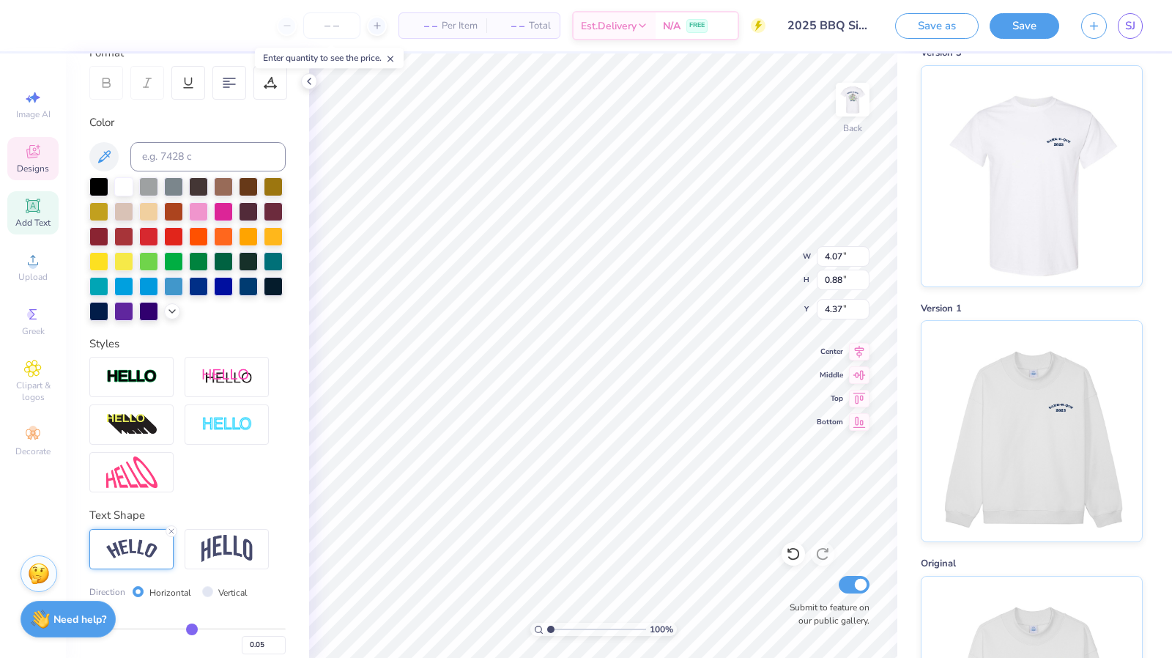
type input "0.04"
type input "0.03"
type input "0.01"
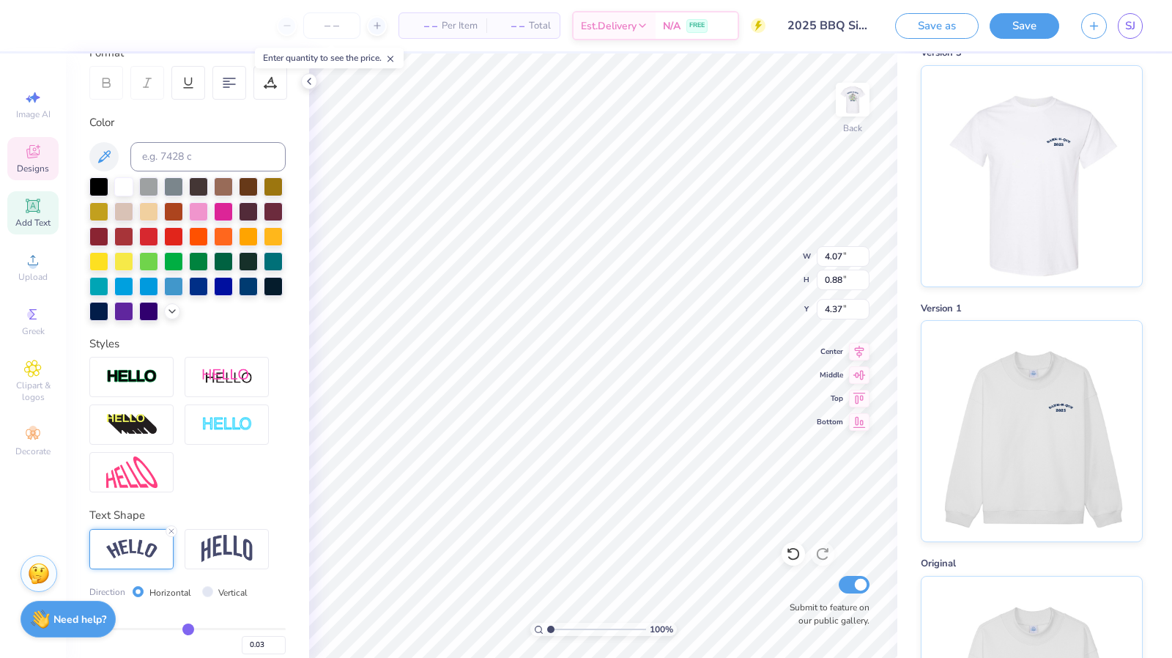
type input "0.01"
type input "0"
type input "0.00"
type input "-0.01"
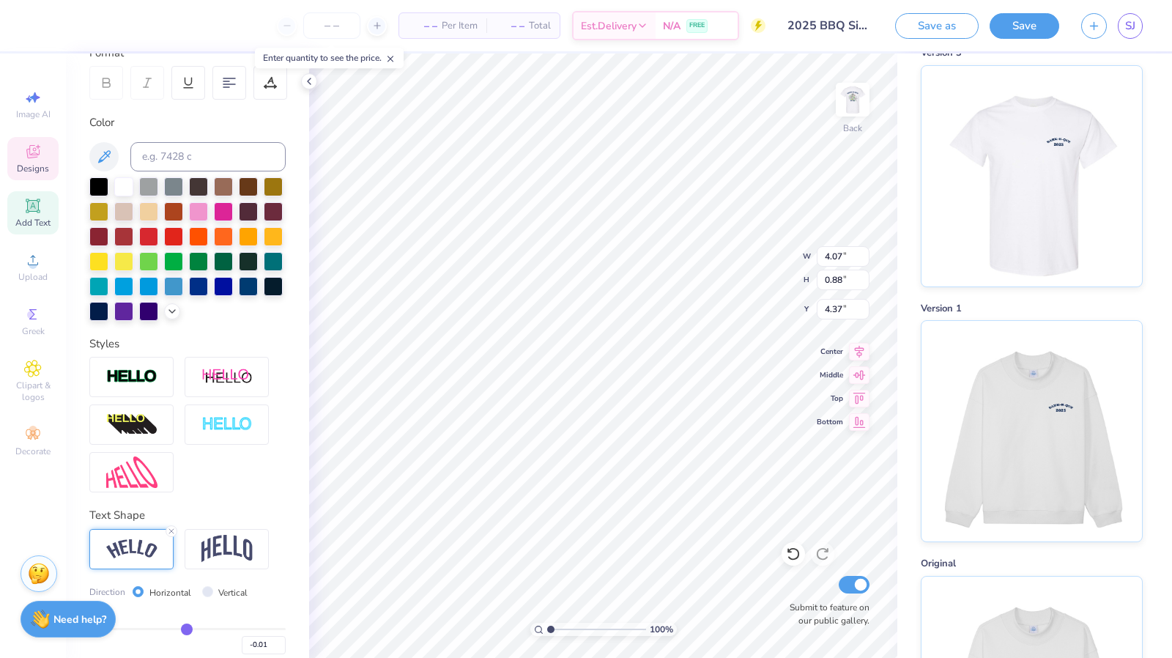
type input "-0.02"
type input "-0.03"
type input "-0.02"
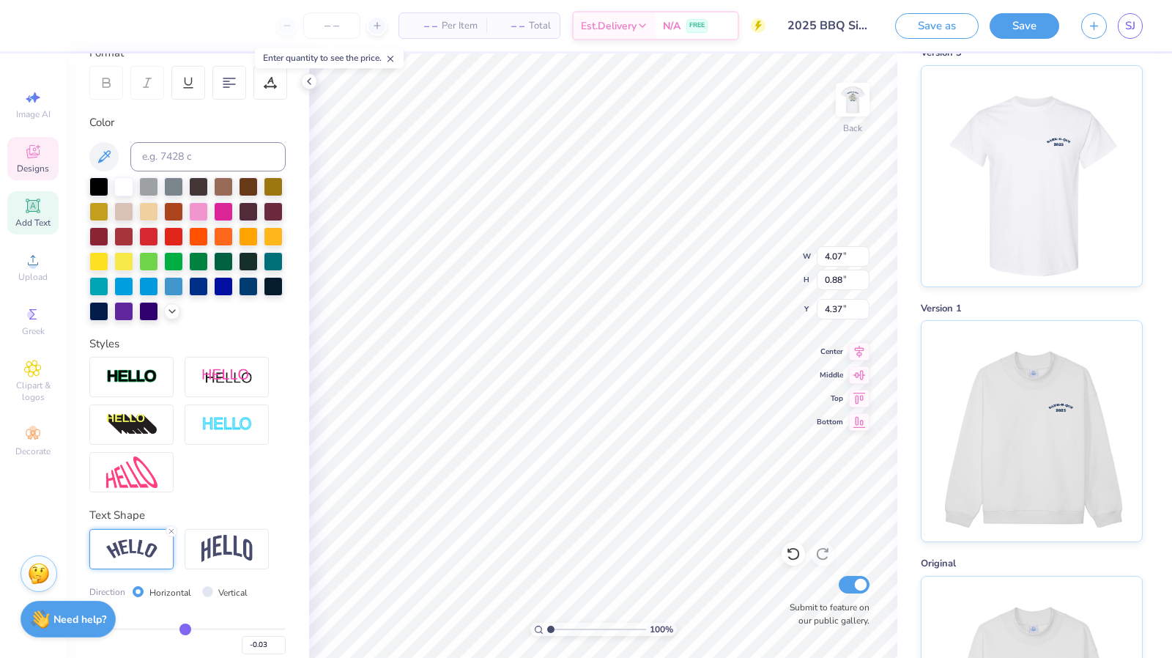
type input "-0.02"
type input "0.03"
type input "0.02"
type input "0.07"
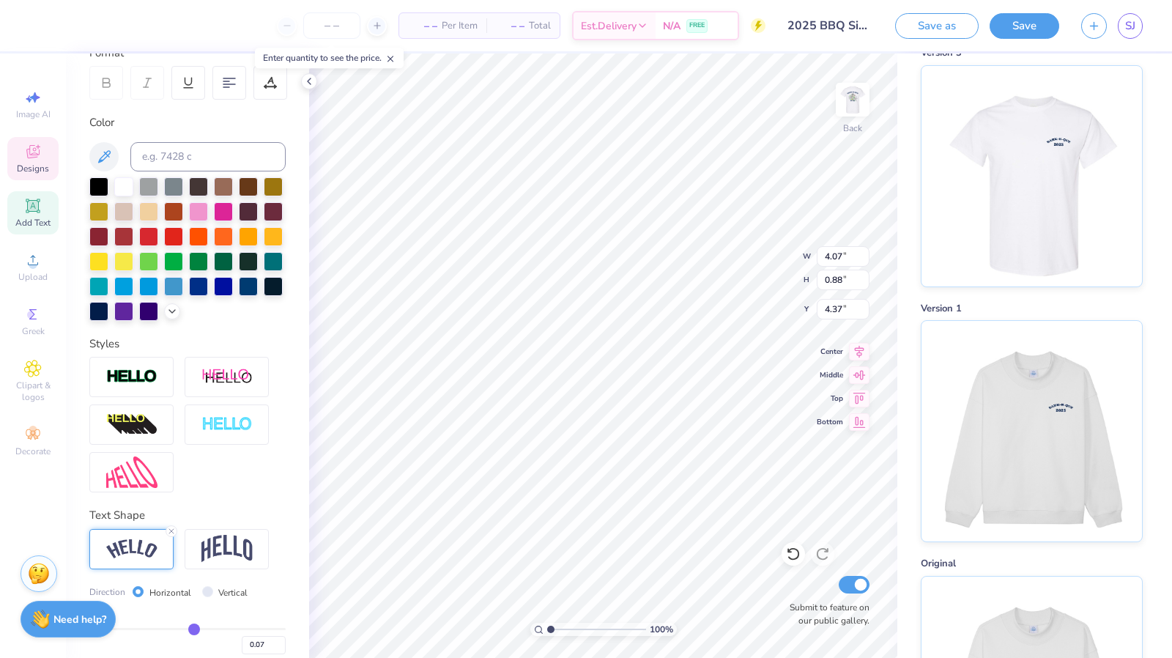
type input "0.16"
type input "0.23"
type input "0.21"
type input "0.26"
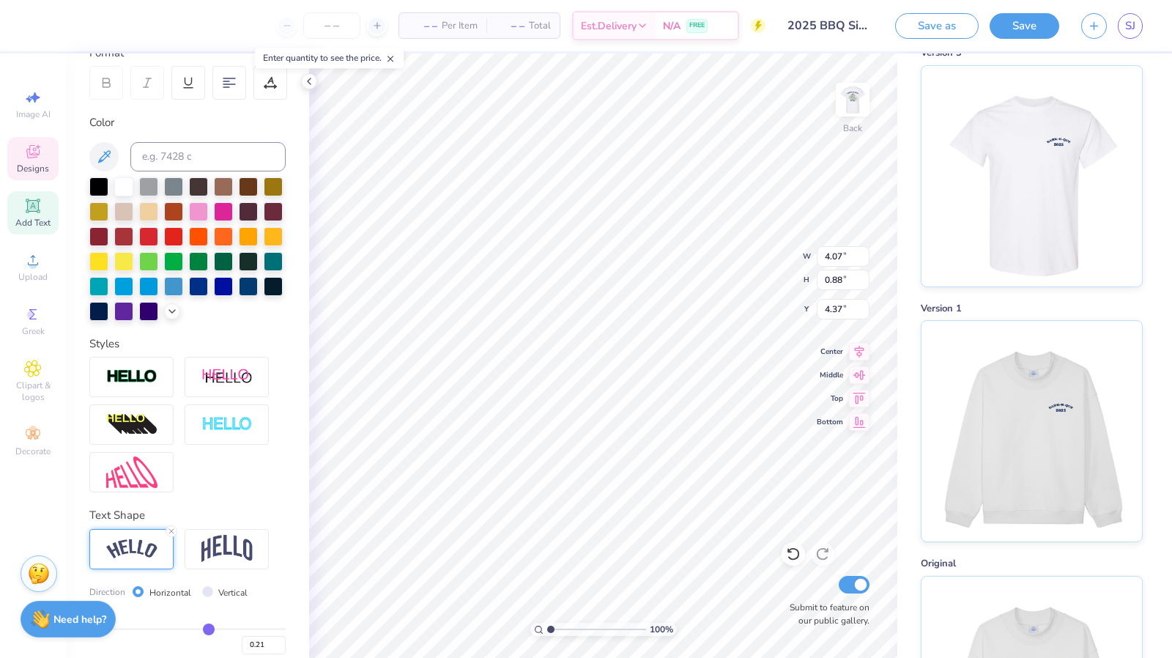
type input "0.25"
type input "0.27"
type input "0.26"
type input "0.28"
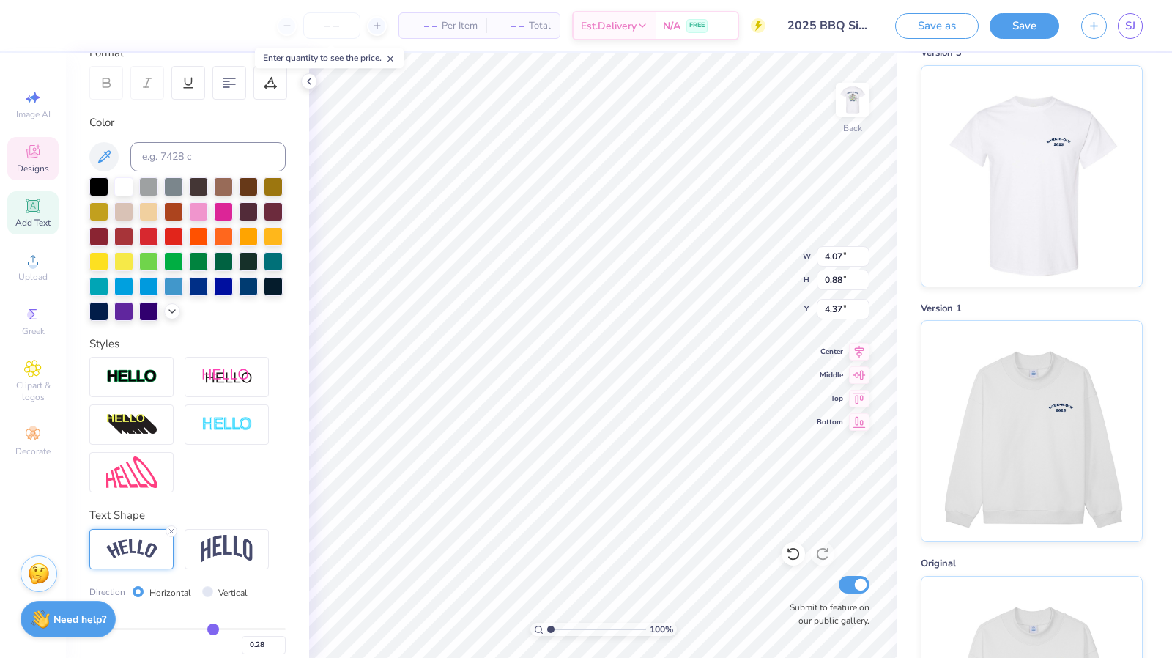
type input "0.29"
type input "0.3"
type input "0.30"
type input "0.31"
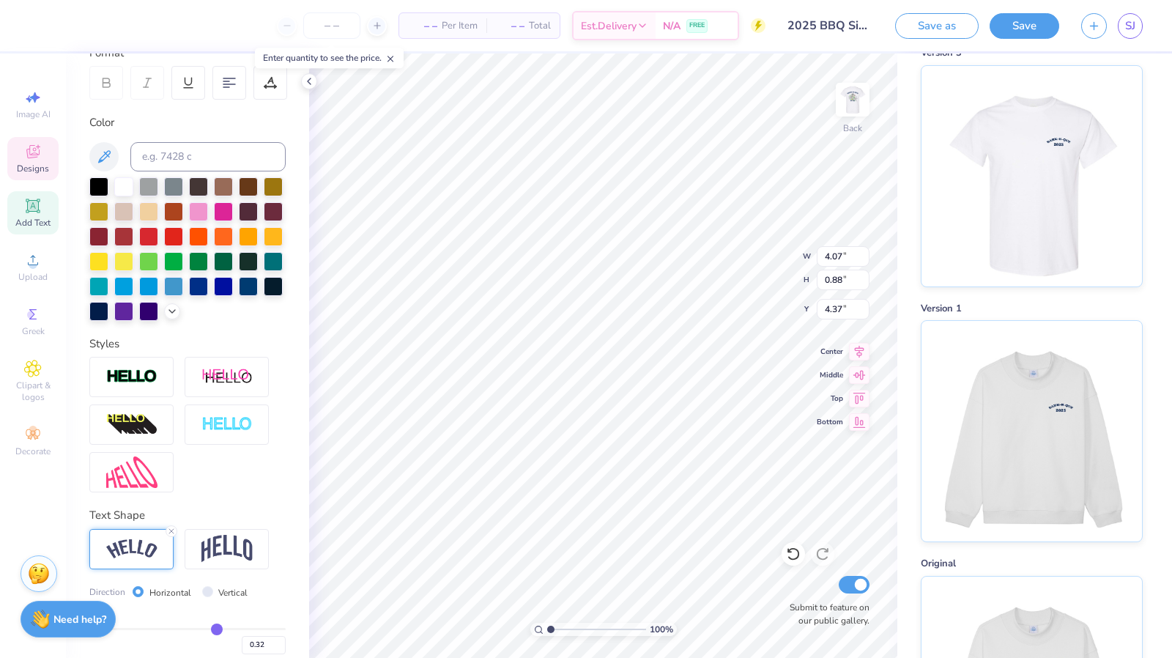
drag, startPoint x: 224, startPoint y: 654, endPoint x: 209, endPoint y: 647, distance: 16.4
click at [209, 630] on input "range" at bounding box center [187, 629] width 196 height 2
click at [235, 646] on div "Bend 0.32" at bounding box center [187, 630] width 196 height 47
click at [237, 649] on div "Bend 0.32" at bounding box center [187, 630] width 196 height 47
click at [116, 650] on div "Bend 0.32" at bounding box center [187, 630] width 196 height 47
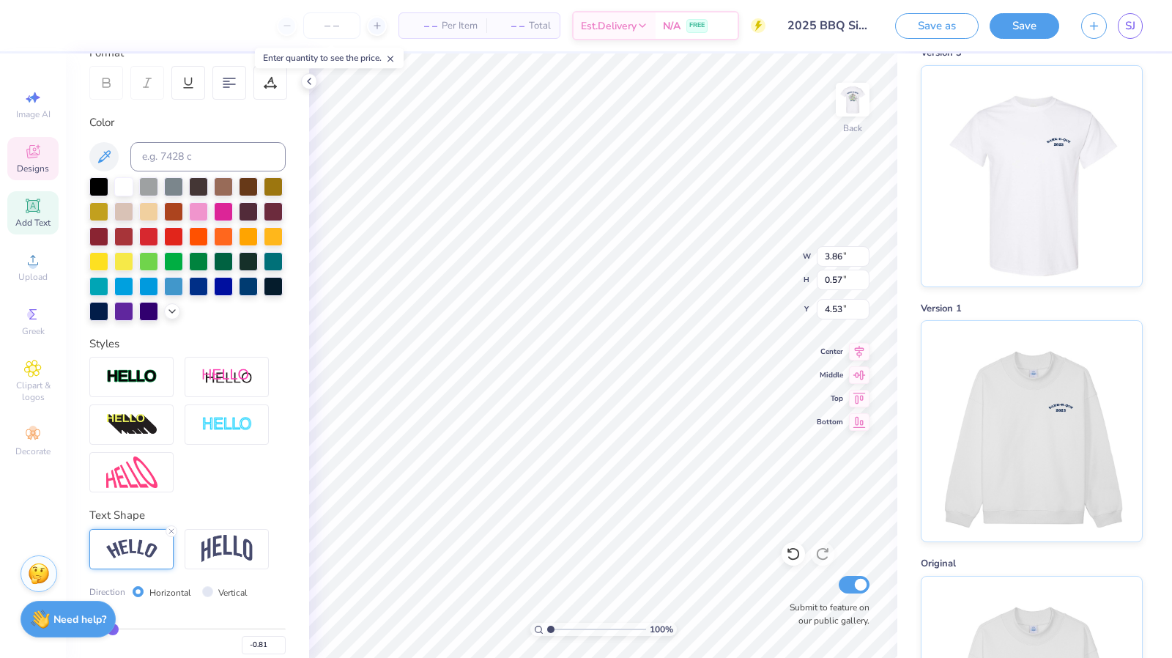
click at [111, 630] on input "range" at bounding box center [187, 629] width 196 height 2
click at [137, 630] on input "range" at bounding box center [187, 629] width 196 height 2
click at [157, 630] on input "range" at bounding box center [187, 629] width 196 height 2
click at [192, 650] on div "Bend -0.29" at bounding box center [187, 630] width 196 height 47
click at [192, 654] on div "-0.29" at bounding box center [187, 641] width 196 height 26
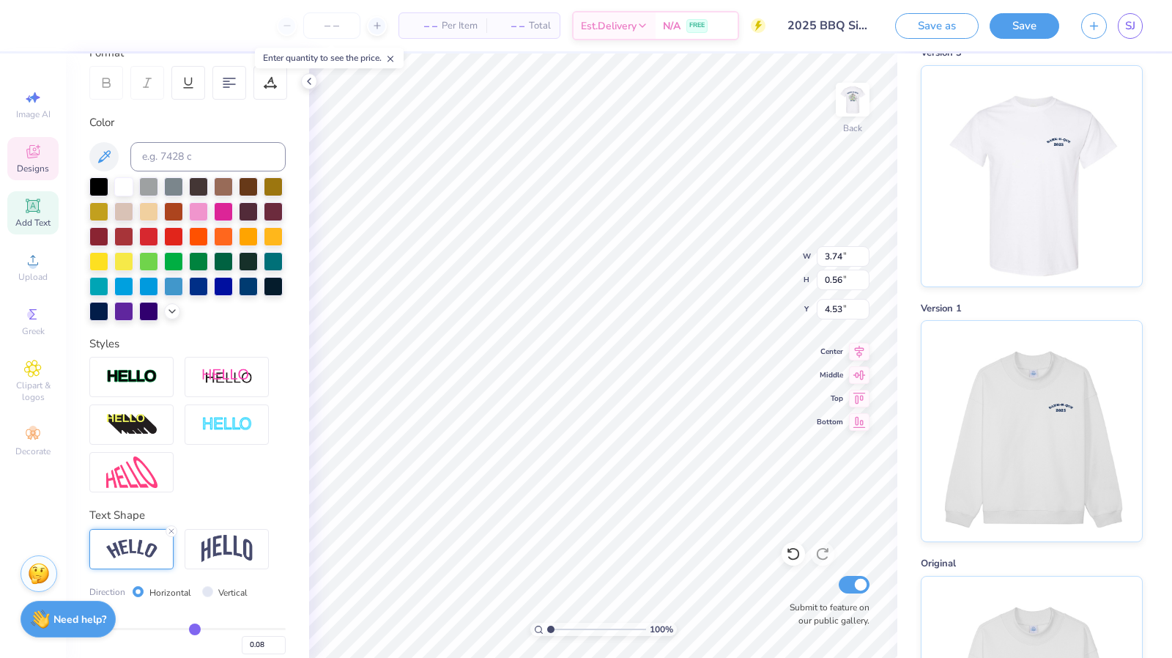
click at [188, 630] on input "range" at bounding box center [187, 629] width 196 height 2
click at [200, 650] on div "Bend 0.08" at bounding box center [187, 630] width 196 height 47
click at [207, 630] on input "range" at bounding box center [187, 629] width 196 height 2
click at [264, 630] on input "range" at bounding box center [187, 629] width 196 height 2
click at [243, 630] on input "range" at bounding box center [187, 629] width 196 height 2
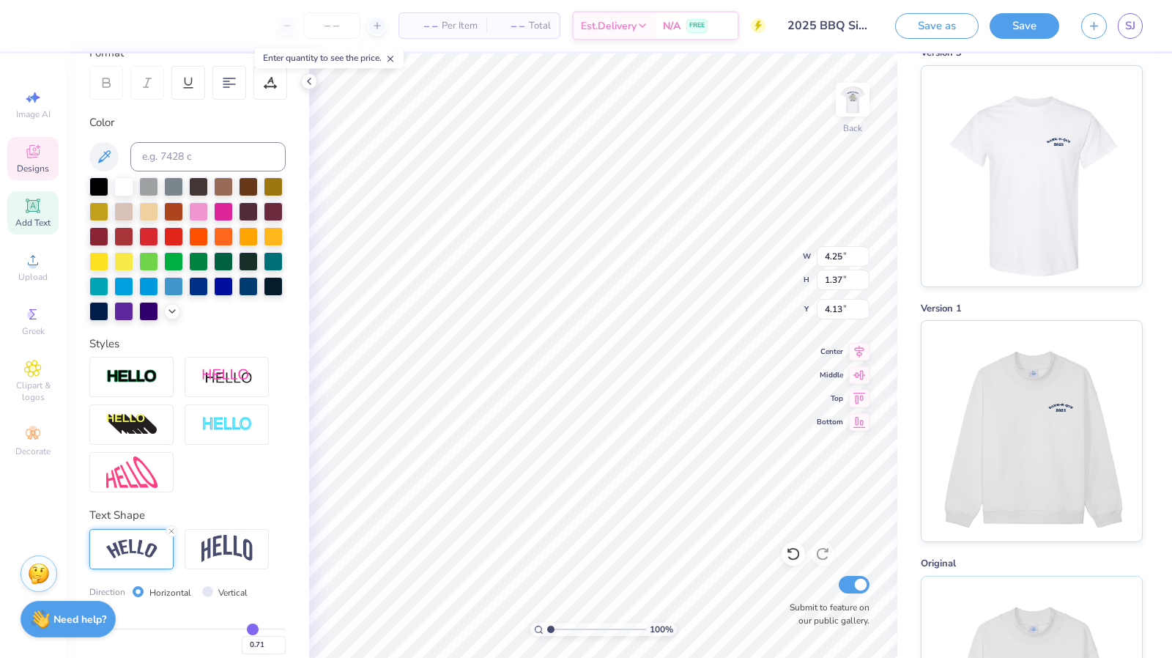
click at [236, 650] on div "Bend 0.71" at bounding box center [187, 630] width 196 height 47
click at [231, 630] on input "range" at bounding box center [187, 629] width 196 height 2
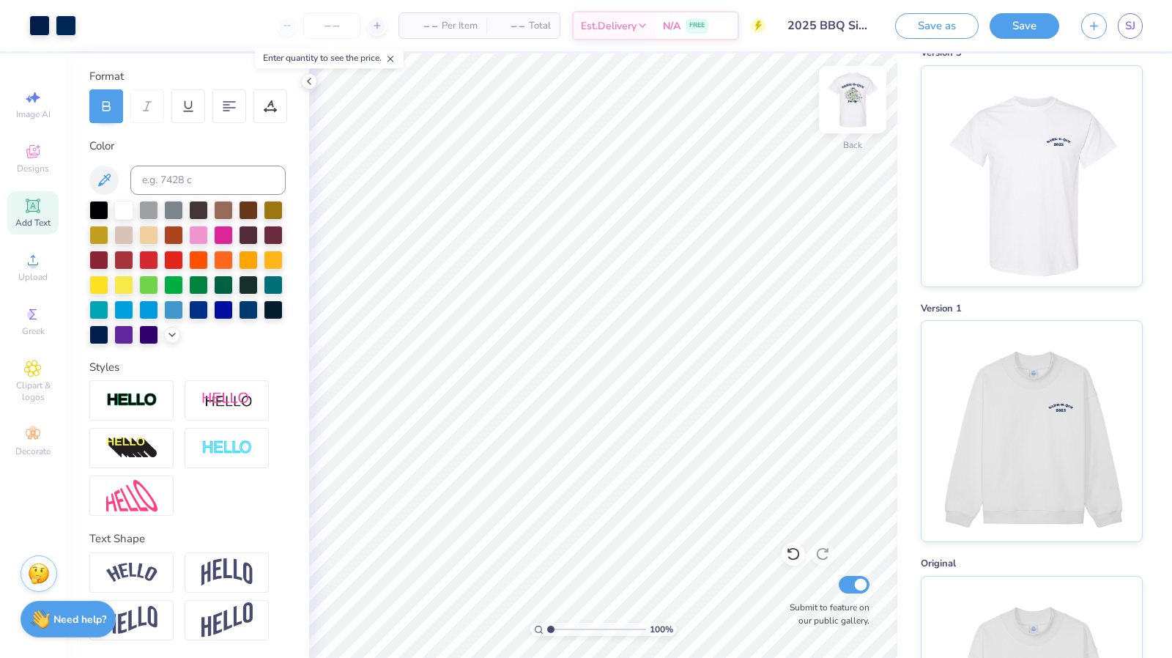
click at [857, 100] on img at bounding box center [852, 99] width 59 height 59
click at [924, 18] on button "Save as" at bounding box center [936, 24] width 83 height 26
click at [1022, 21] on div "Save" at bounding box center [1024, 26] width 70 height 26
click at [1010, 29] on div "Save" at bounding box center [1024, 26] width 70 height 26
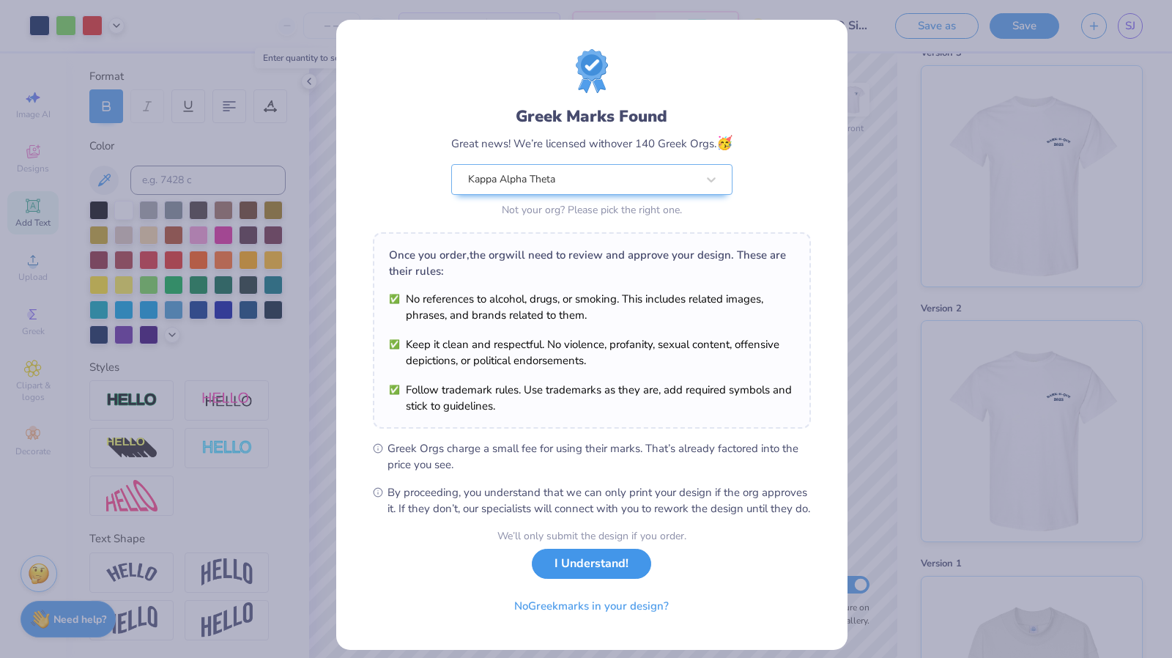
click at [564, 579] on button "I Understand!" at bounding box center [591, 564] width 119 height 30
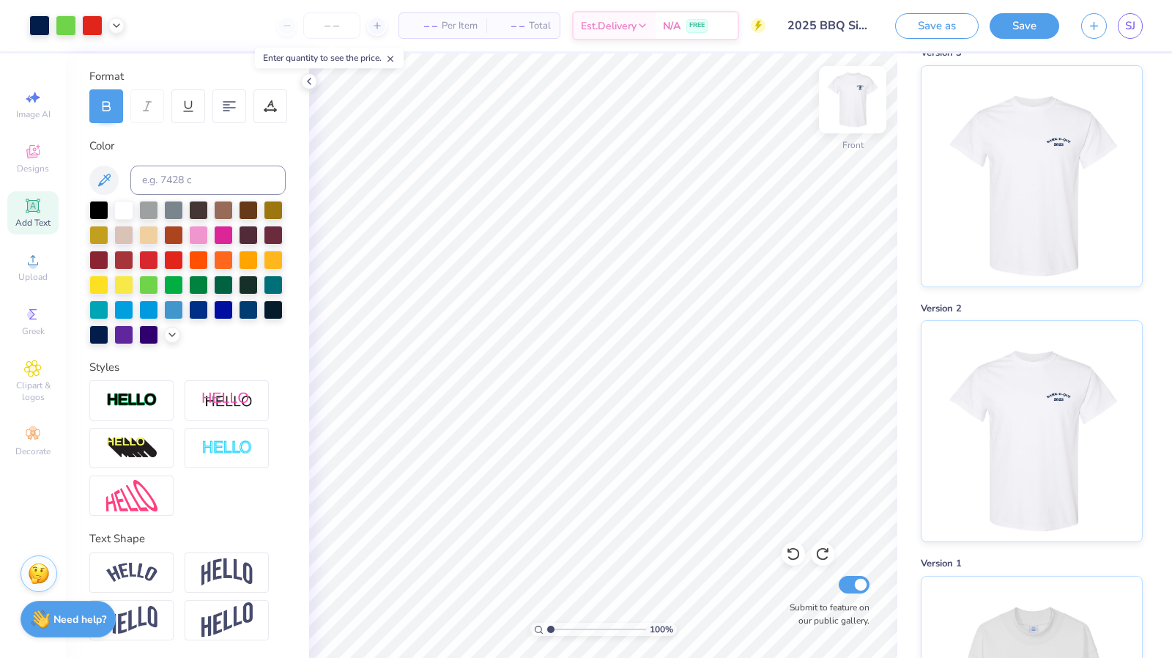
click at [847, 96] on img at bounding box center [852, 99] width 59 height 59
click at [854, 100] on img at bounding box center [852, 99] width 29 height 29
click at [62, 614] on strong "Need help?" at bounding box center [79, 617] width 53 height 14
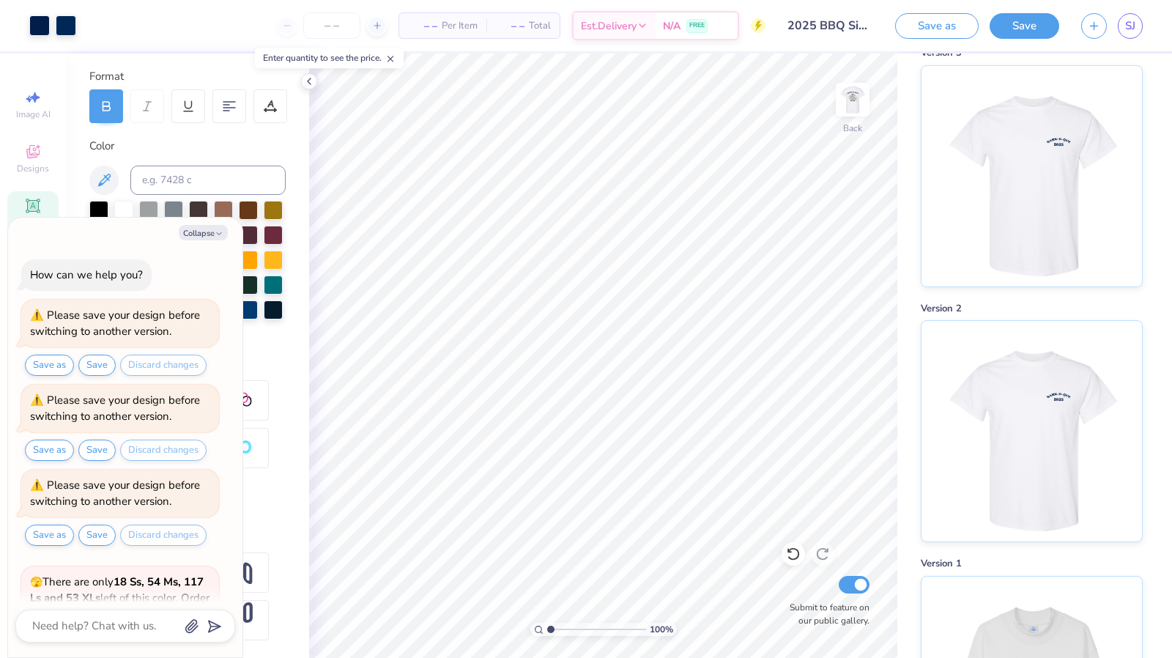
scroll to position [144, 0]
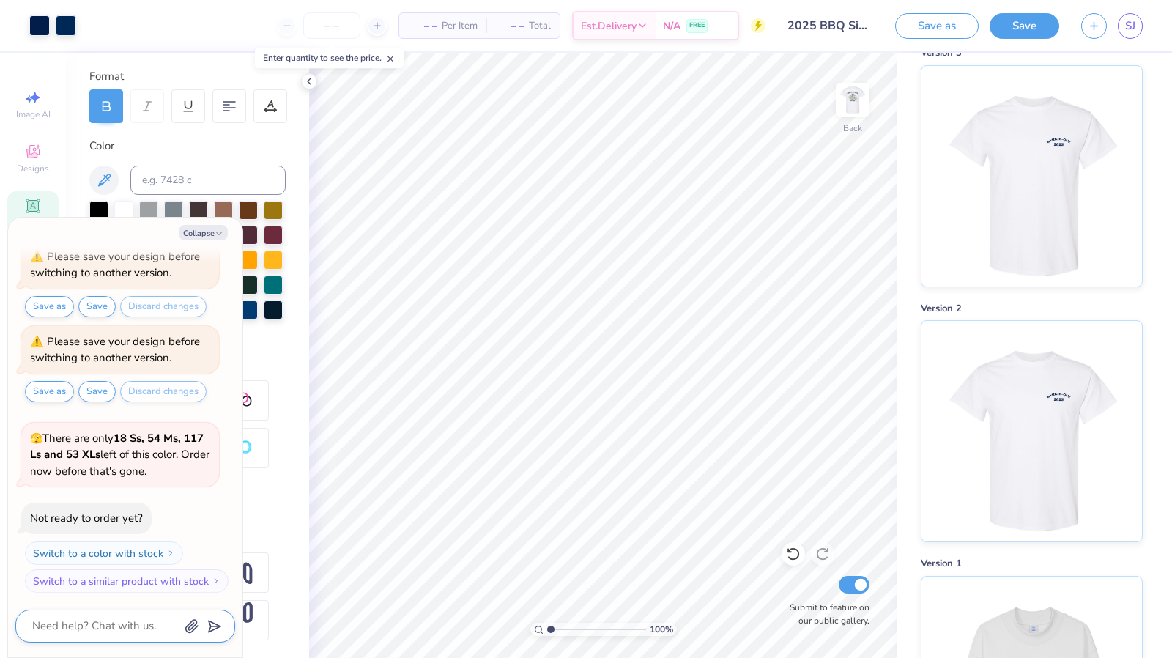
click at [110, 629] on textarea at bounding box center [105, 626] width 149 height 20
click at [296, 190] on div "Personalized Names Personalized Numbers Text Tool Add Font Font SunsetSerial-He…" at bounding box center [187, 355] width 243 height 604
click at [218, 234] on polyline "button" at bounding box center [219, 234] width 4 height 2
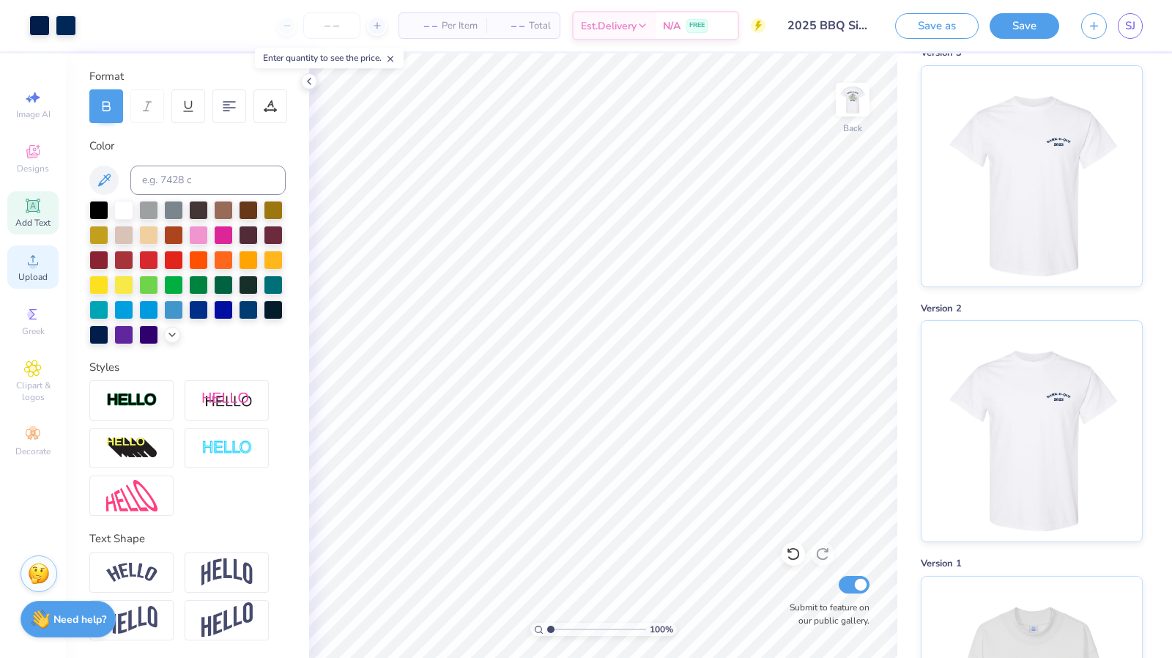
click at [38, 266] on icon at bounding box center [33, 260] width 18 height 18
click at [46, 268] on div "Upload" at bounding box center [32, 266] width 51 height 43
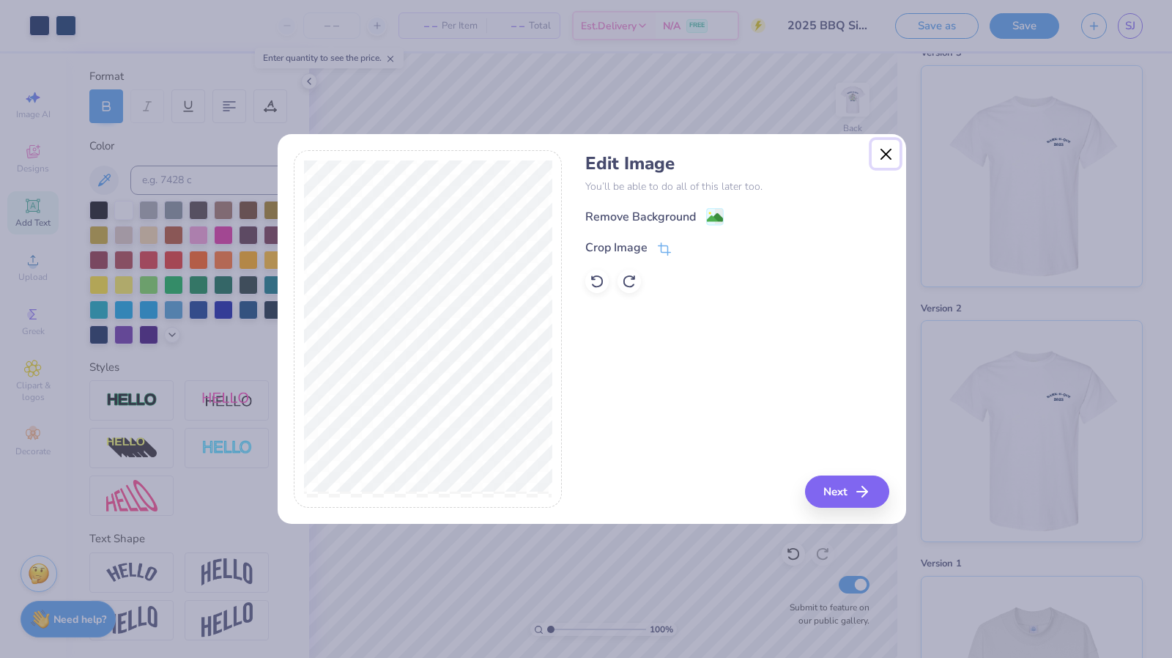
click at [882, 155] on button "Close" at bounding box center [885, 154] width 28 height 28
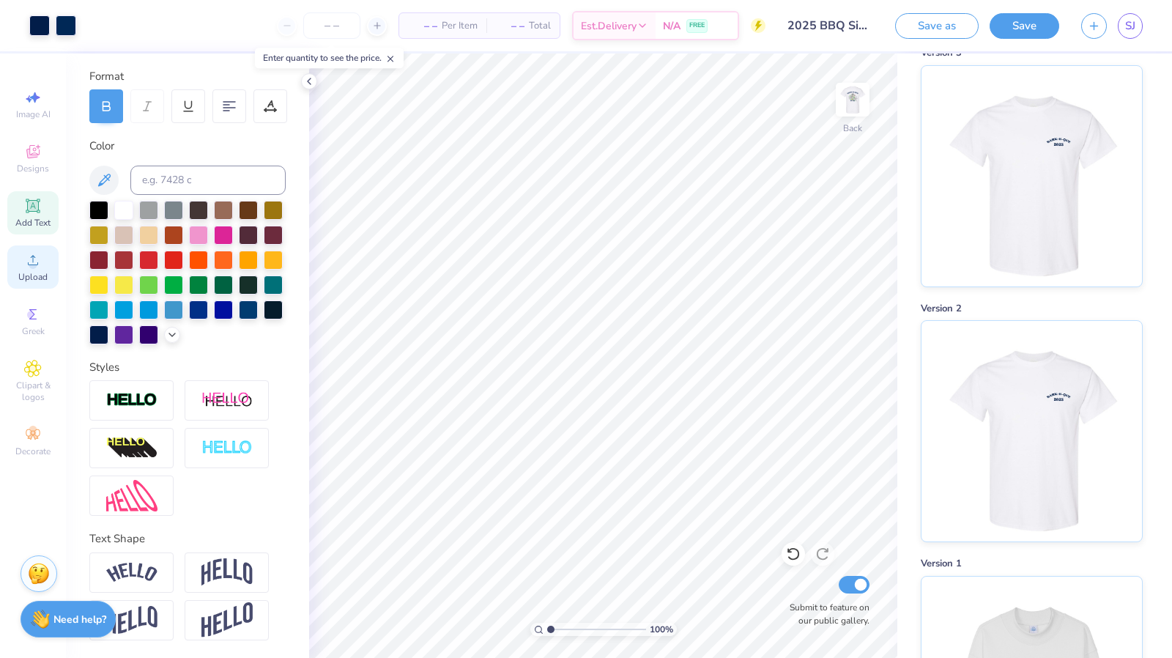
click at [40, 270] on div "Upload" at bounding box center [32, 266] width 51 height 43
click at [42, 269] on div "Upload" at bounding box center [32, 266] width 51 height 43
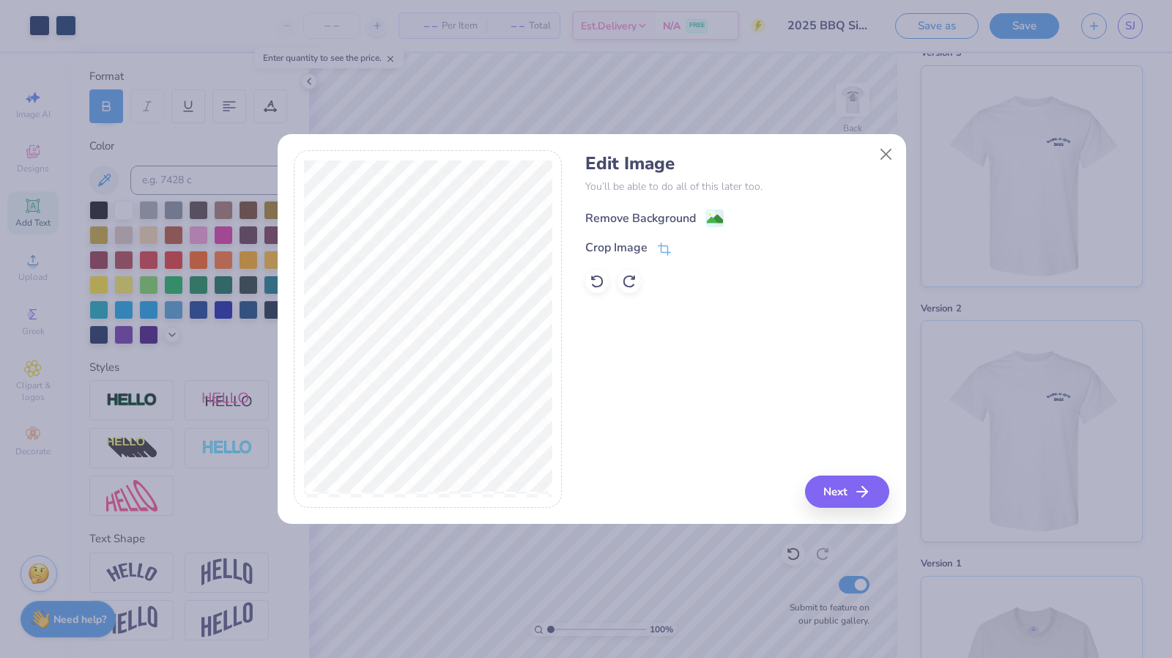
click at [631, 209] on div "Remove Background" at bounding box center [640, 218] width 111 height 18
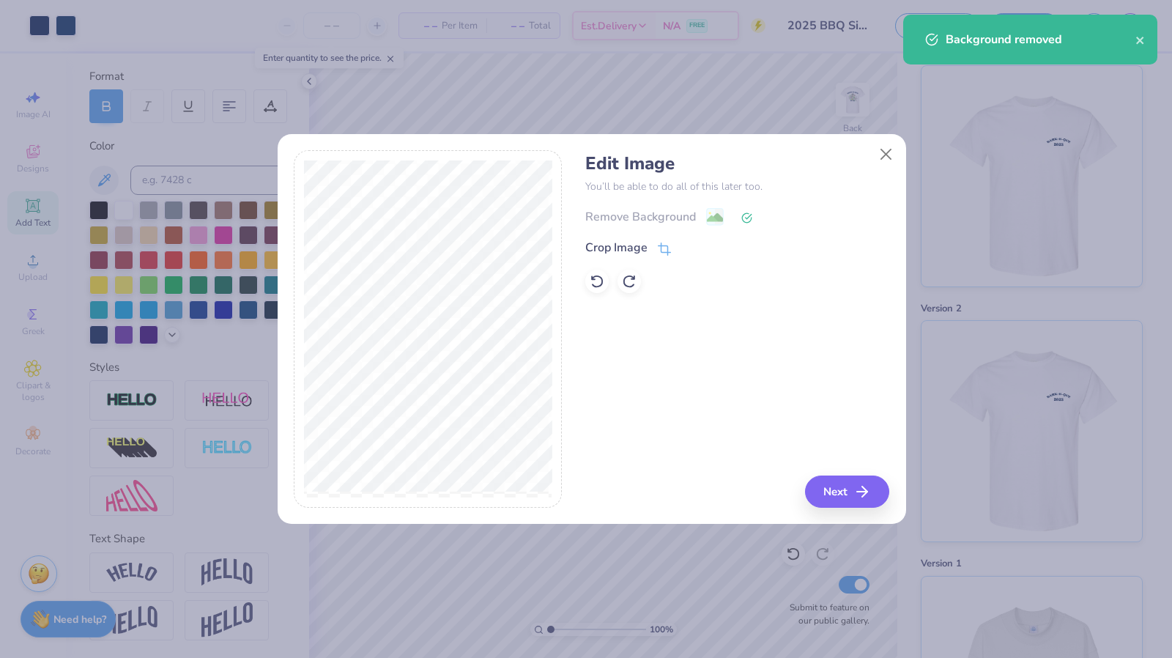
click at [860, 508] on div "Edit Image You’ll be able to do all of this later too. Remove Background Crop I…" at bounding box center [592, 336] width 628 height 373
click at [865, 483] on icon "button" at bounding box center [867, 492] width 18 height 18
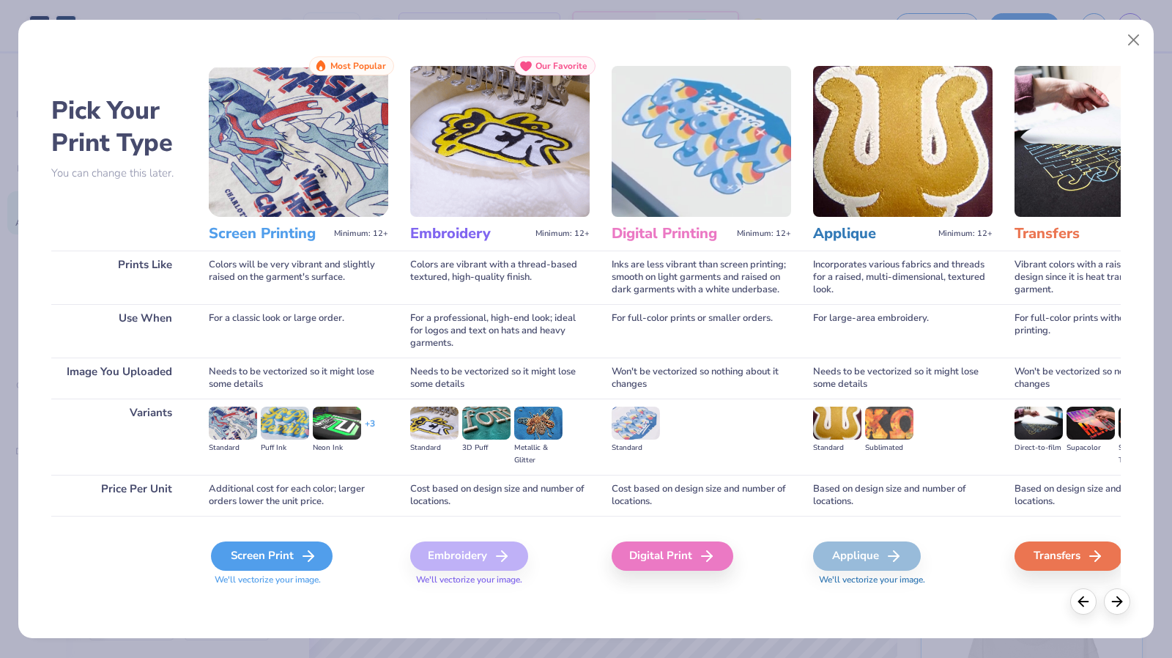
click at [288, 556] on div "Screen Print" at bounding box center [272, 555] width 122 height 29
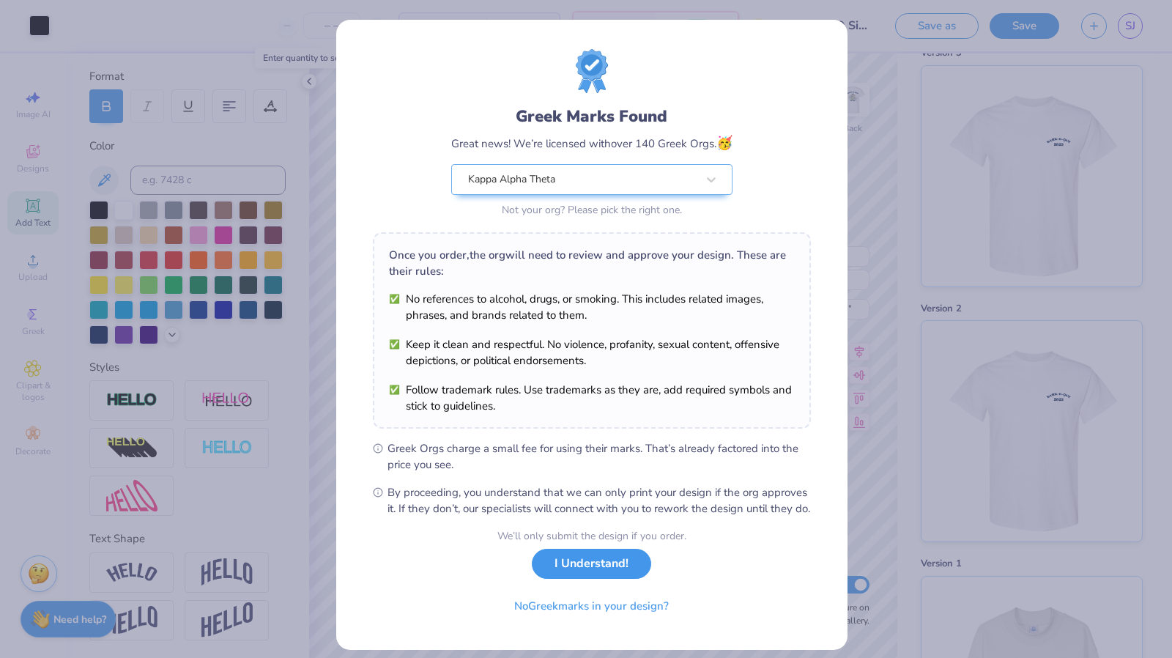
click at [593, 579] on button "I Understand!" at bounding box center [591, 564] width 119 height 30
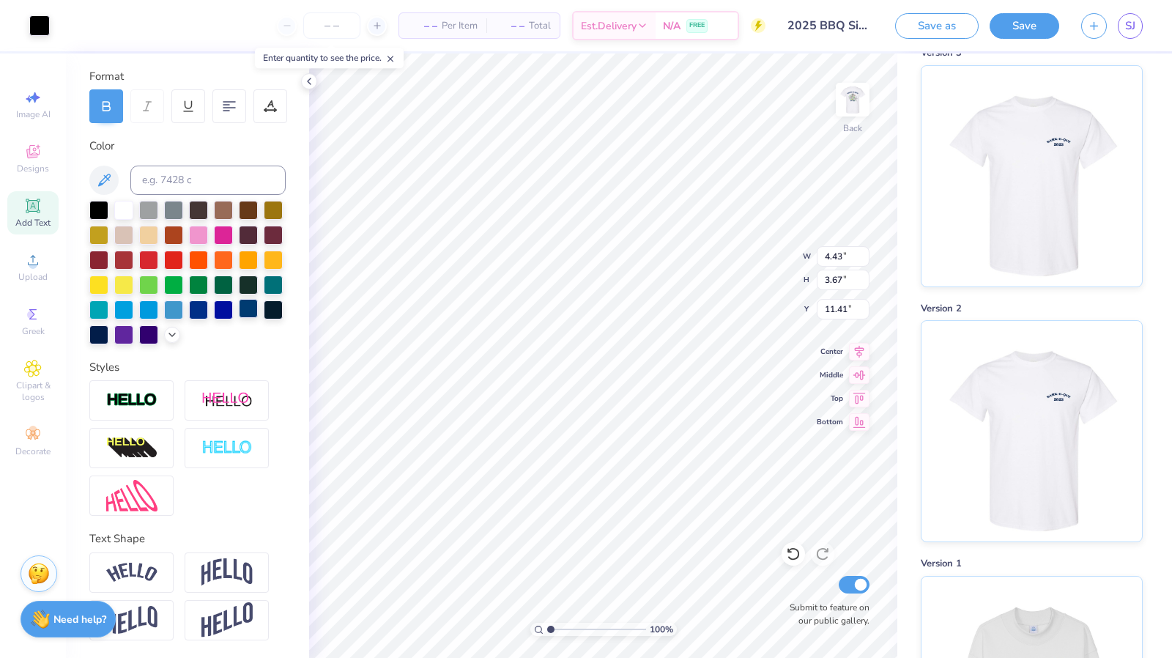
click at [239, 310] on div at bounding box center [248, 308] width 19 height 19
click at [108, 324] on div at bounding box center [98, 333] width 19 height 19
click at [37, 297] on div "Image AI Designs Add Text Upload Greek Clipart & logos Decorate" at bounding box center [32, 273] width 51 height 380
click at [38, 279] on span "Upload" at bounding box center [32, 277] width 29 height 12
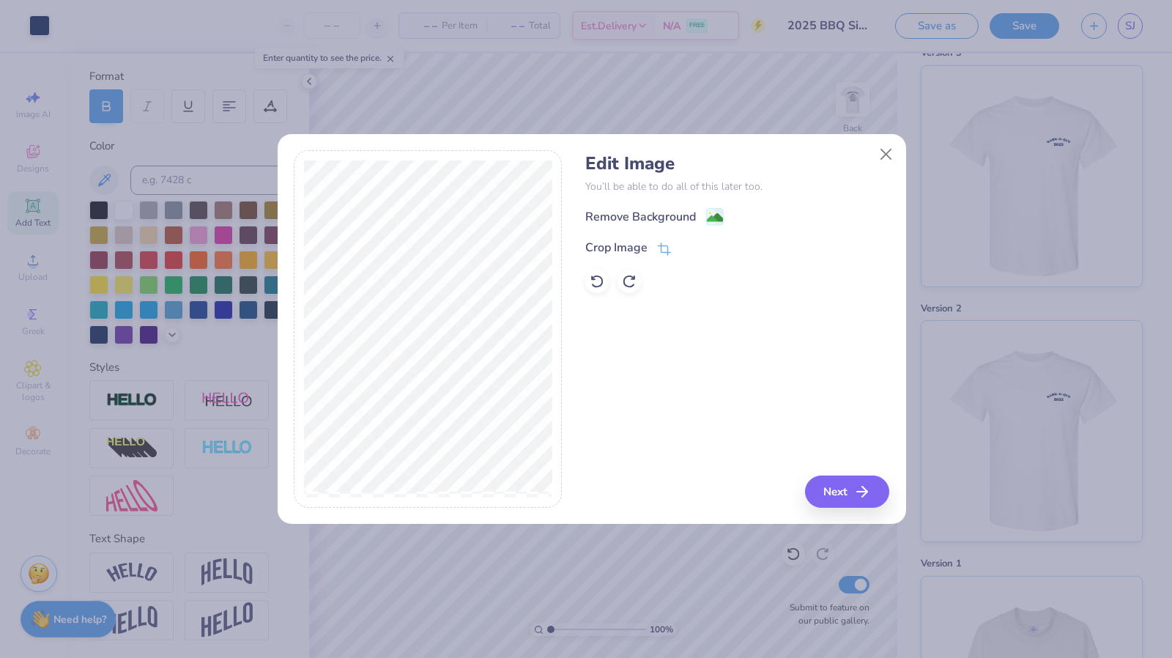
click at [626, 206] on div "Edit Image You’ll be able to do all of this later too. Remove Background Crop I…" at bounding box center [737, 223] width 304 height 140
click at [626, 212] on div "Remove Background" at bounding box center [640, 218] width 111 height 18
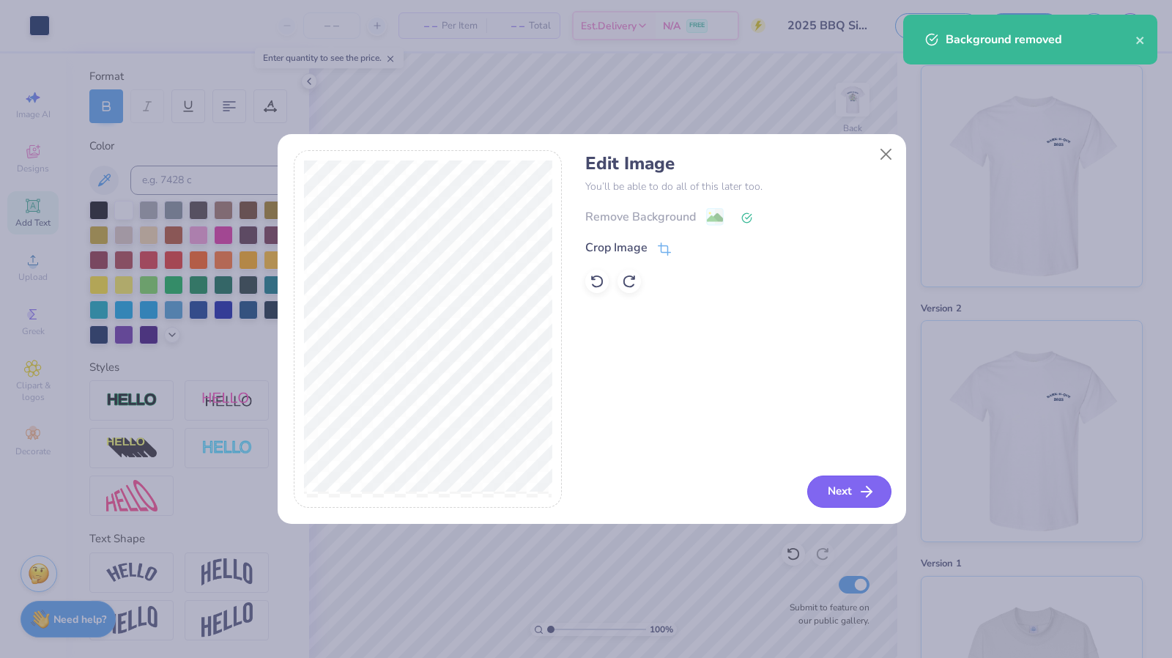
click at [855, 485] on button "Next" at bounding box center [849, 491] width 84 height 32
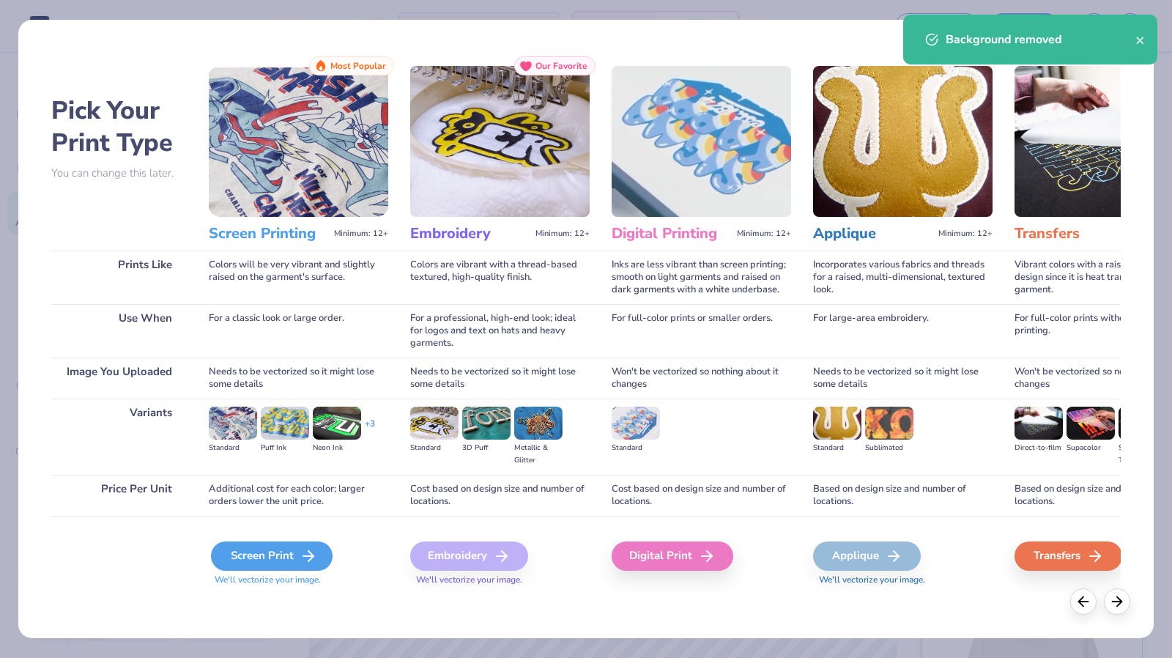
click at [269, 559] on div "Screen Print" at bounding box center [272, 555] width 122 height 29
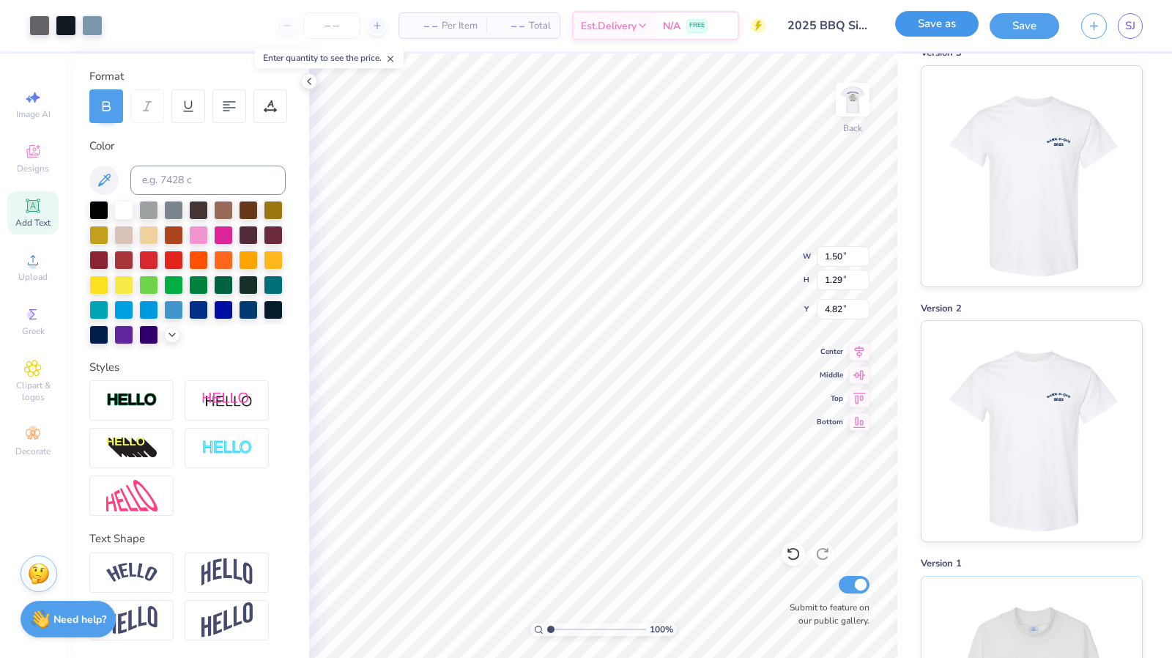
click at [929, 35] on button "Save as" at bounding box center [936, 24] width 83 height 26
click at [948, 17] on div "Save as" at bounding box center [936, 26] width 83 height 26
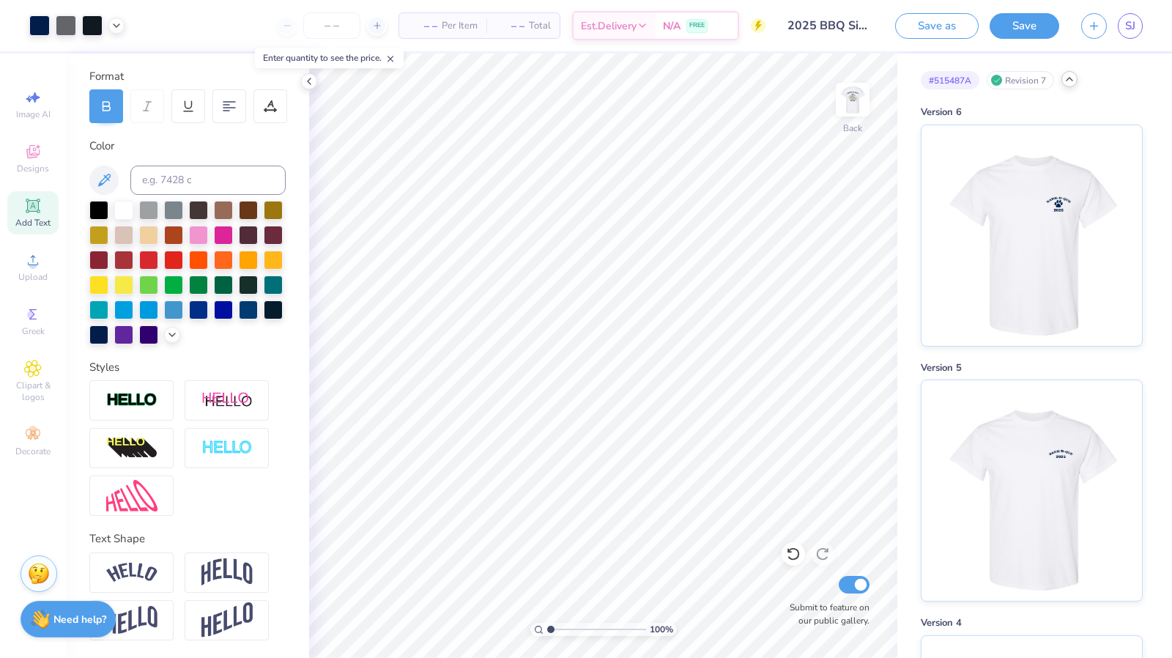
click at [937, 38] on div "Save as" at bounding box center [936, 26] width 83 height 26
click at [941, 25] on button "Save as" at bounding box center [936, 24] width 83 height 26
click at [954, 22] on div "Save as" at bounding box center [936, 26] width 83 height 26
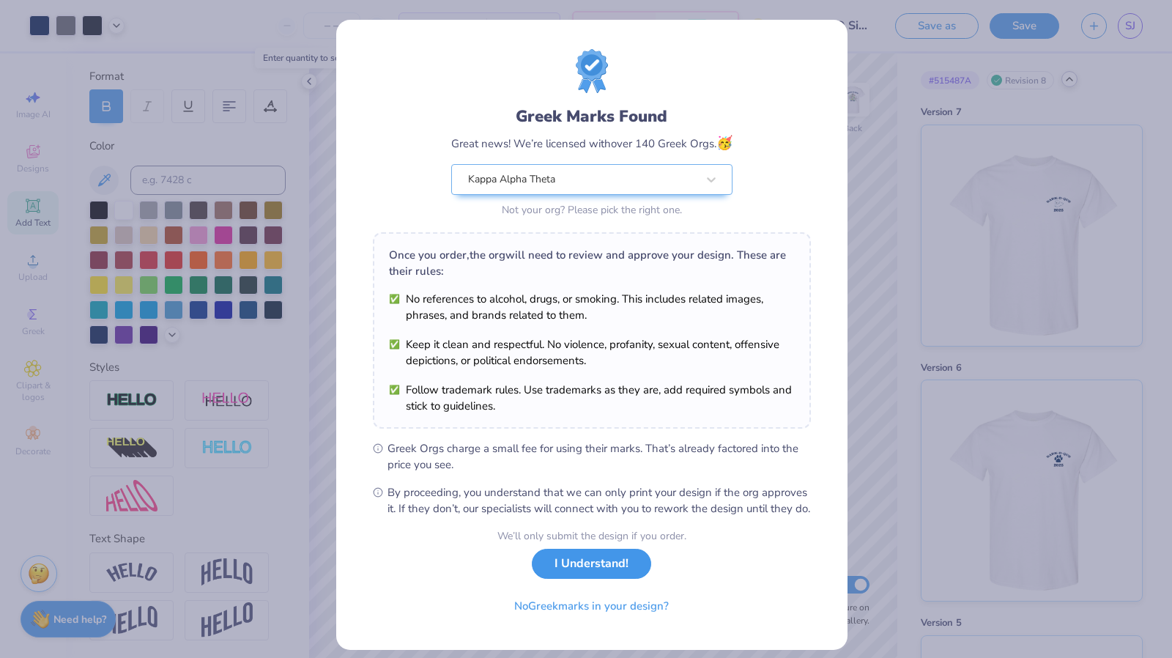
click at [581, 569] on button "I Understand!" at bounding box center [591, 564] width 119 height 30
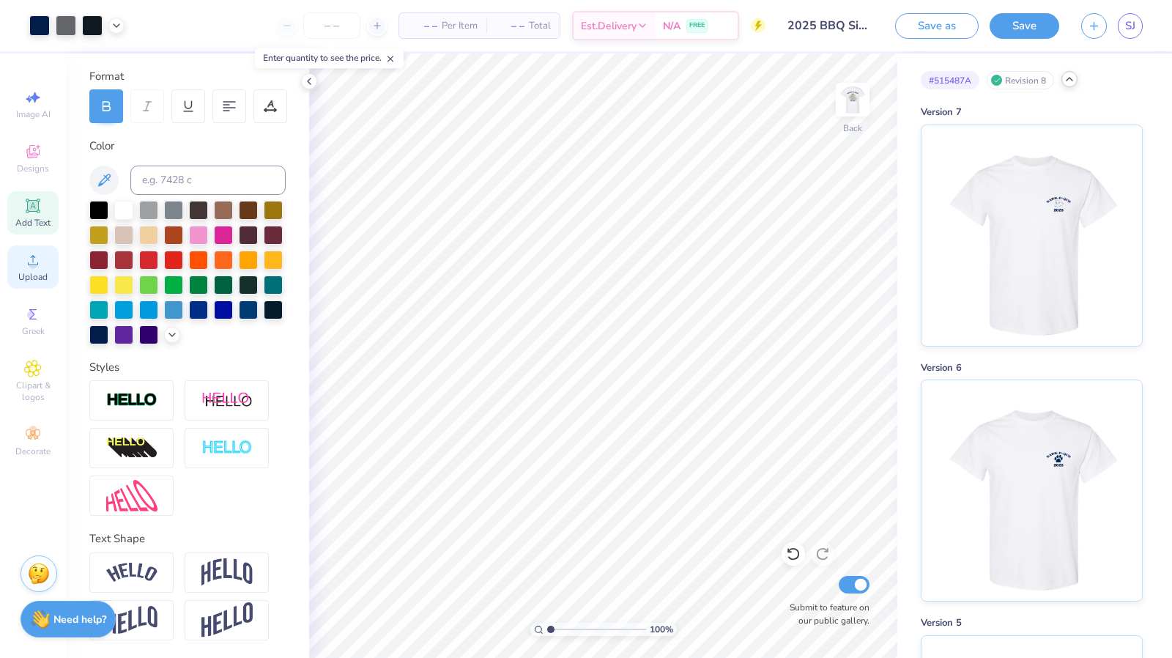
click at [44, 271] on span "Upload" at bounding box center [32, 277] width 29 height 12
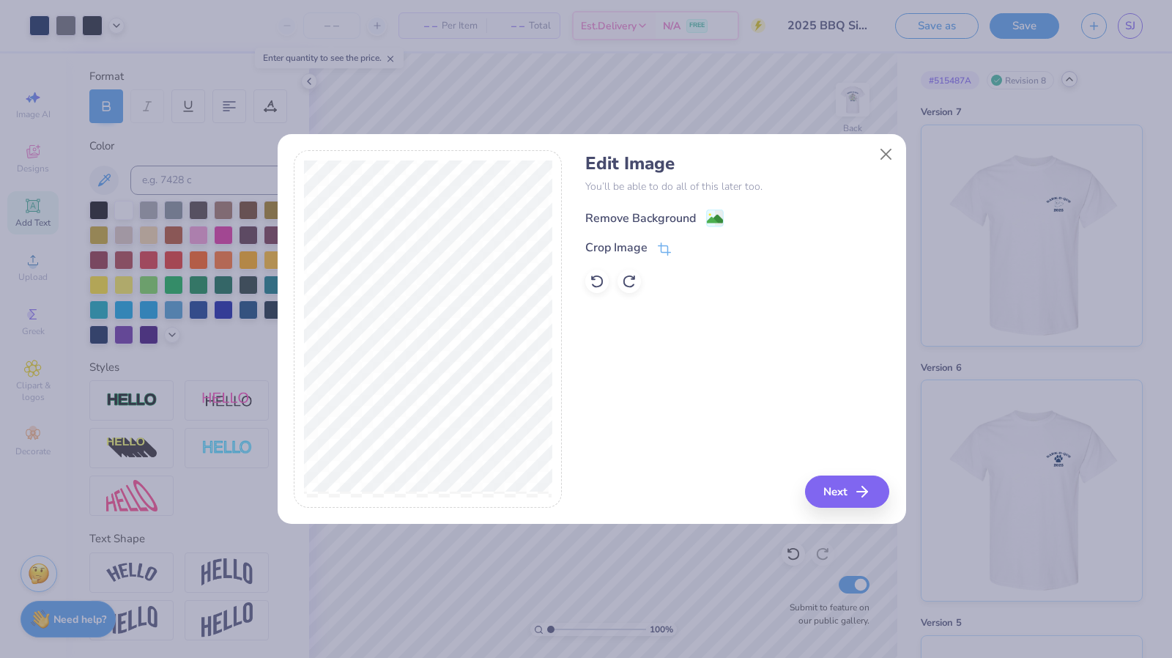
click at [653, 209] on div "Remove Background" at bounding box center [640, 218] width 111 height 18
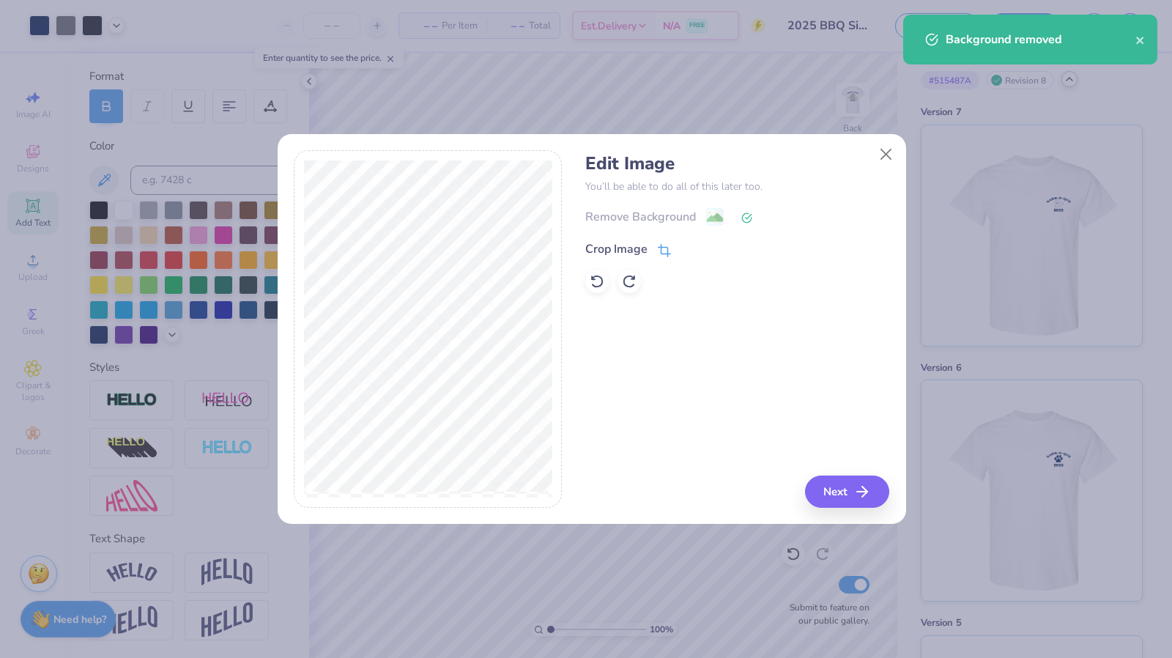
click at [646, 244] on div "Crop Image" at bounding box center [616, 249] width 62 height 18
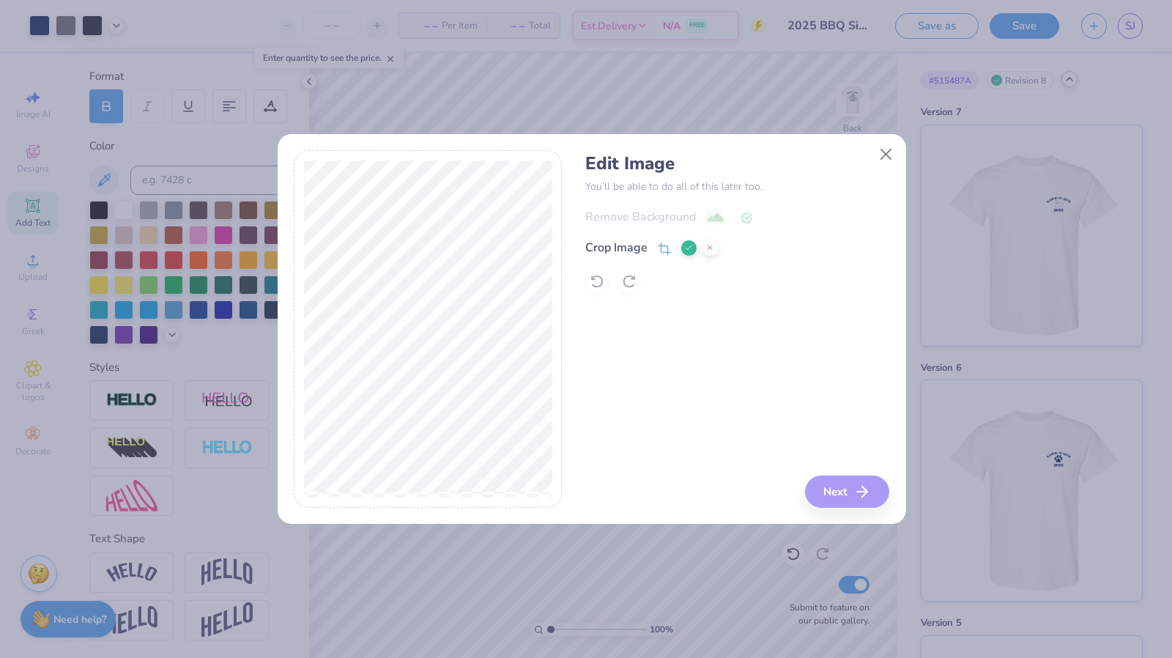
click at [869, 494] on div "Edit Image You’ll be able to do all of this later too. Remove Background Crop I…" at bounding box center [737, 328] width 304 height 357
click at [685, 245] on icon at bounding box center [688, 247] width 9 height 9
click at [658, 242] on span at bounding box center [664, 249] width 13 height 18
click at [868, 481] on div "Edit Image You’ll be able to do all of this later too. Remove Background Crop I…" at bounding box center [737, 328] width 304 height 357
click at [689, 250] on icon at bounding box center [688, 247] width 9 height 9
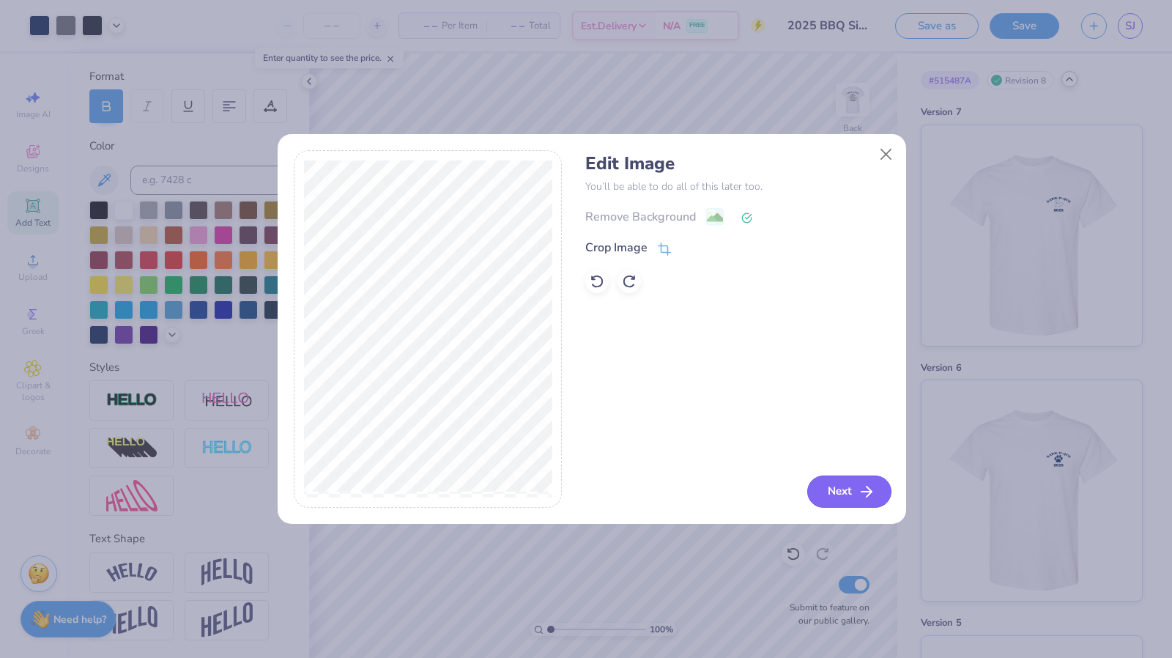
click at [847, 498] on button "Next" at bounding box center [849, 491] width 84 height 32
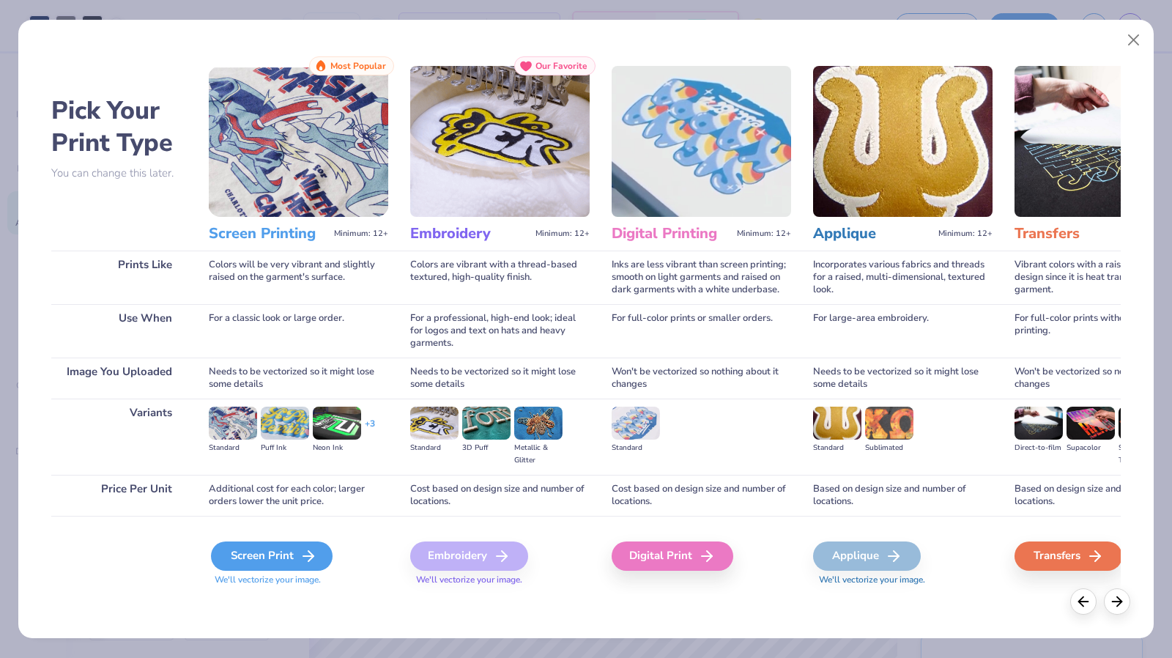
click at [261, 554] on div "Screen Print" at bounding box center [272, 555] width 122 height 29
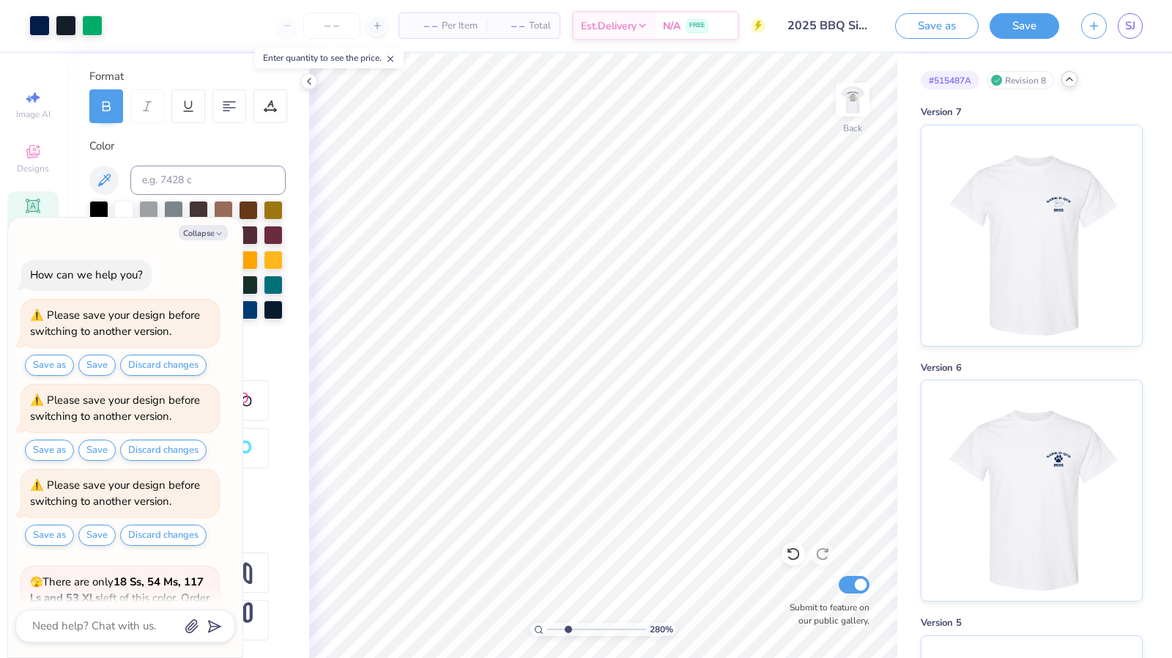
scroll to position [233, 0]
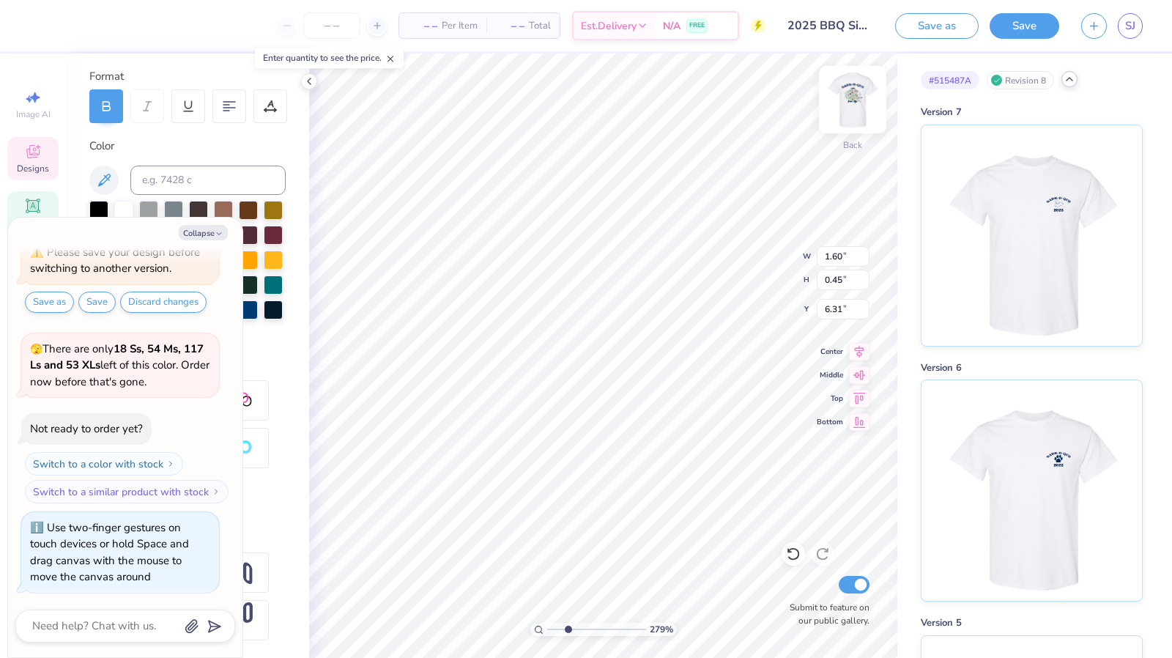
click at [869, 96] on img at bounding box center [852, 99] width 59 height 59
click at [844, 108] on img at bounding box center [852, 99] width 59 height 59
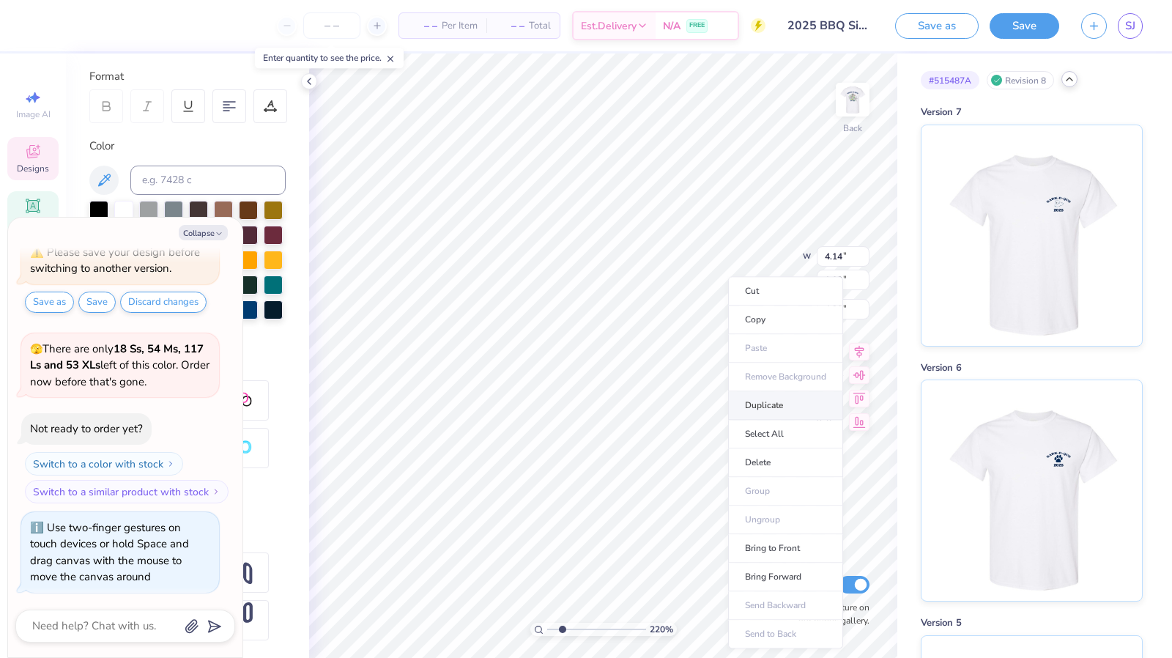
click at [784, 408] on li "Duplicate" at bounding box center [785, 405] width 115 height 29
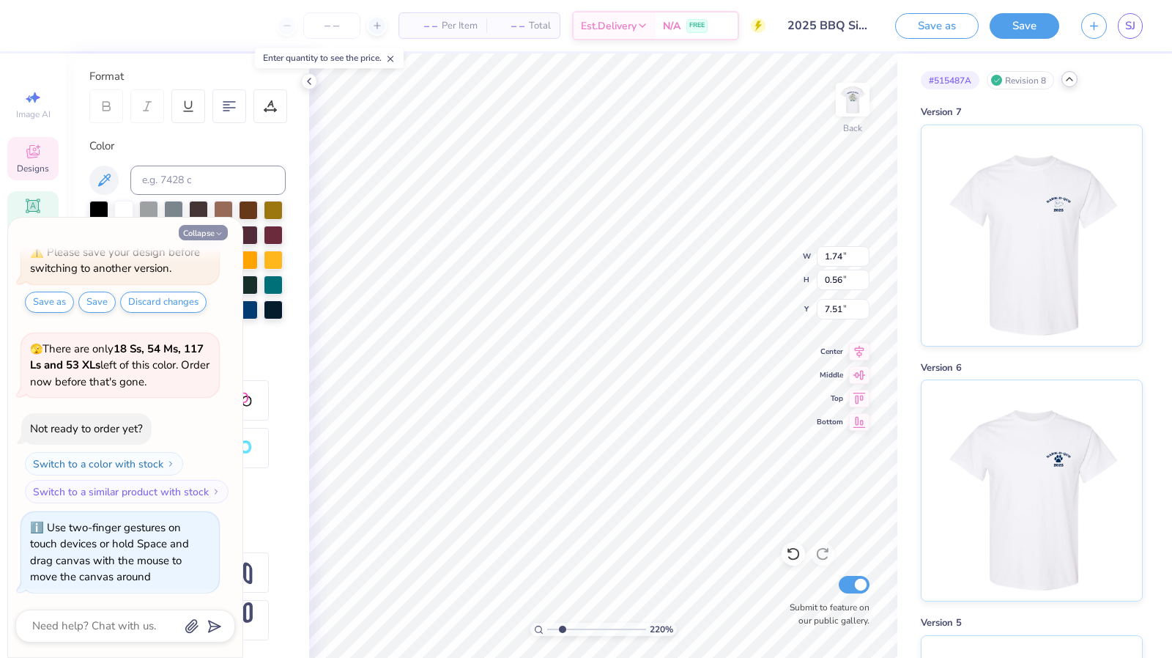
click at [211, 228] on button "Collapse" at bounding box center [203, 232] width 49 height 15
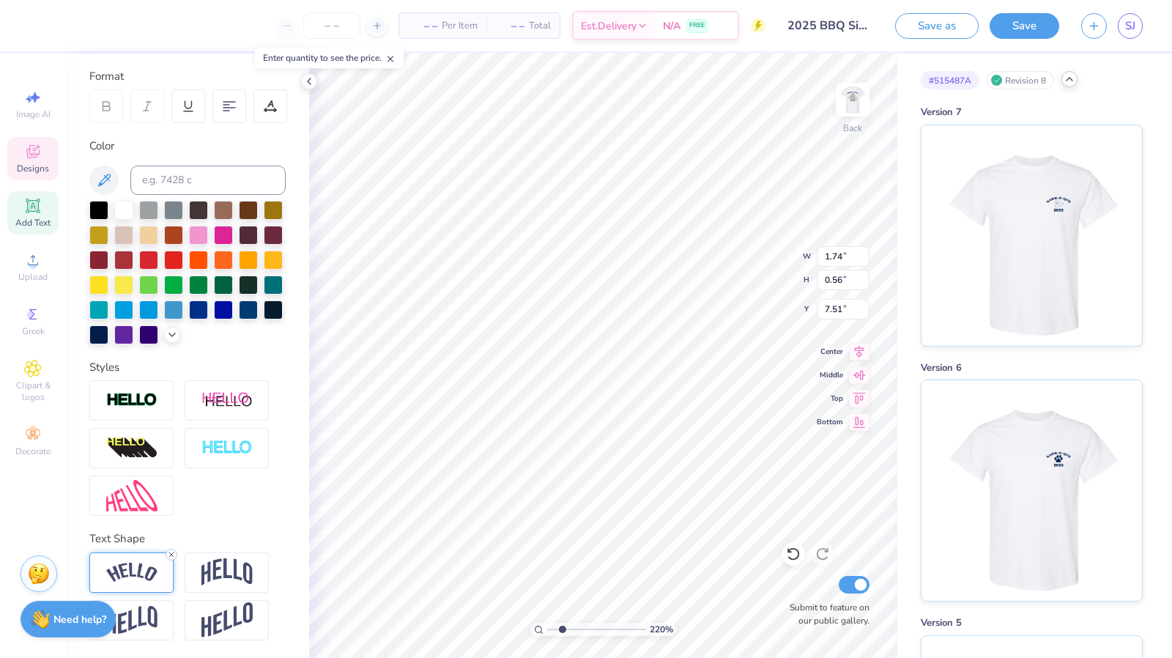
click at [171, 553] on icon at bounding box center [171, 554] width 9 height 9
click at [1044, 244] on img at bounding box center [1031, 233] width 182 height 220
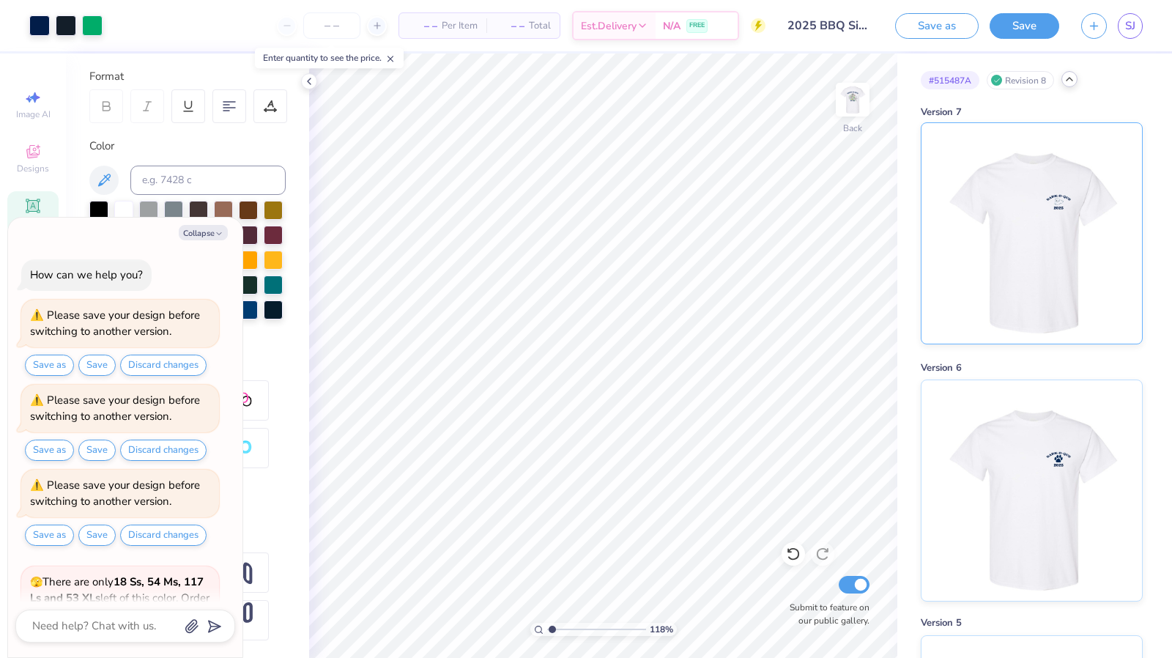
scroll to position [317, 0]
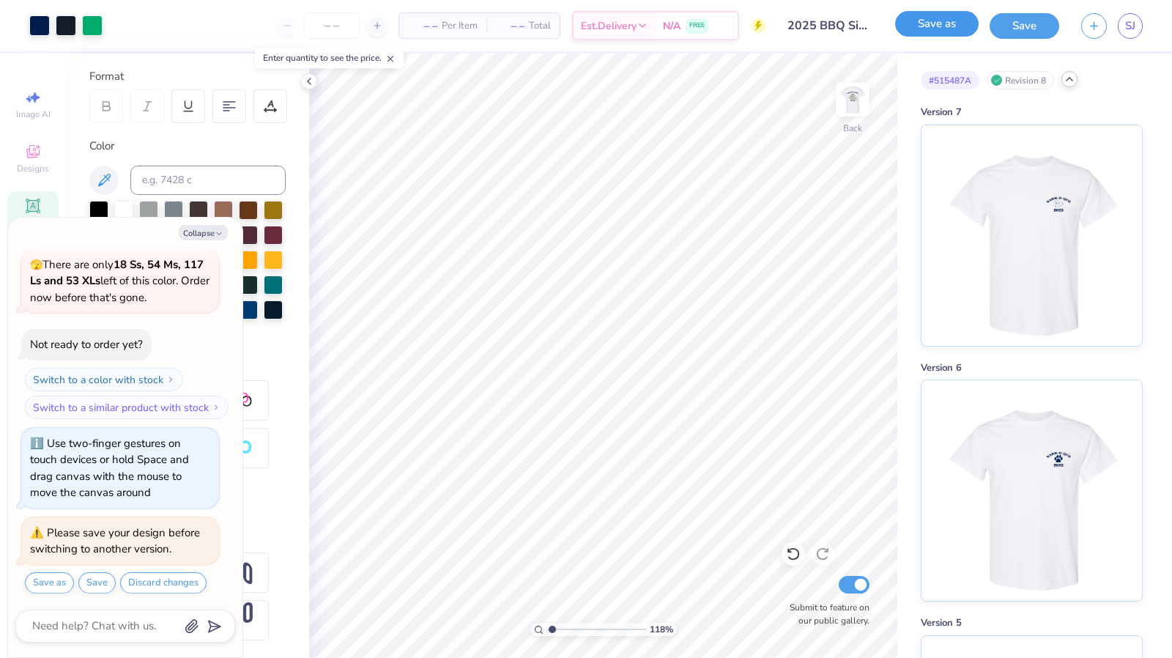
click at [954, 23] on button "Save as" at bounding box center [936, 24] width 83 height 26
click at [929, 26] on div "Save as" at bounding box center [936, 26] width 83 height 26
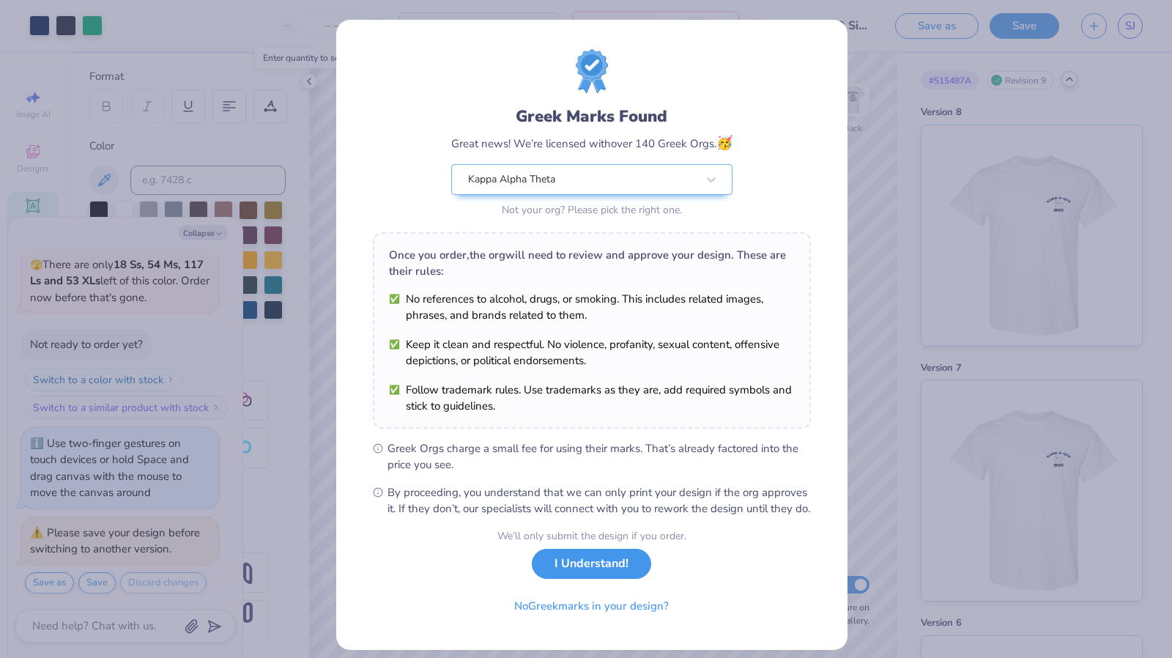
click at [562, 576] on button "I Understand!" at bounding box center [591, 564] width 119 height 30
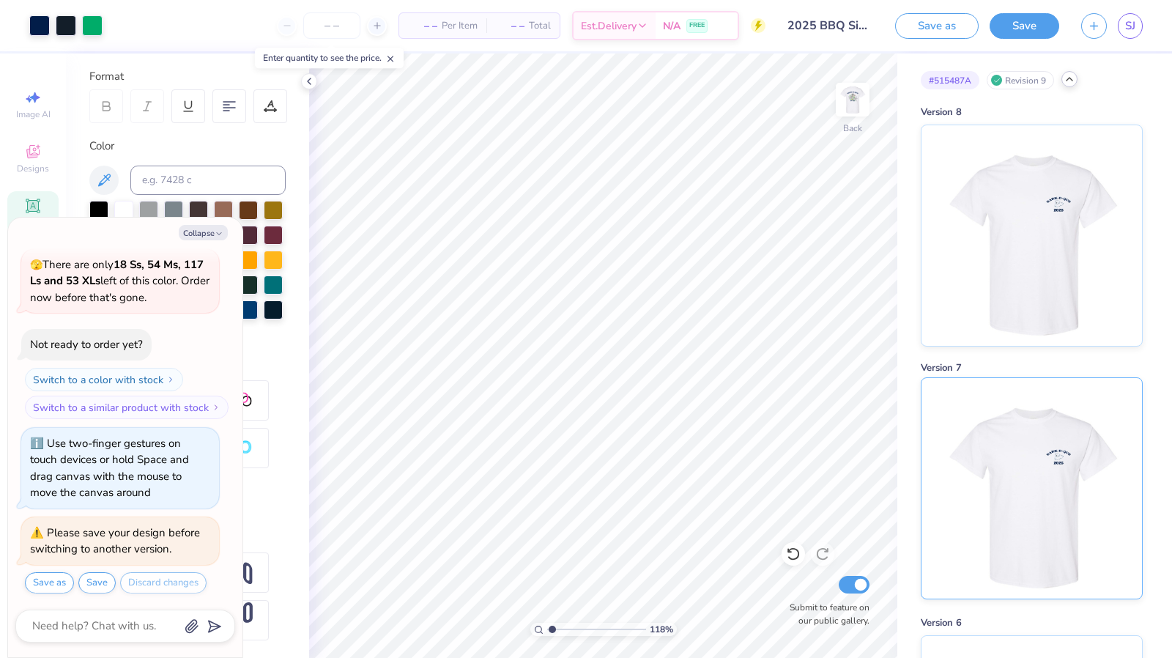
click at [1038, 450] on img at bounding box center [1031, 488] width 182 height 220
click at [841, 112] on img at bounding box center [852, 99] width 59 height 59
click at [864, 112] on img at bounding box center [852, 99] width 59 height 59
click at [1003, 238] on img at bounding box center [1031, 233] width 182 height 220
click at [857, 103] on img at bounding box center [852, 99] width 59 height 59
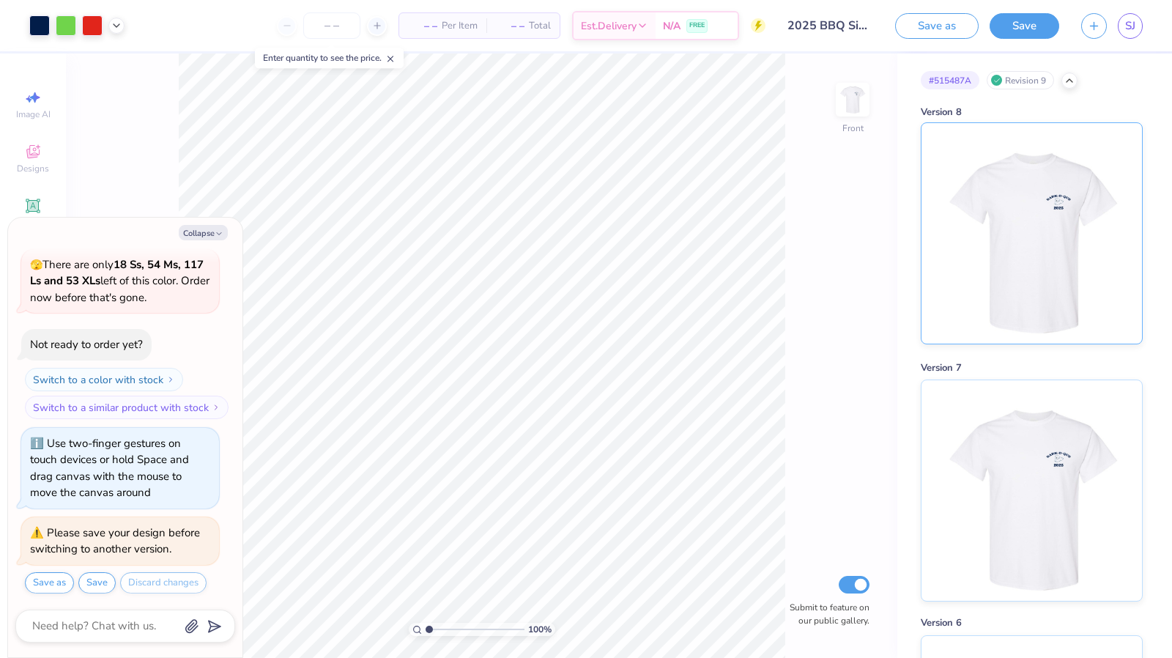
scroll to position [317, 0]
click at [1069, 84] on div at bounding box center [1069, 79] width 16 height 16
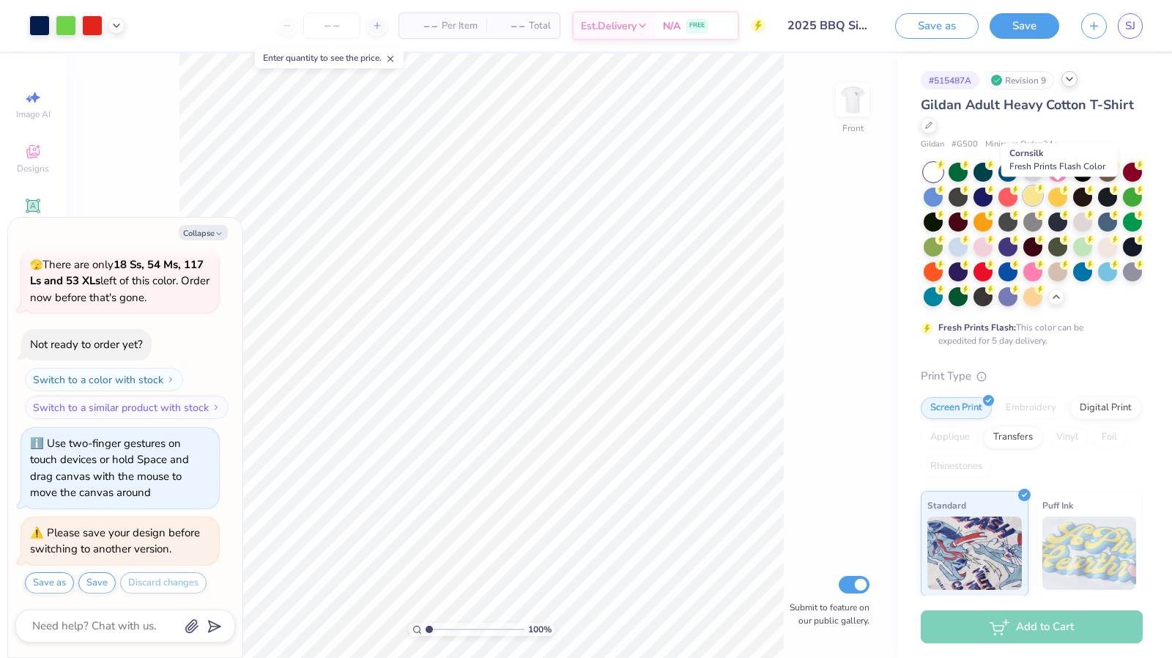
click at [1042, 197] on div at bounding box center [1032, 195] width 19 height 19
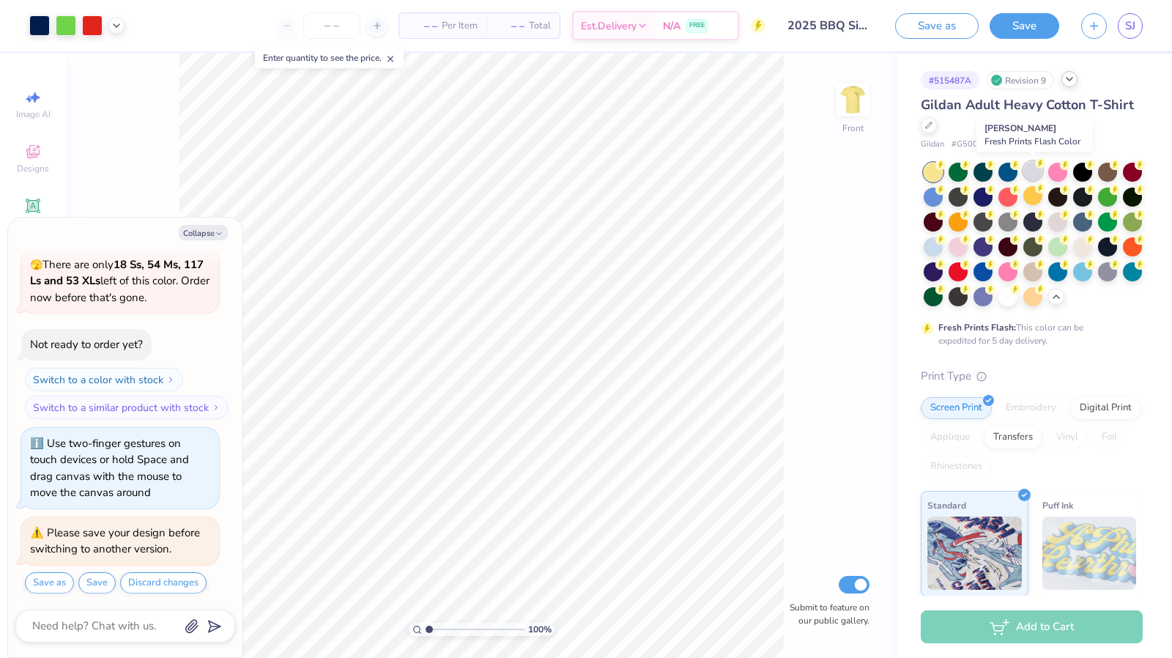
click at [1035, 176] on div at bounding box center [1032, 170] width 19 height 19
click at [992, 297] on div at bounding box center [982, 295] width 19 height 19
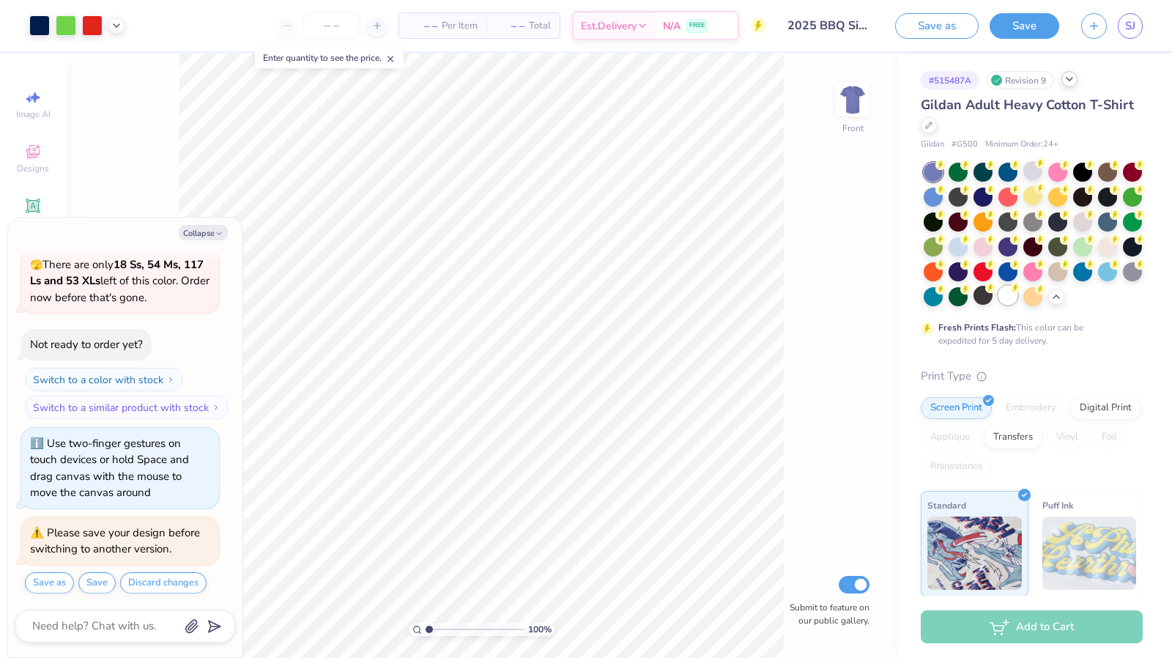
click at [998, 305] on div at bounding box center [1007, 295] width 19 height 19
click at [844, 96] on img at bounding box center [852, 99] width 59 height 59
click at [844, 96] on img at bounding box center [852, 99] width 29 height 29
